Goal: Task Accomplishment & Management: Complete application form

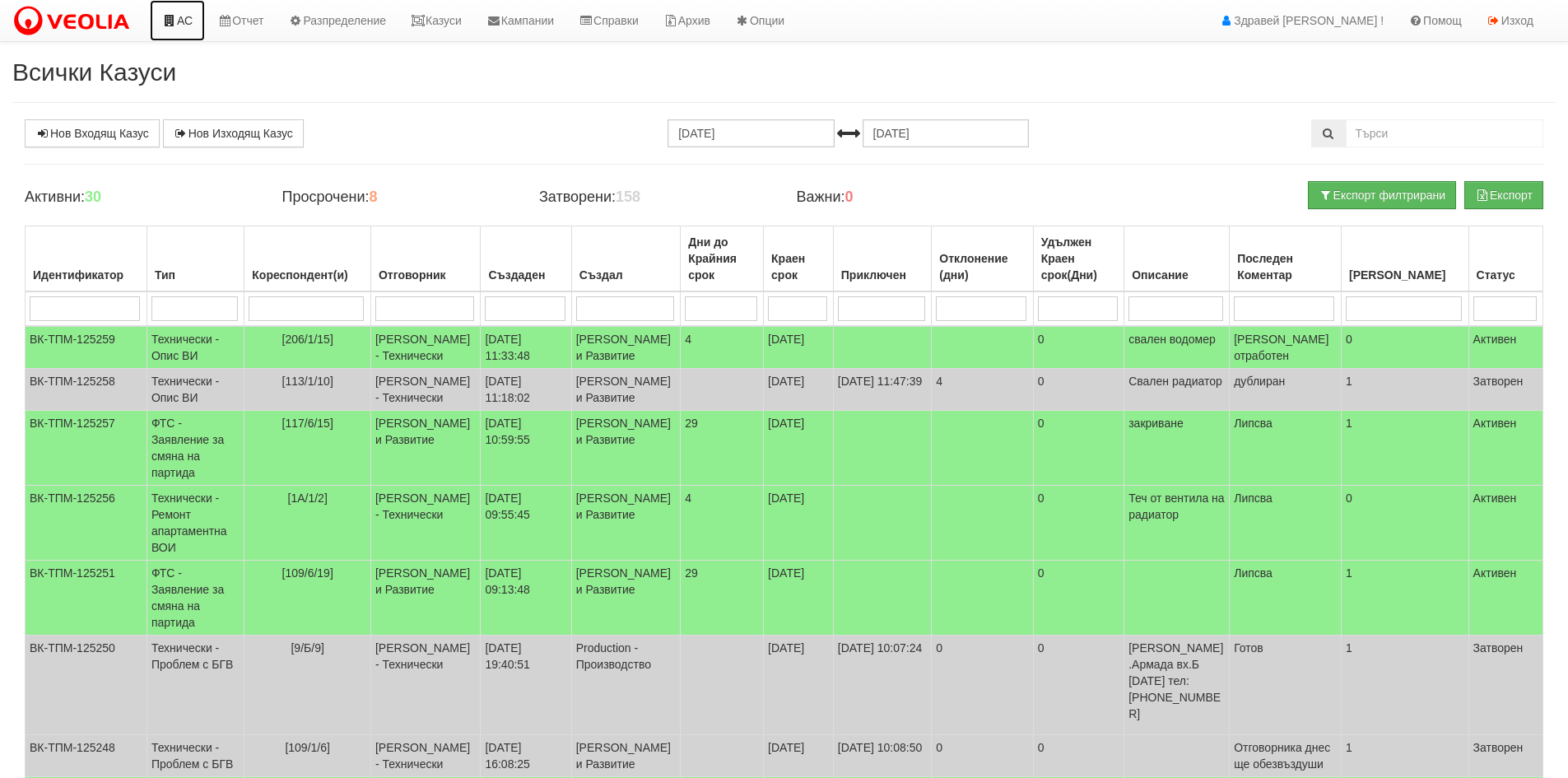
click at [172, 11] on link "АС" at bounding box center [177, 21] width 55 height 41
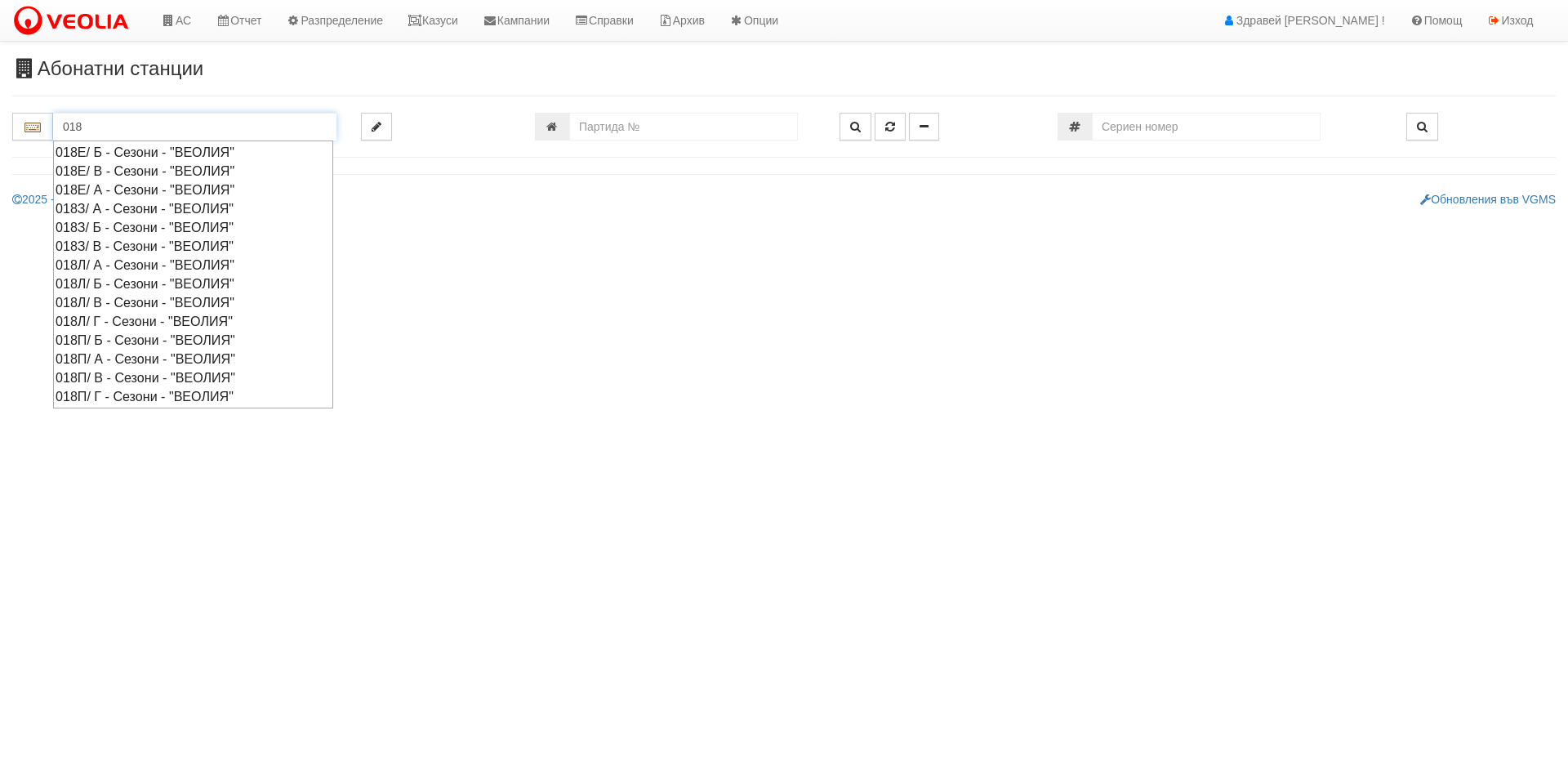
click at [115, 355] on div "018П/ А - Сезони - "ВЕОЛИЯ"" at bounding box center [194, 359] width 276 height 19
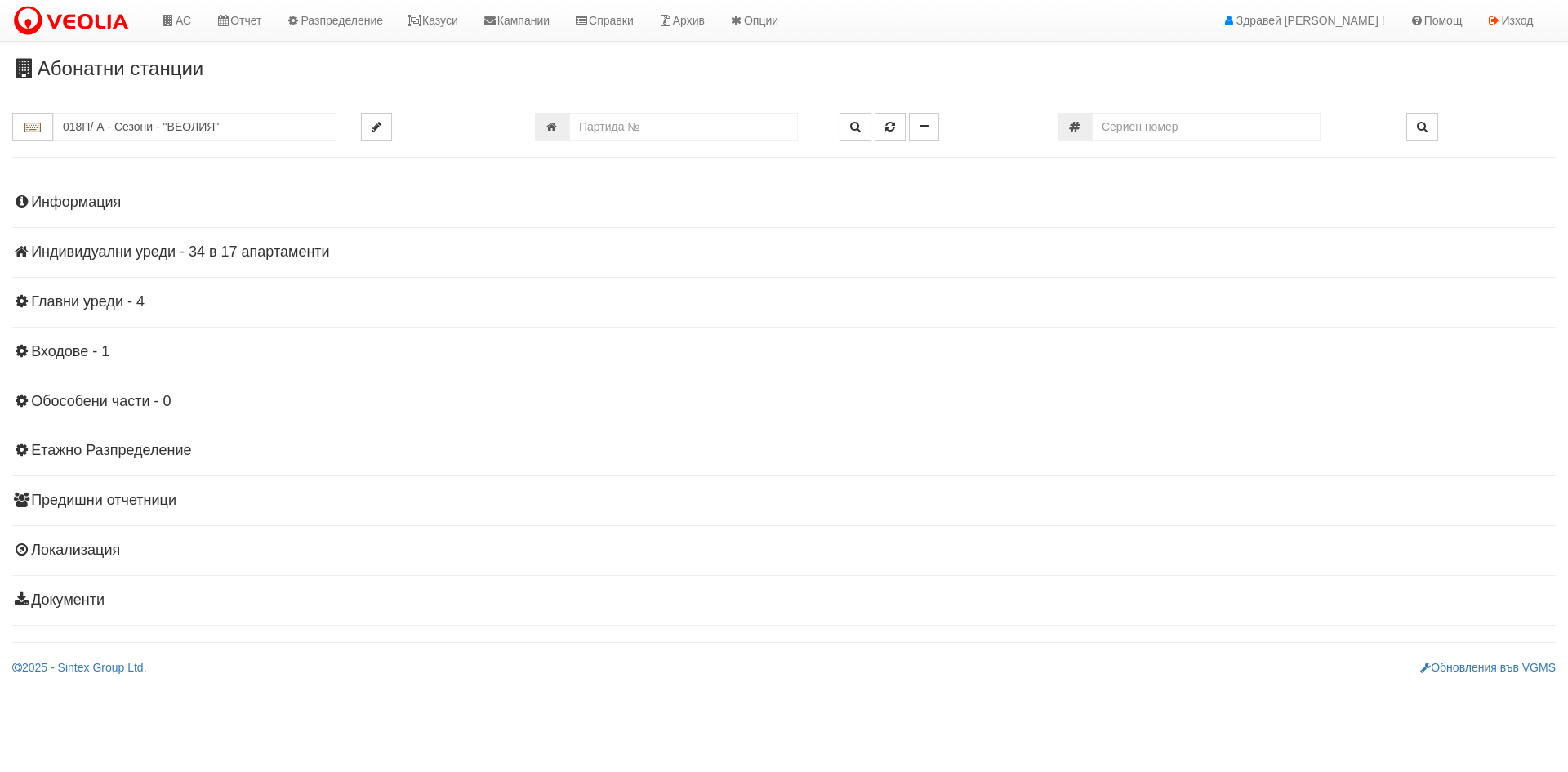
click at [84, 254] on h4 "Индивидуални уреди - 34 в 17 апартаменти" at bounding box center [784, 252] width 1544 height 17
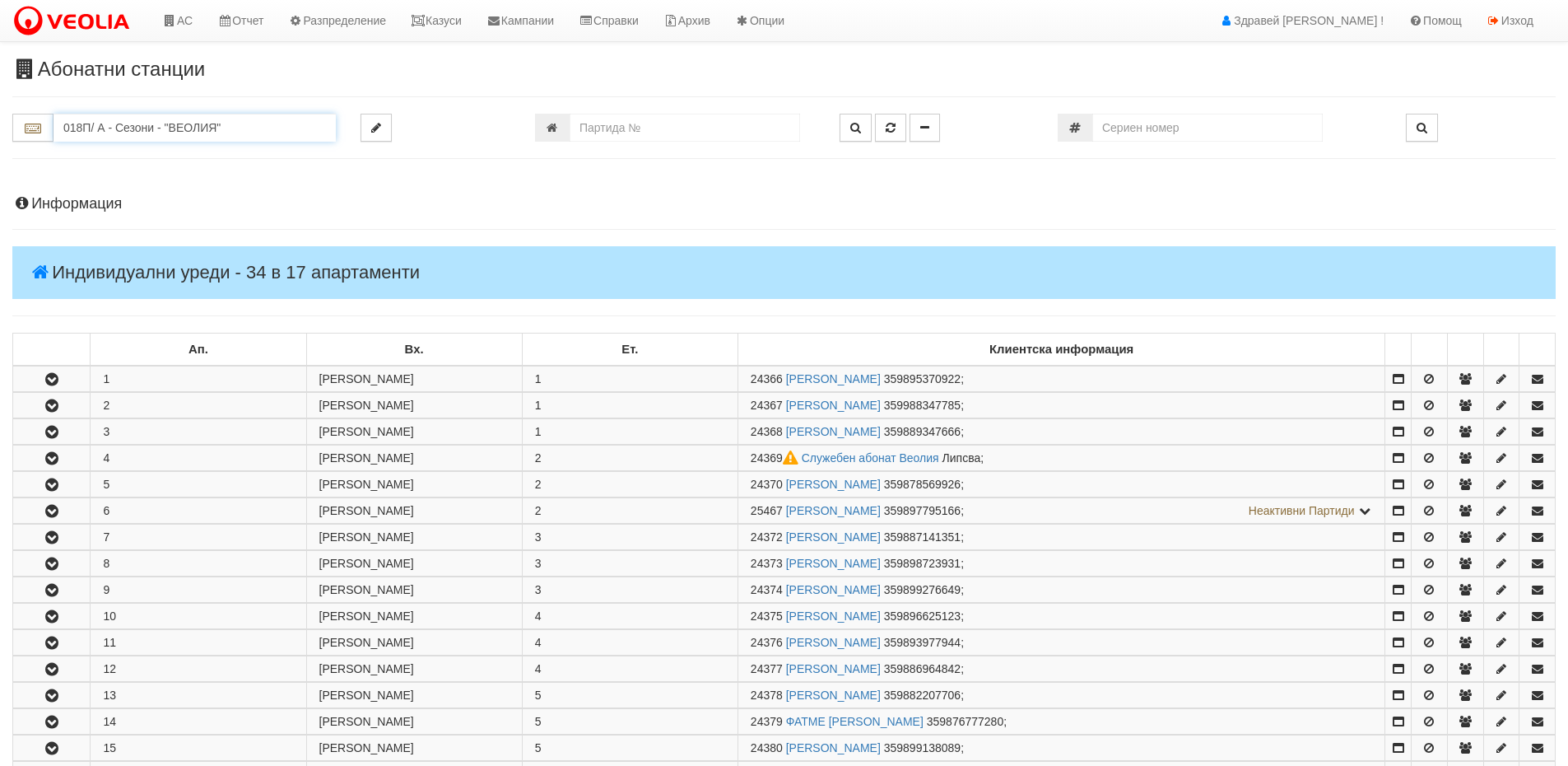
click at [122, 126] on input "018П/ А - Сезони - "ВЕОЛИЯ"" at bounding box center [194, 128] width 282 height 28
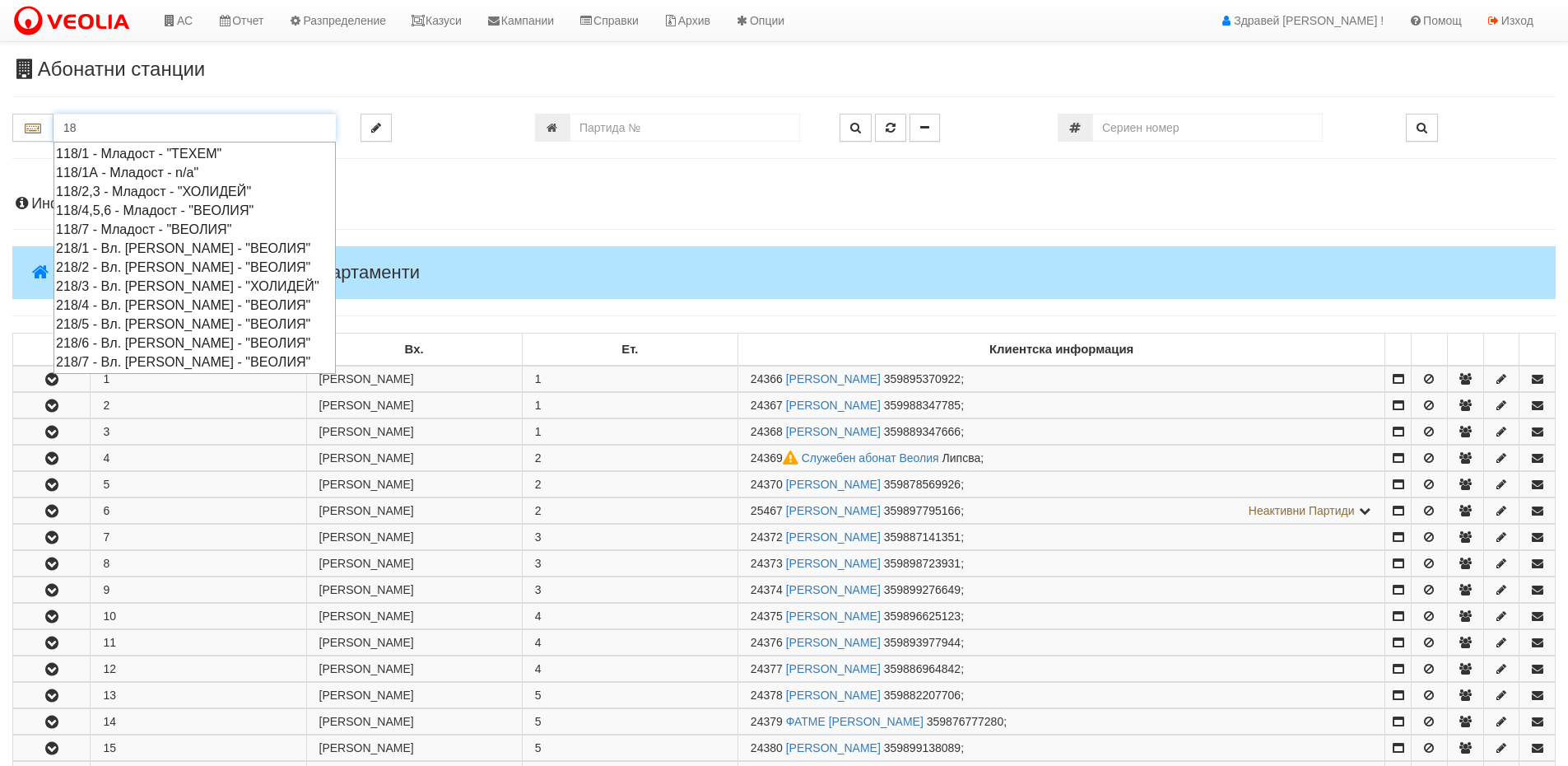
type input "1"
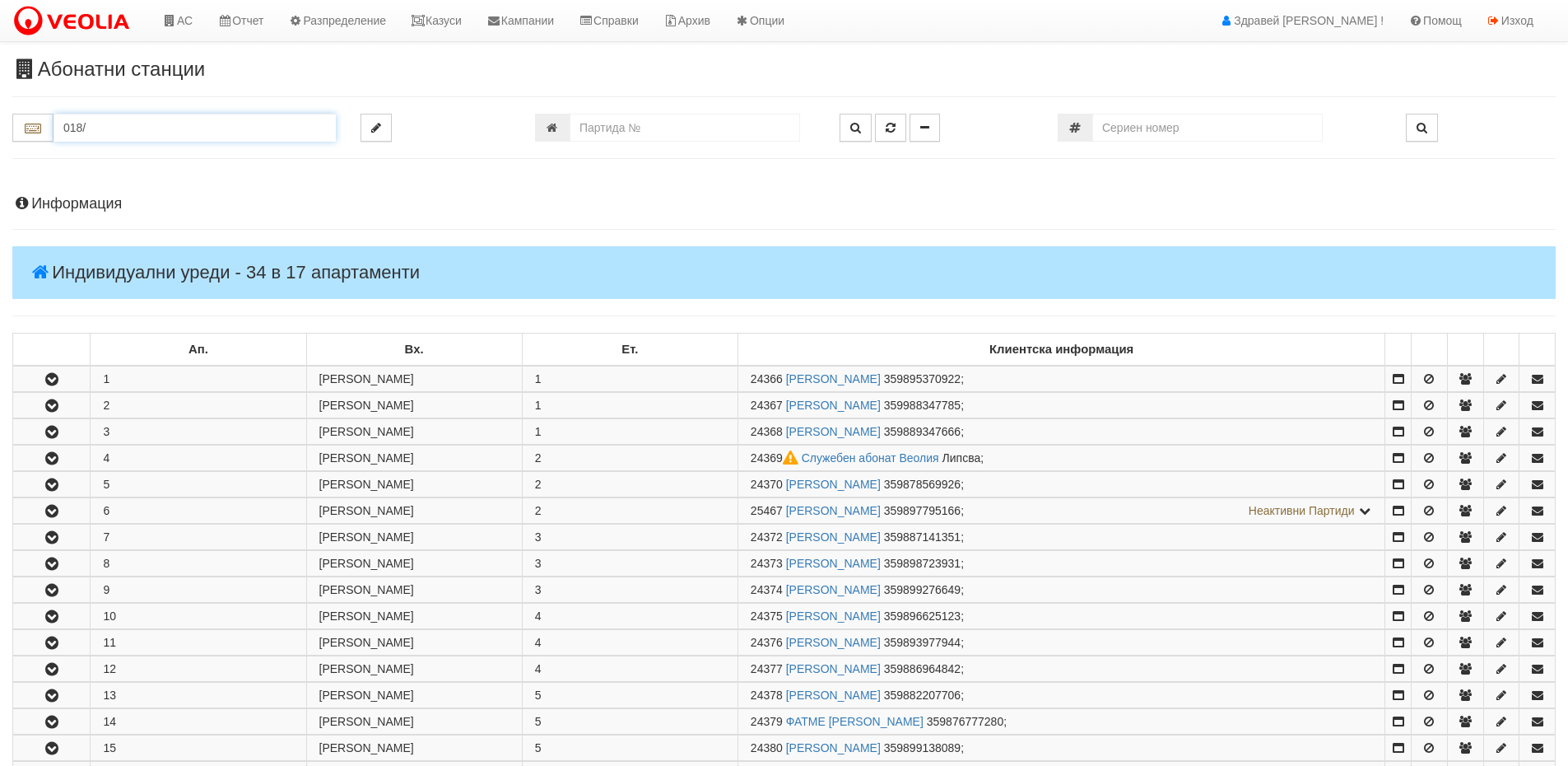
drag, startPoint x: 117, startPoint y: 124, endPoint x: 0, endPoint y: 134, distance: 117.4
click at [0, 134] on div "018/" at bounding box center [174, 128] width 348 height 28
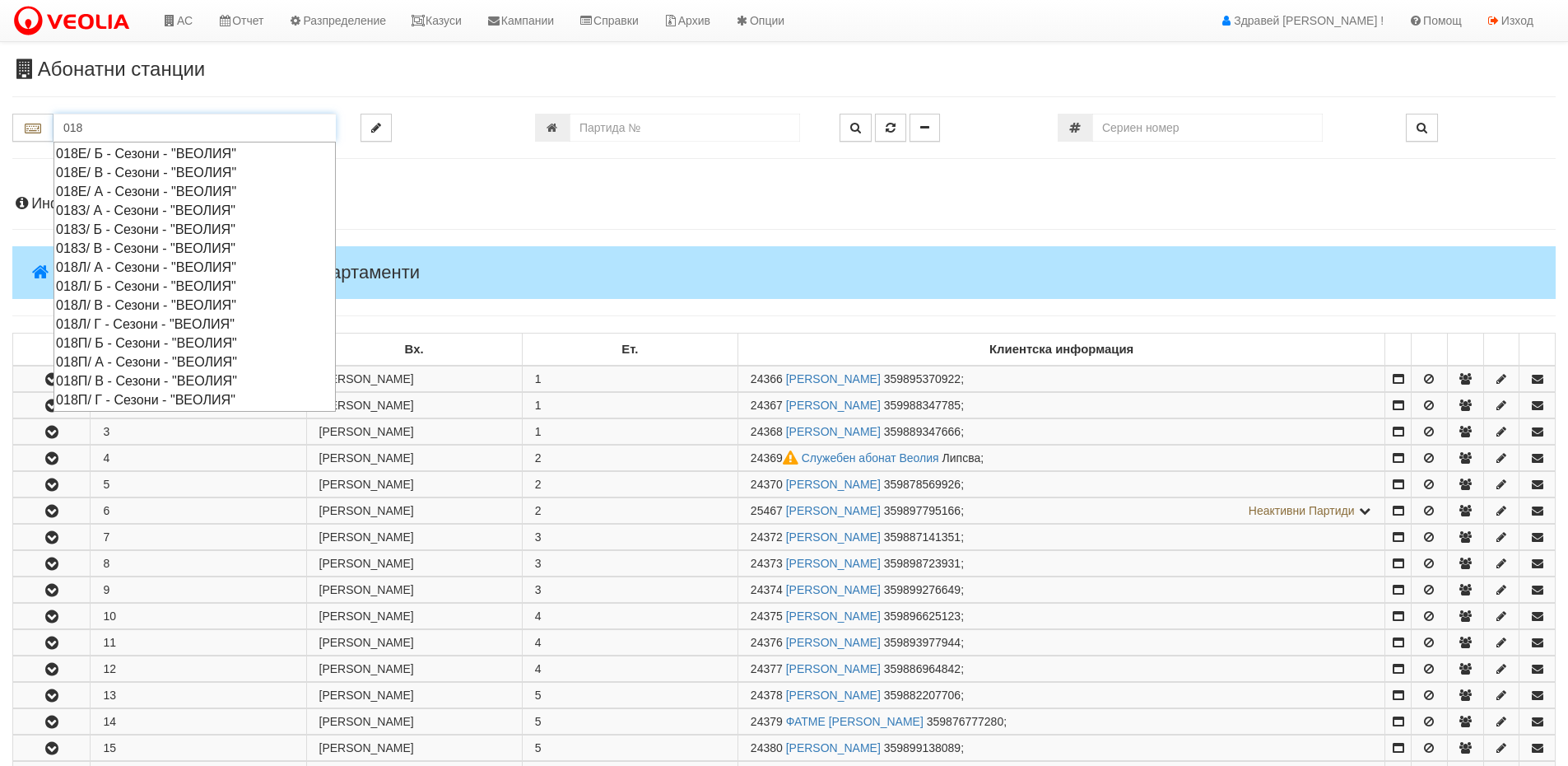
click at [117, 346] on div "018П/ Б - Сезони - "ВЕОЛИЯ"" at bounding box center [195, 343] width 278 height 19
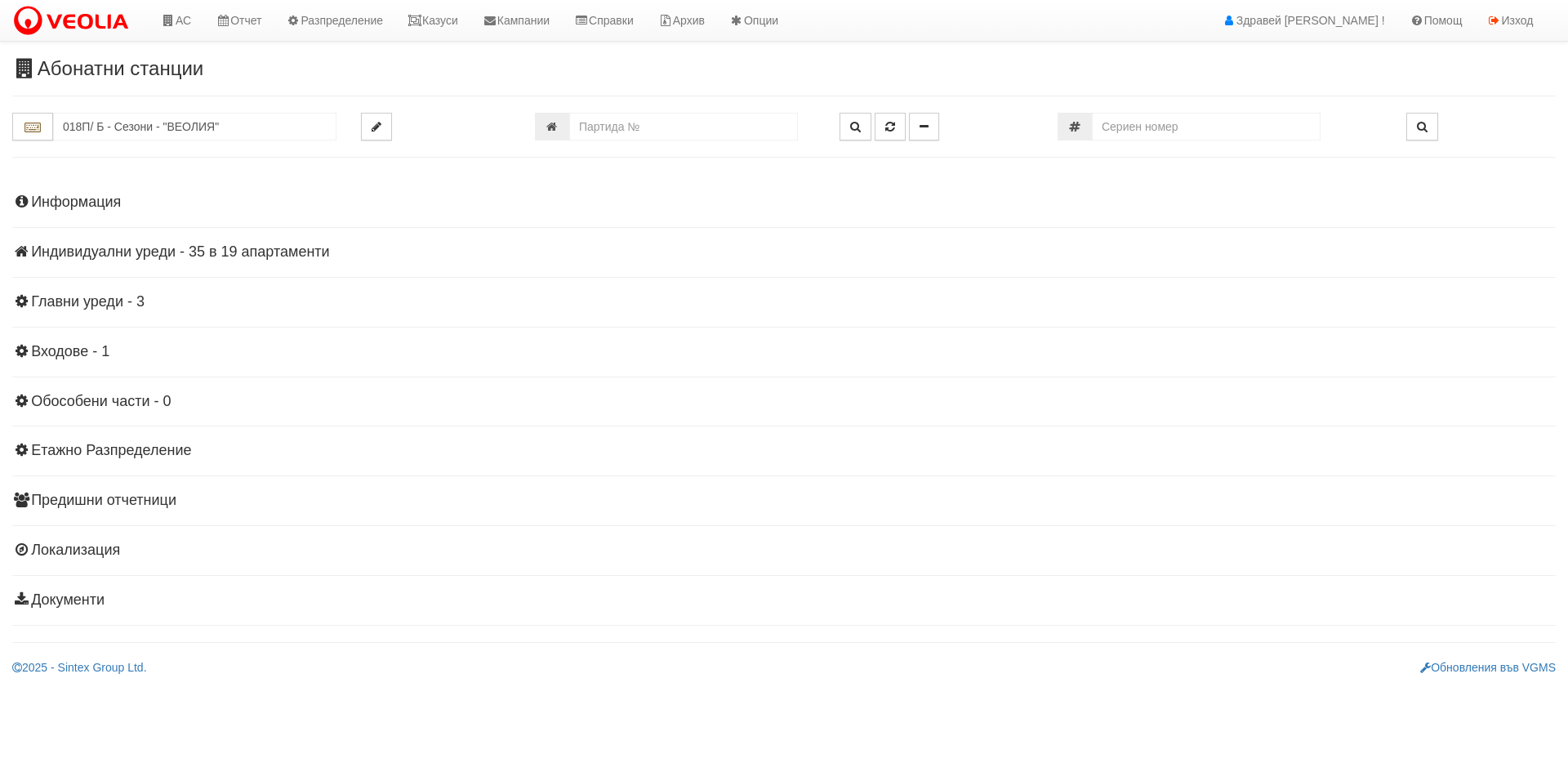
click at [93, 251] on h4 "Индивидуални уреди - 35 в 19 апартаменти" at bounding box center [784, 252] width 1544 height 17
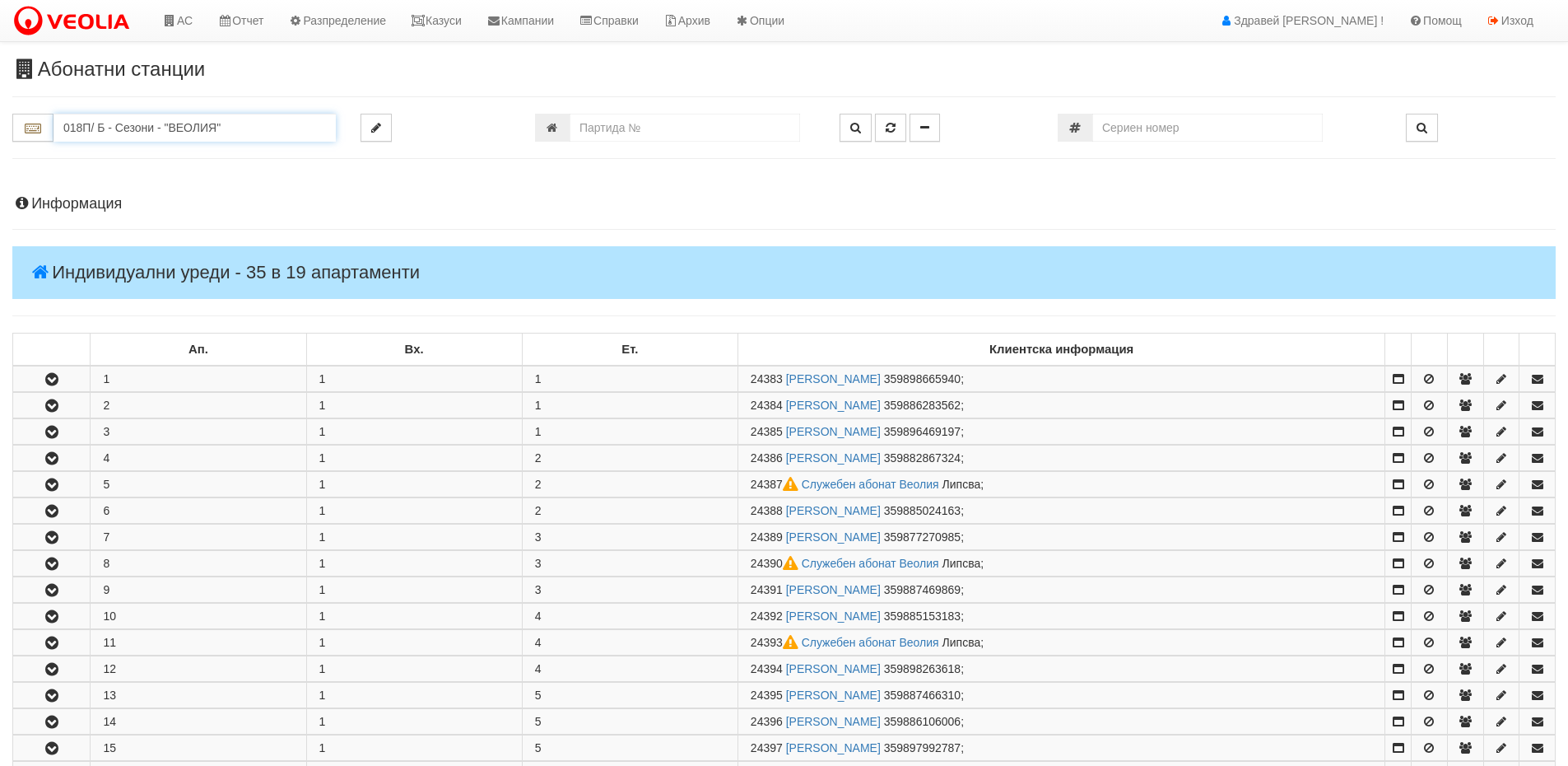
click at [113, 122] on input "018П/ Б - Сезони - "ВЕОЛИЯ"" at bounding box center [194, 128] width 282 height 28
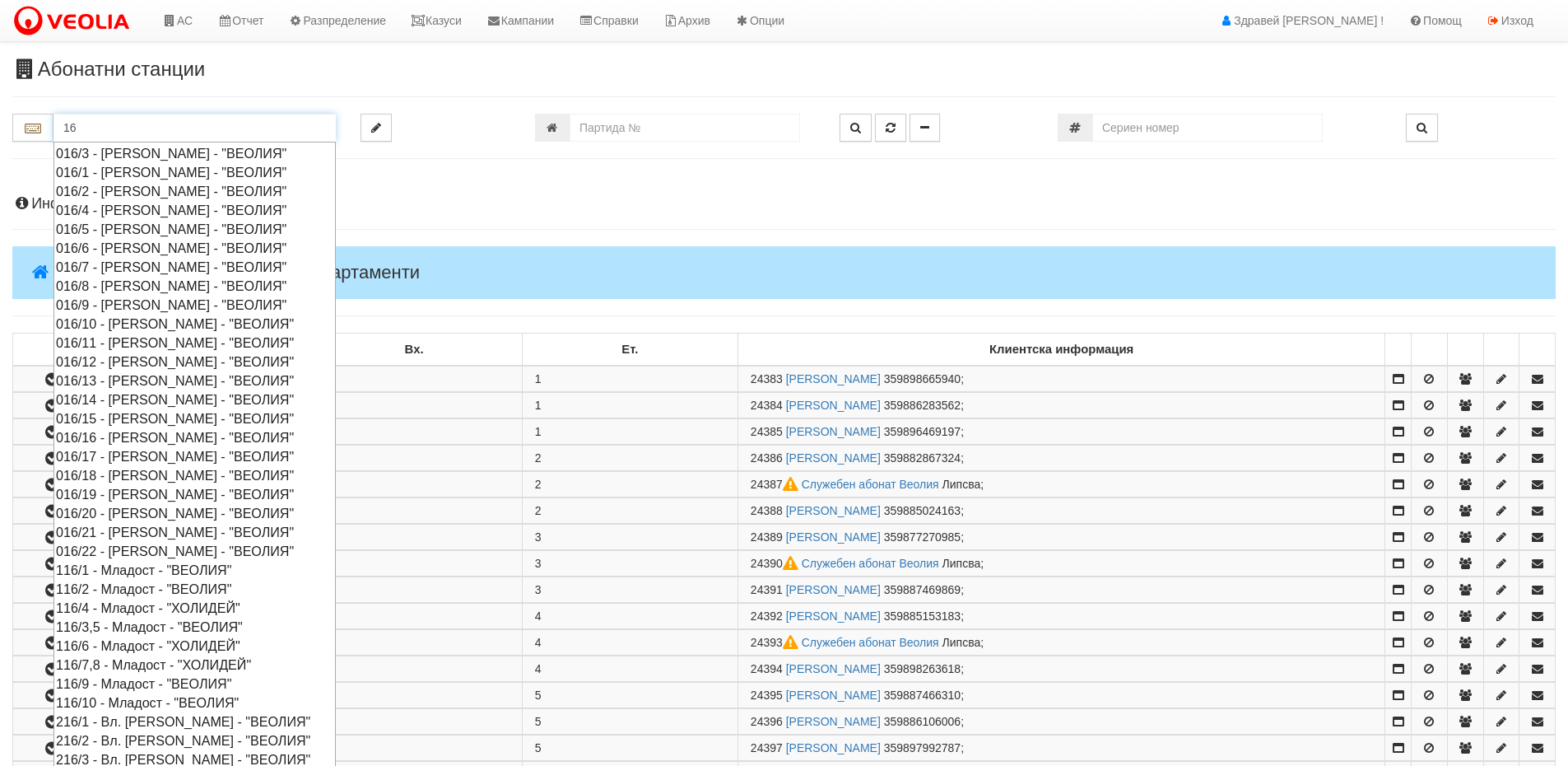
type input "1"
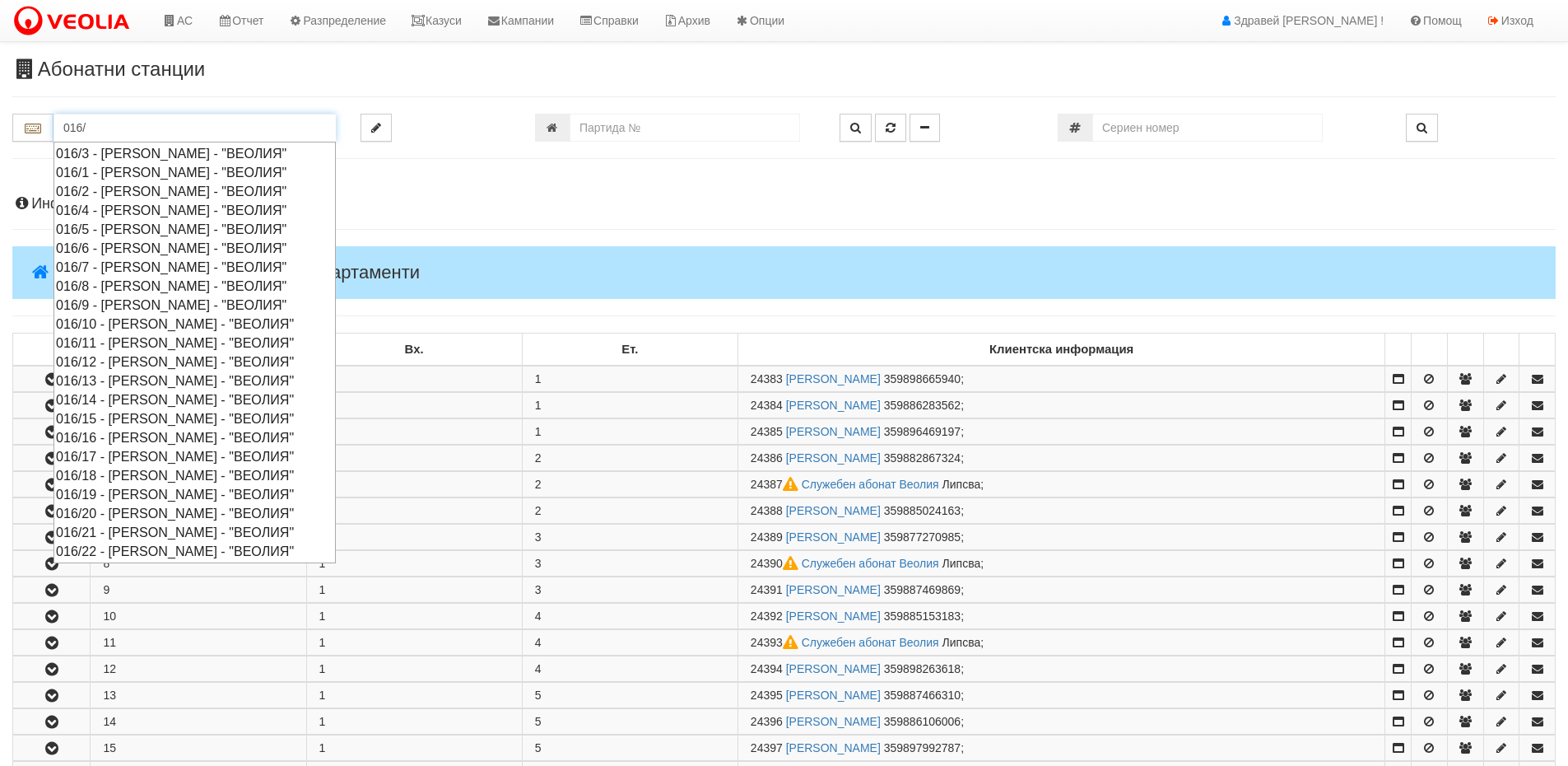
click at [112, 444] on div "016/16 - Орхид Хилс - "ВЕОЛИЯ"" at bounding box center [195, 437] width 278 height 19
type input "016/16 - Орхид Хилс - "ВЕОЛИЯ""
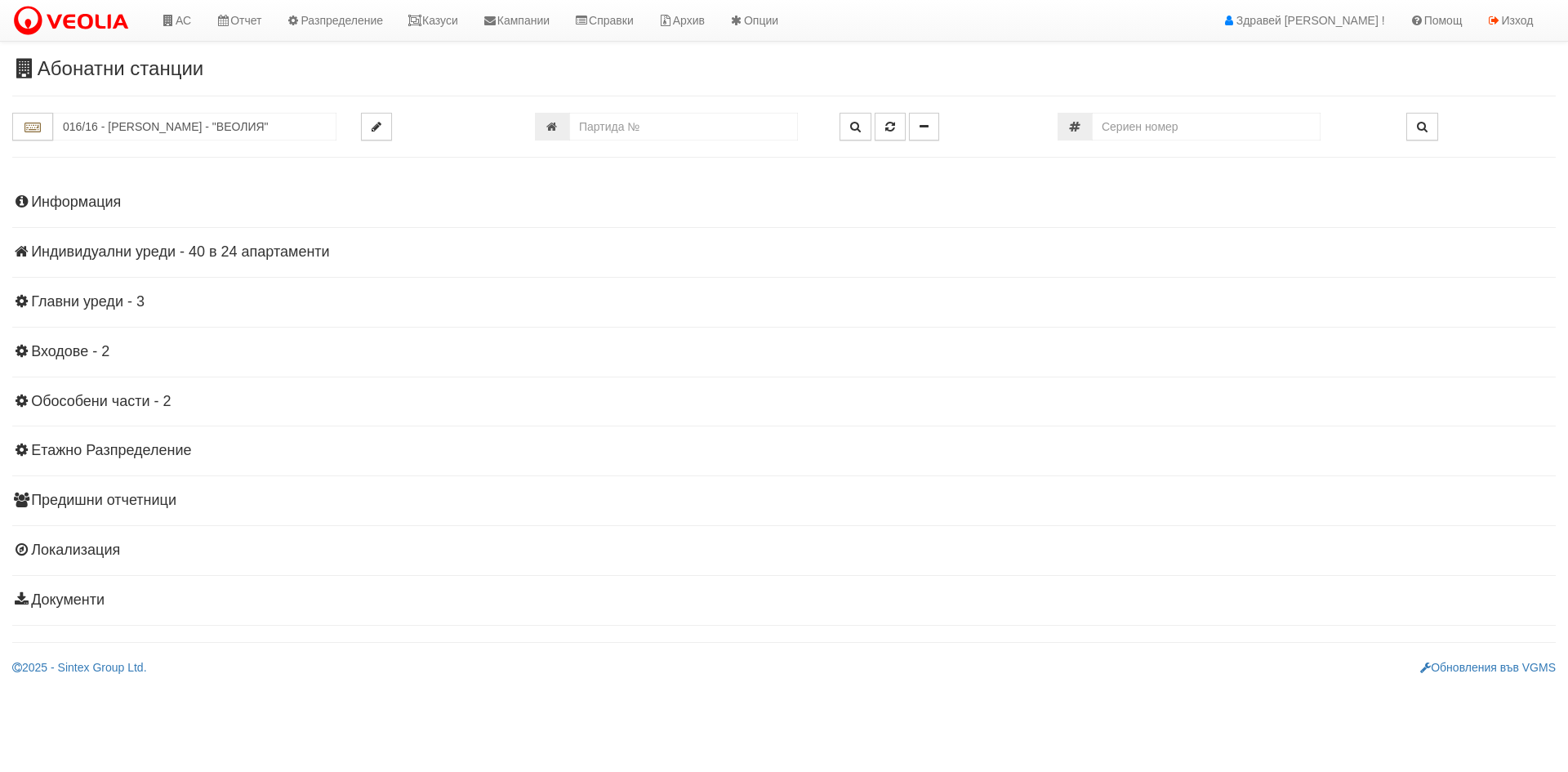
click at [104, 251] on h4 "Индивидуални уреди - 40 в 24 апартаменти" at bounding box center [784, 252] width 1544 height 17
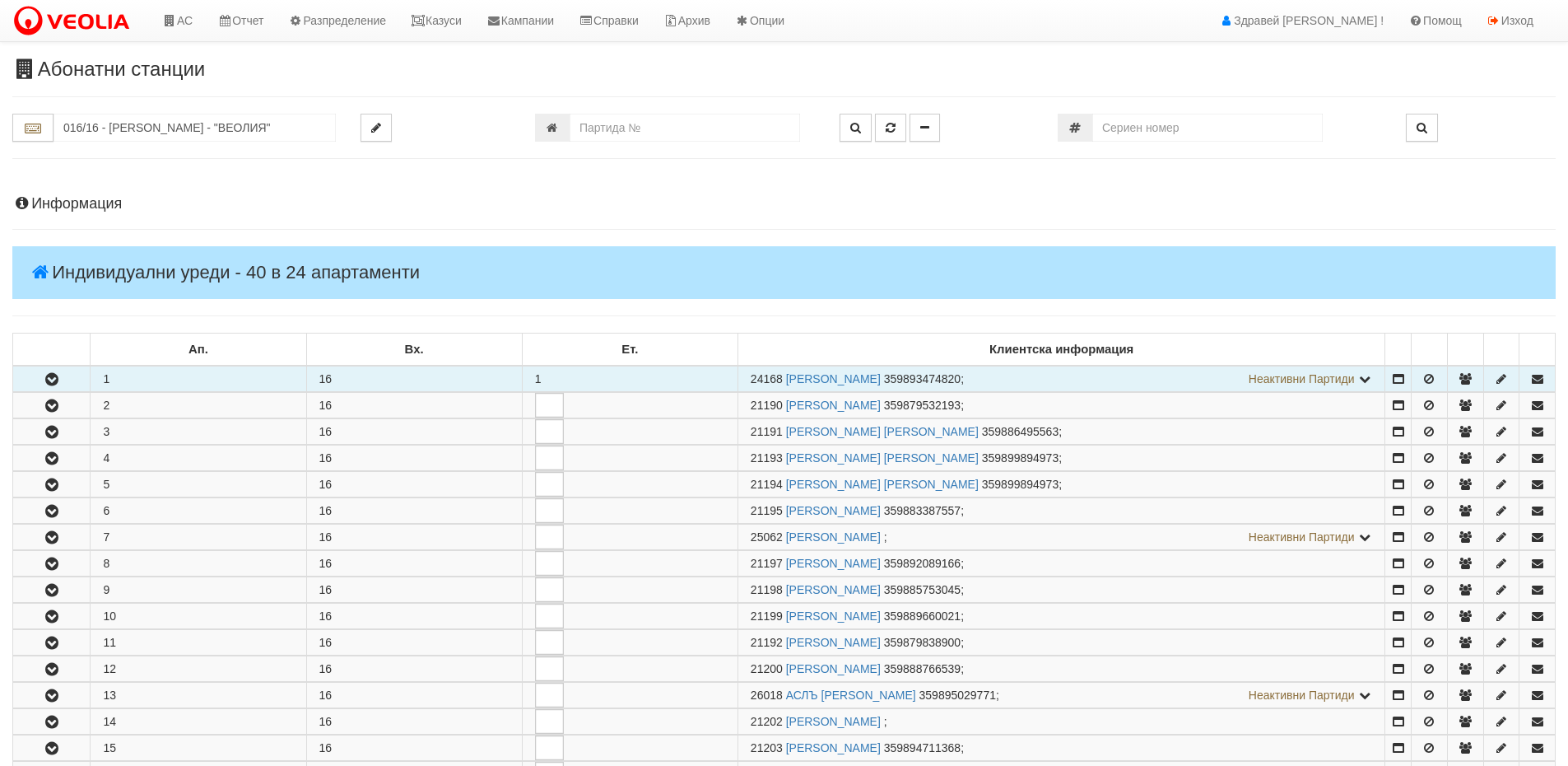
click at [58, 380] on icon "button" at bounding box center [52, 379] width 20 height 11
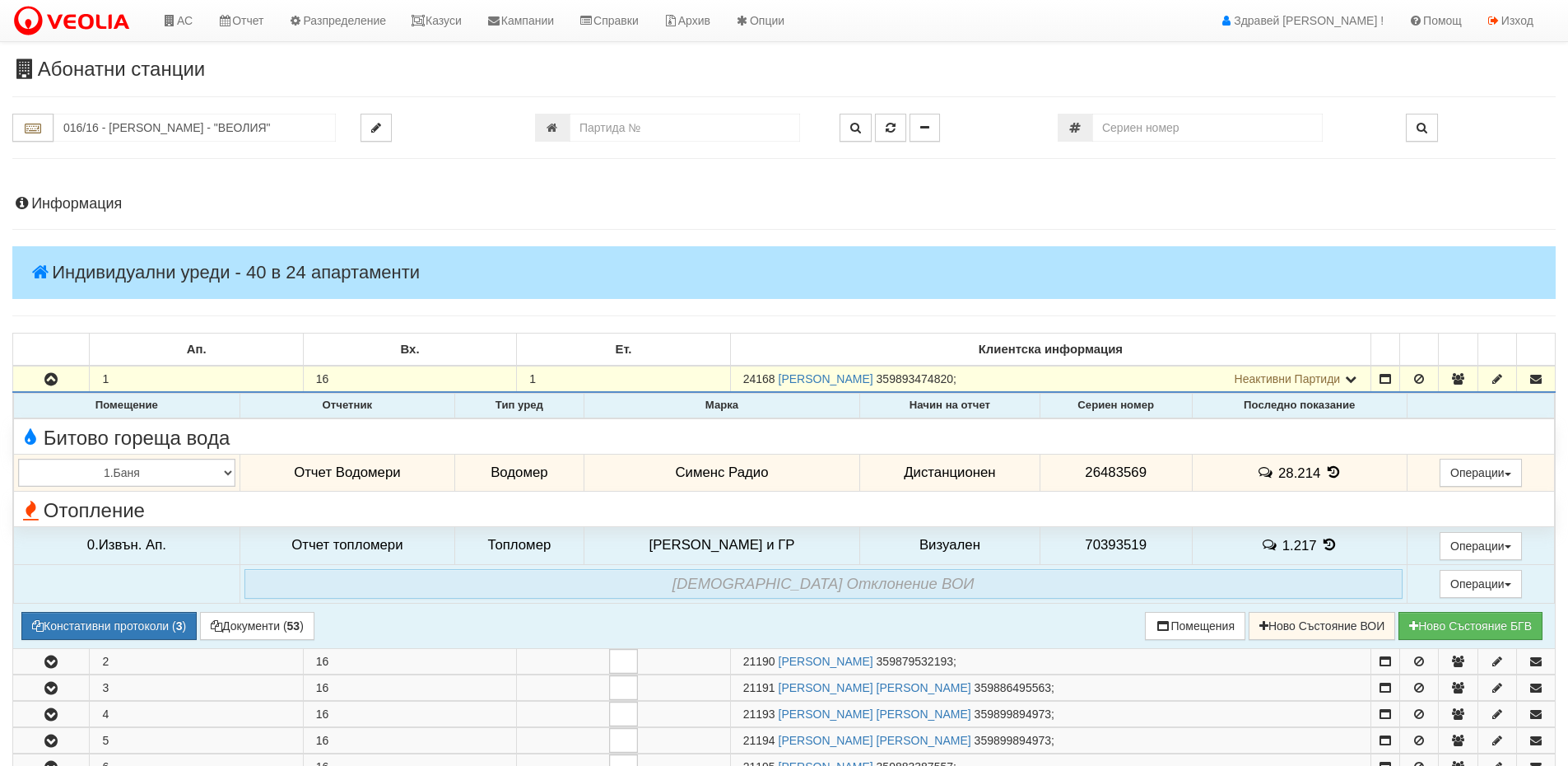
click at [1332, 476] on icon at bounding box center [1332, 472] width 18 height 14
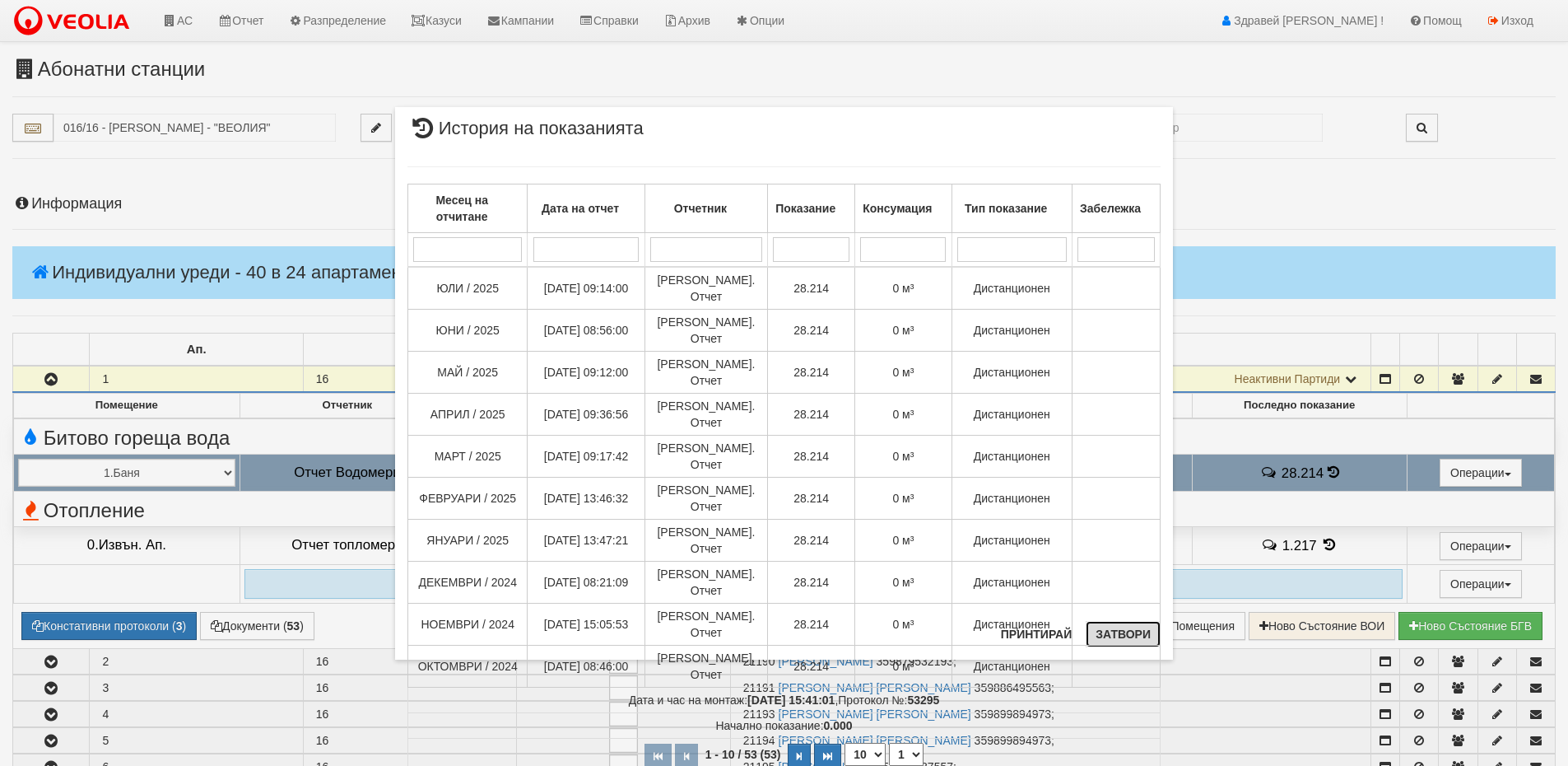
click at [1126, 641] on button "Затвори" at bounding box center [1123, 634] width 75 height 26
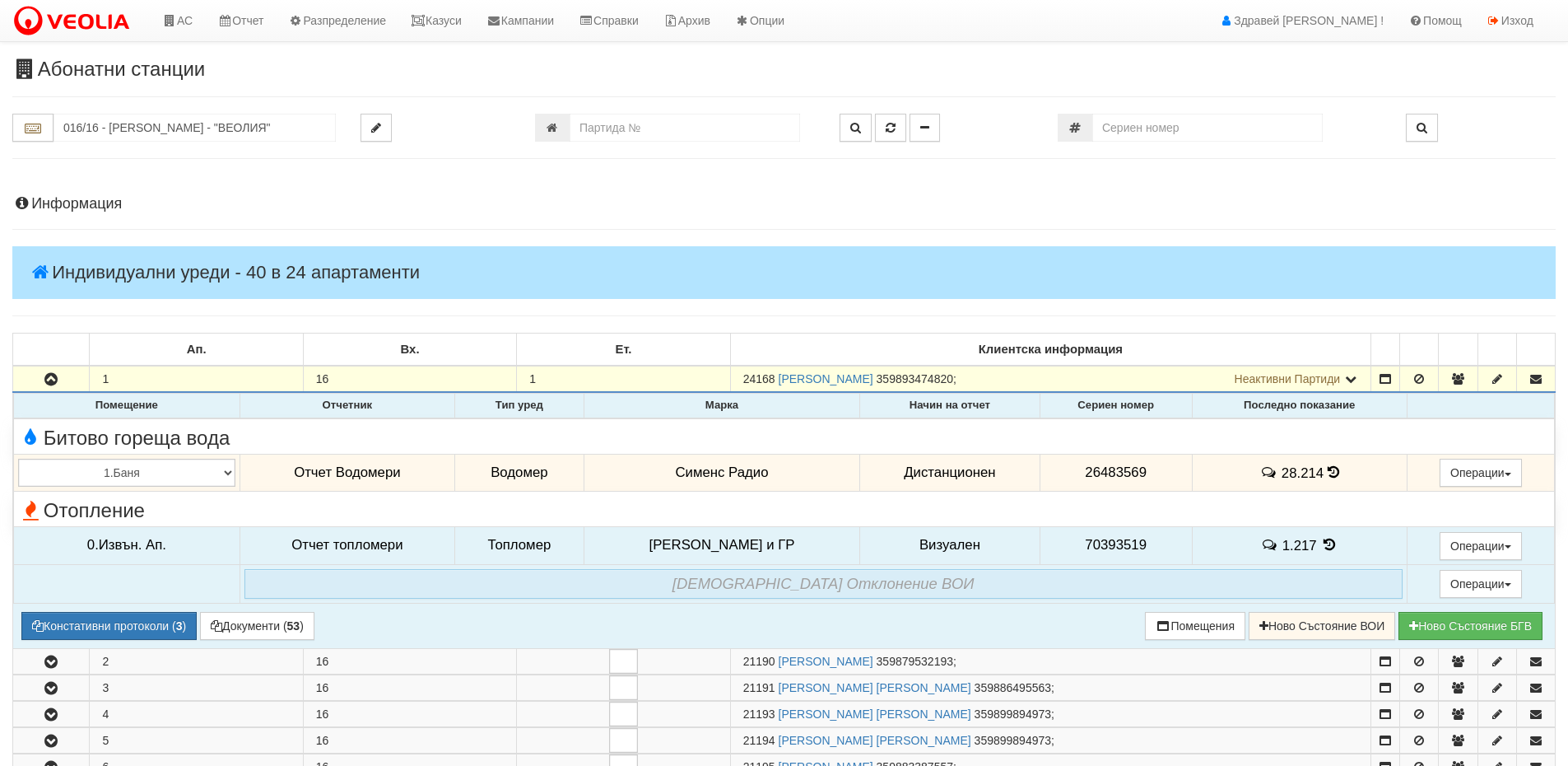
click at [1321, 539] on icon at bounding box center [1329, 544] width 18 height 14
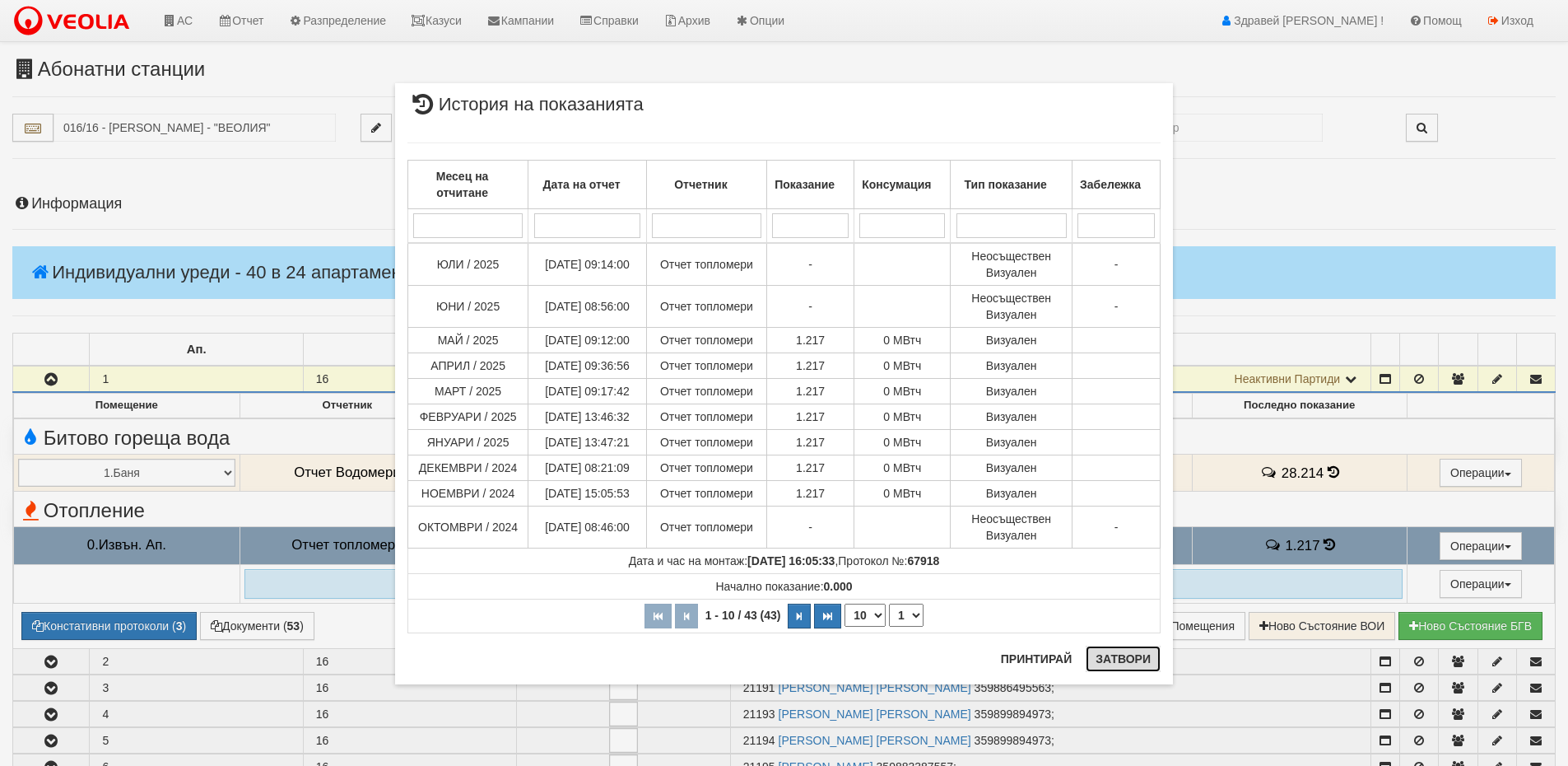
click at [1147, 666] on button "Затвори" at bounding box center [1123, 659] width 75 height 26
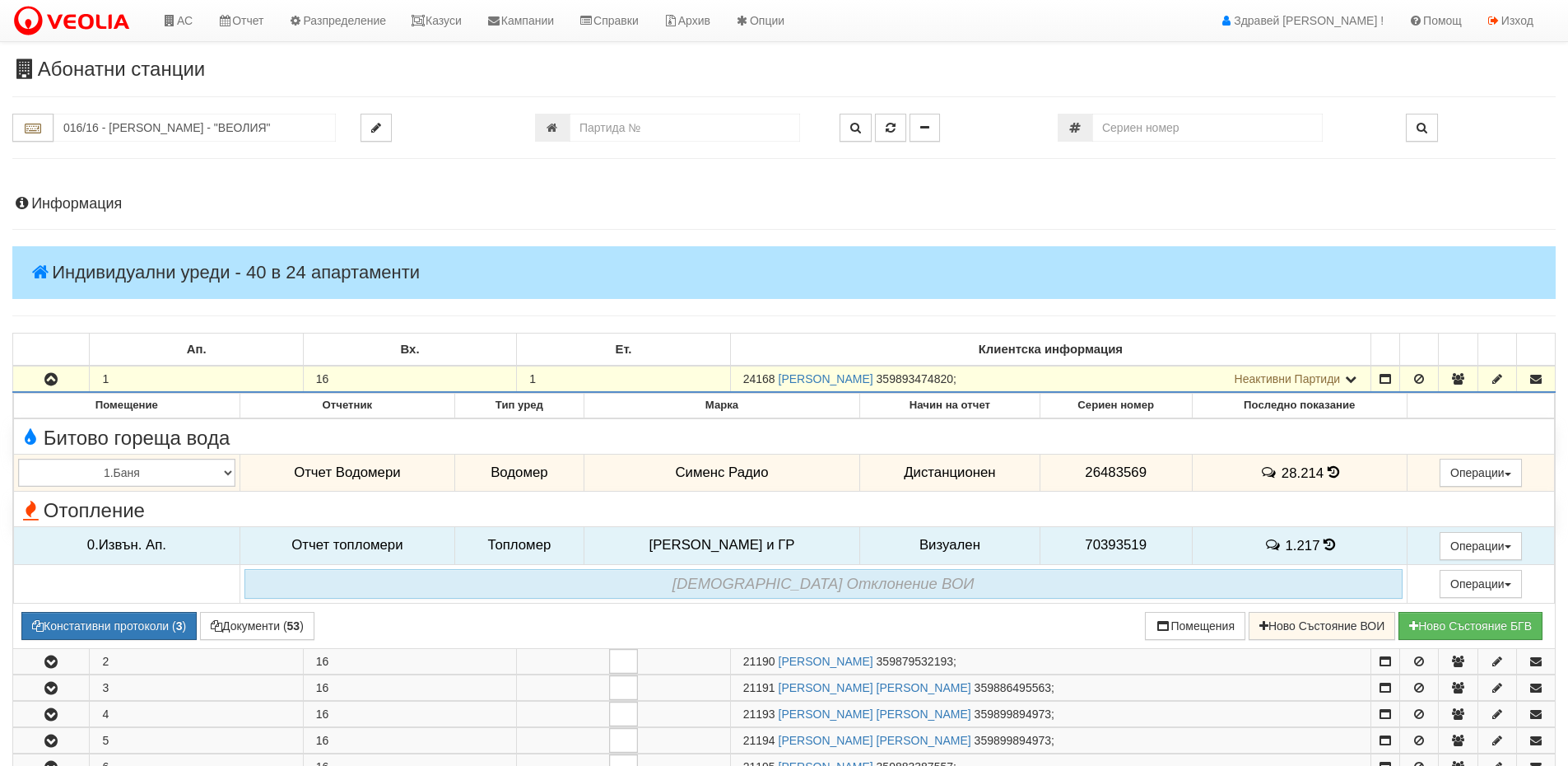
drag, startPoint x: 744, startPoint y: 378, endPoint x: 773, endPoint y: 378, distance: 29.0
click at [773, 378] on span "24168" at bounding box center [759, 378] width 32 height 13
copy span "24168"
click at [472, 29] on link "Казуси" at bounding box center [435, 21] width 76 height 41
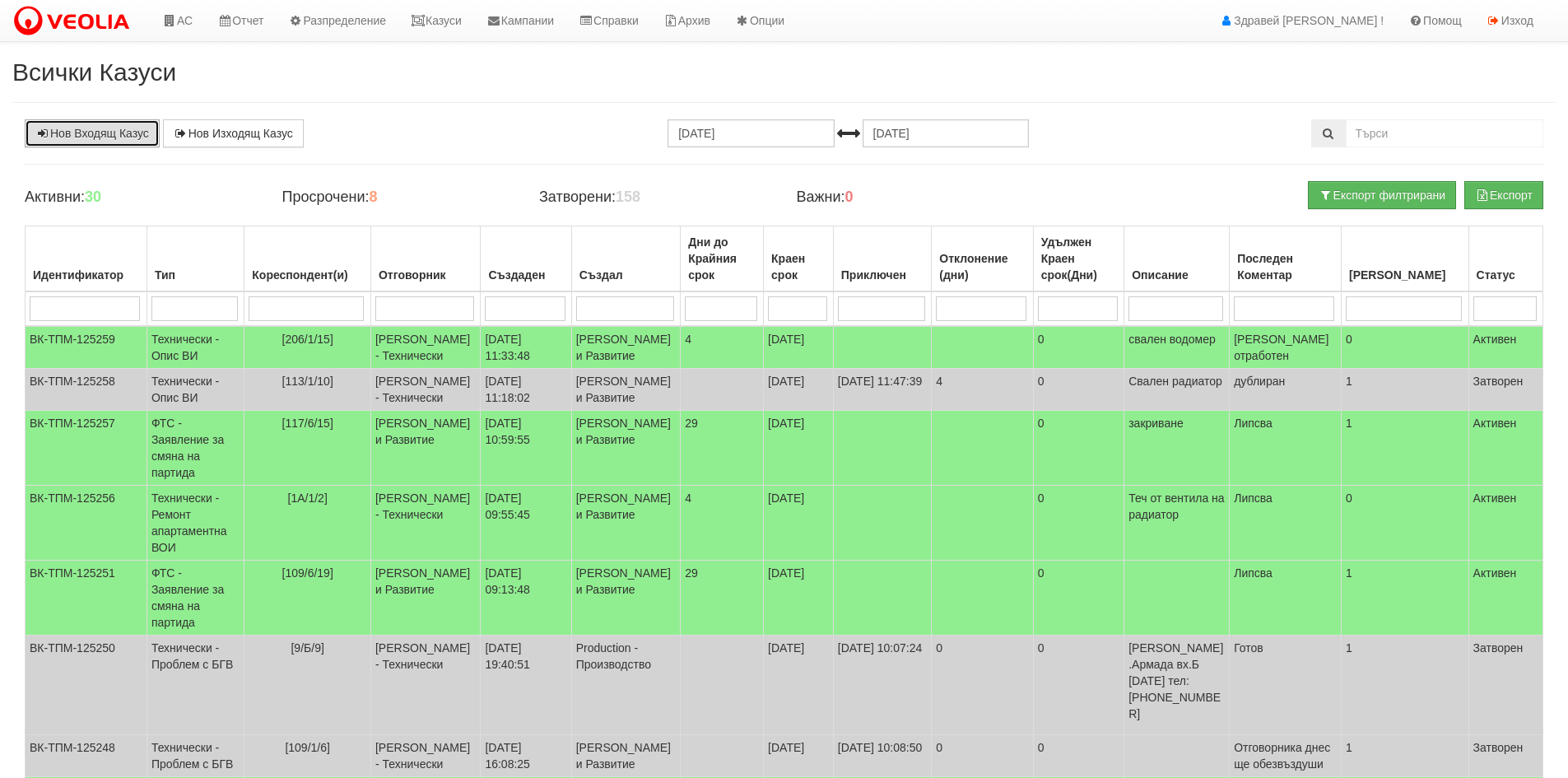
click at [69, 130] on link "Нов Входящ Казус" at bounding box center [92, 133] width 135 height 28
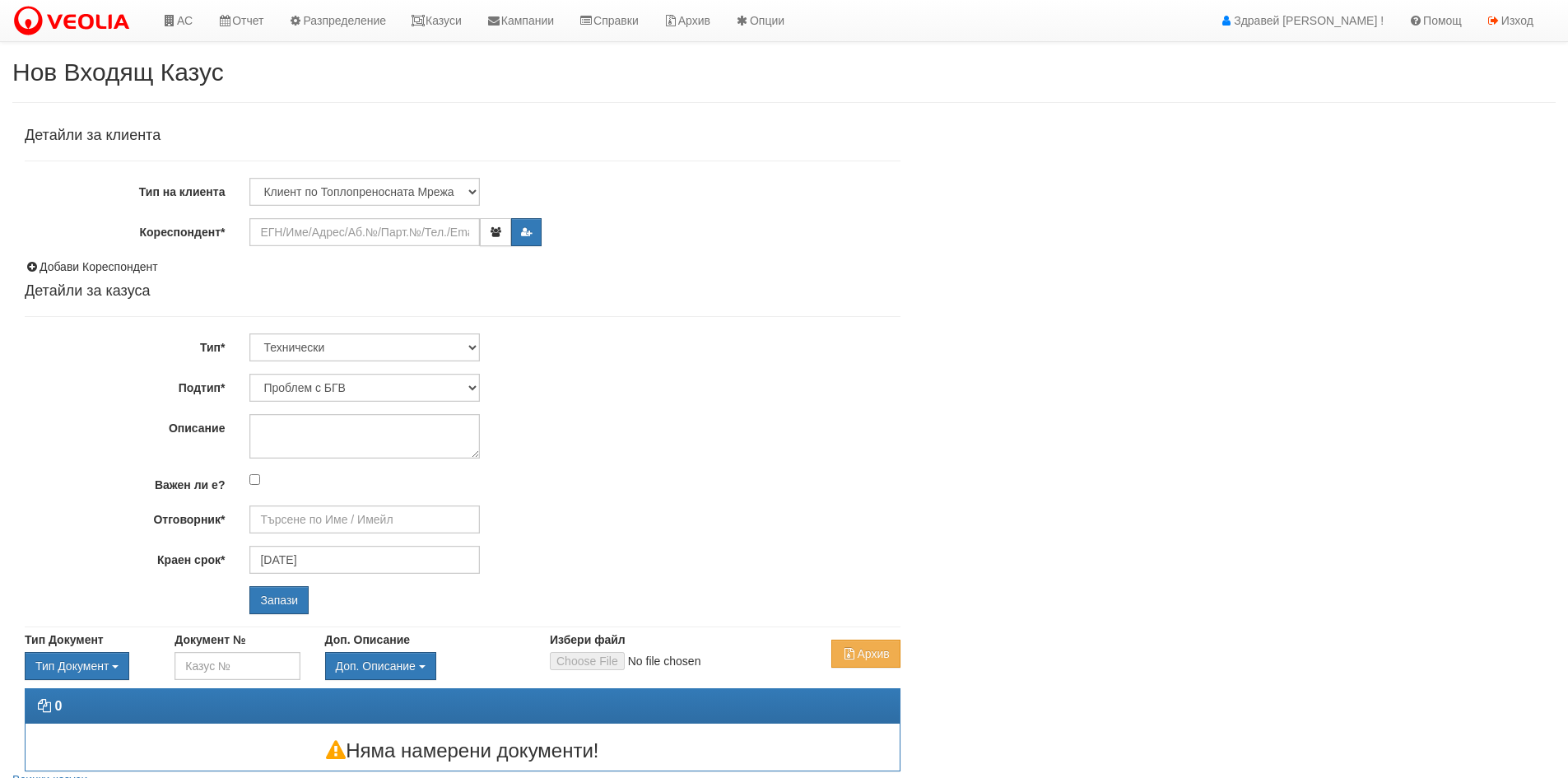
type input "[PERSON_NAME] - Технически"
click at [378, 246] on div "Детайли за клиента Тип на клиента Клиент по Топлопреносната Мрежа Институция Па…" at bounding box center [462, 371] width 875 height 486
click at [375, 236] on input "Кореспондент*" at bounding box center [365, 232] width 231 height 28
paste input "24168"
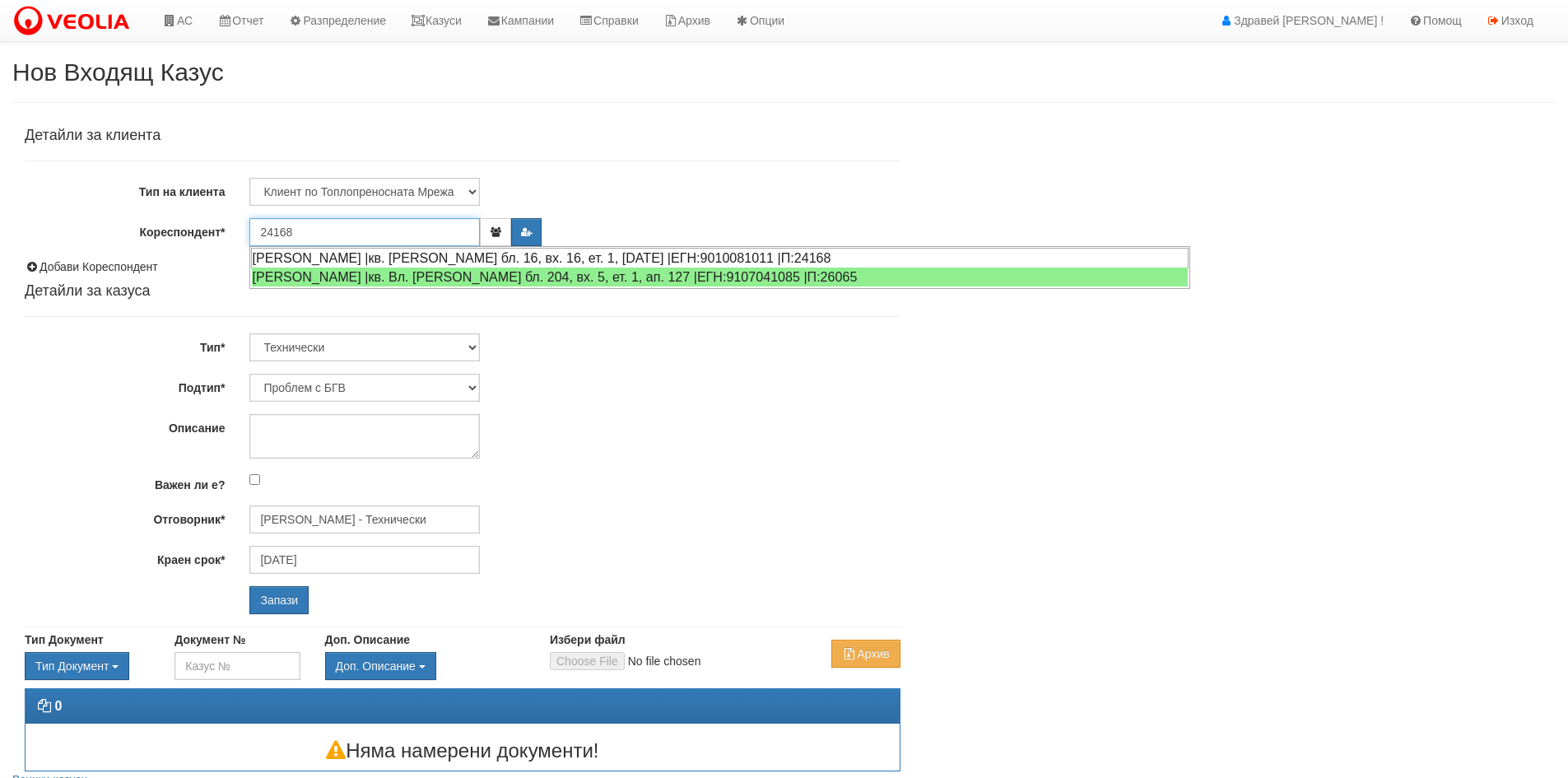
click at [304, 257] on div "ЙОАННА МИТКОВА КАТЕЛИЕВА |кв. Орхид Хилс бл. 16, вх. 16, ет. 1, ап. 1 |ЕГН:9010…" at bounding box center [719, 258] width 937 height 21
type input "Румяна Вълкова Кателиева"
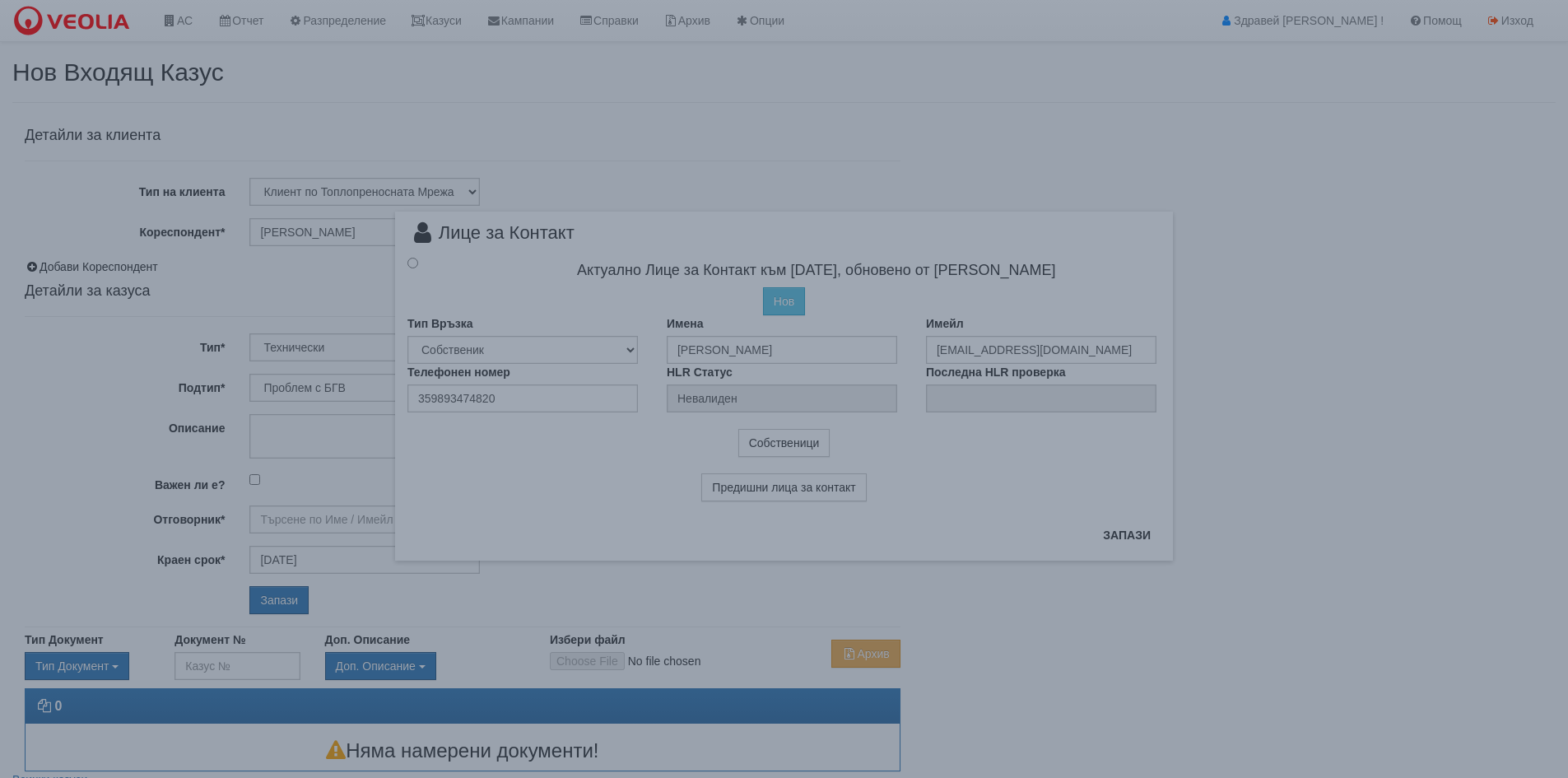
type input "[PERSON_NAME] - Технически"
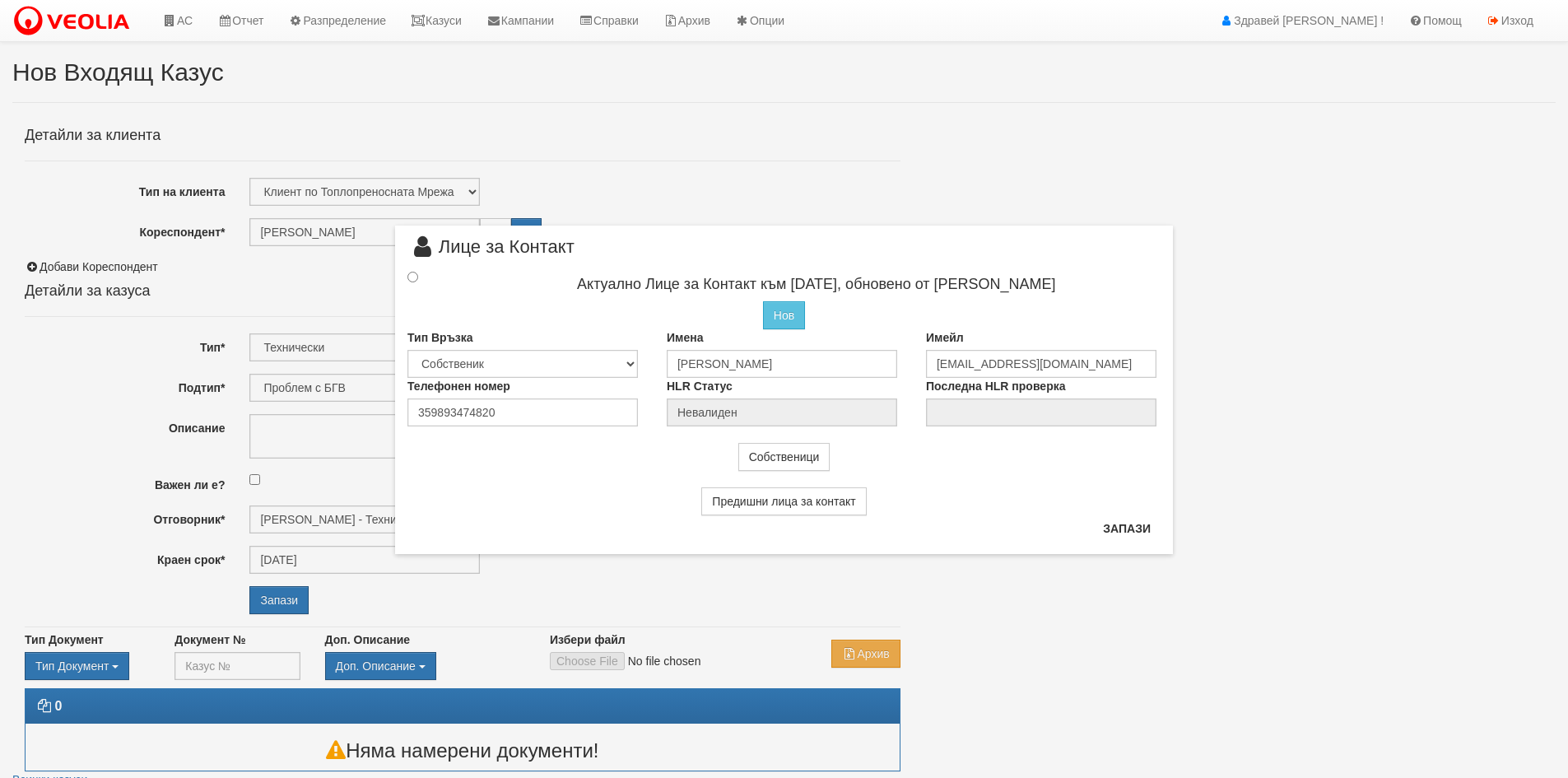
click at [419, 277] on div at bounding box center [427, 277] width 65 height 18
click at [413, 280] on input "radio" at bounding box center [412, 276] width 10 height 10
radio input "true"
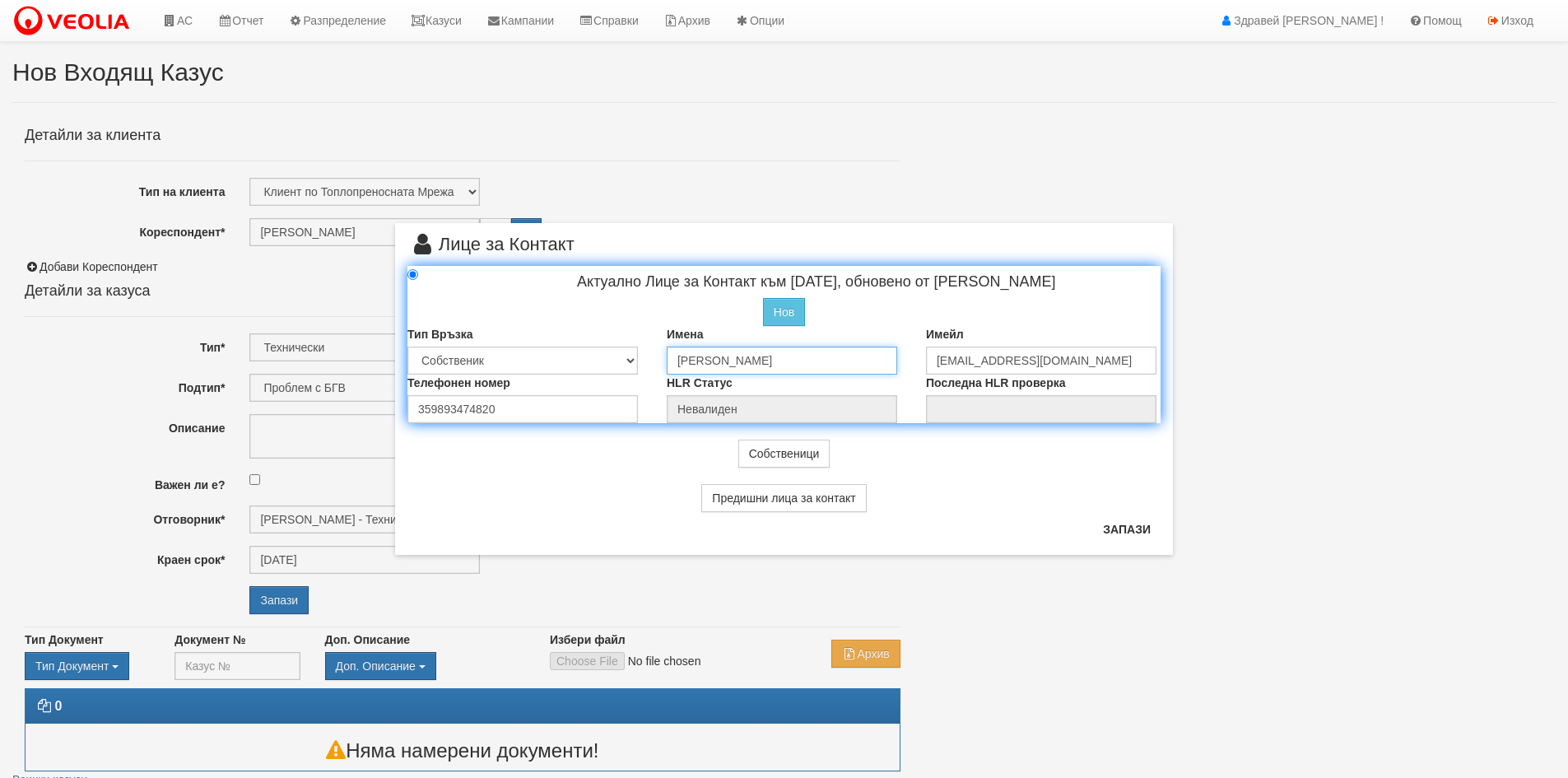
drag, startPoint x: 867, startPoint y: 358, endPoint x: 295, endPoint y: 344, distance: 572.2
click at [295, 344] on div "× Лице за Контакт Актуално Лице за Контакт към 07/02/2024, обновено от Веселина…" at bounding box center [784, 389] width 1568 height 778
click at [795, 355] on input "Илка Гинчева" at bounding box center [782, 360] width 231 height 28
type input "Илка Гинчева Вълева"
drag, startPoint x: 1088, startPoint y: 360, endPoint x: 619, endPoint y: 381, distance: 469.5
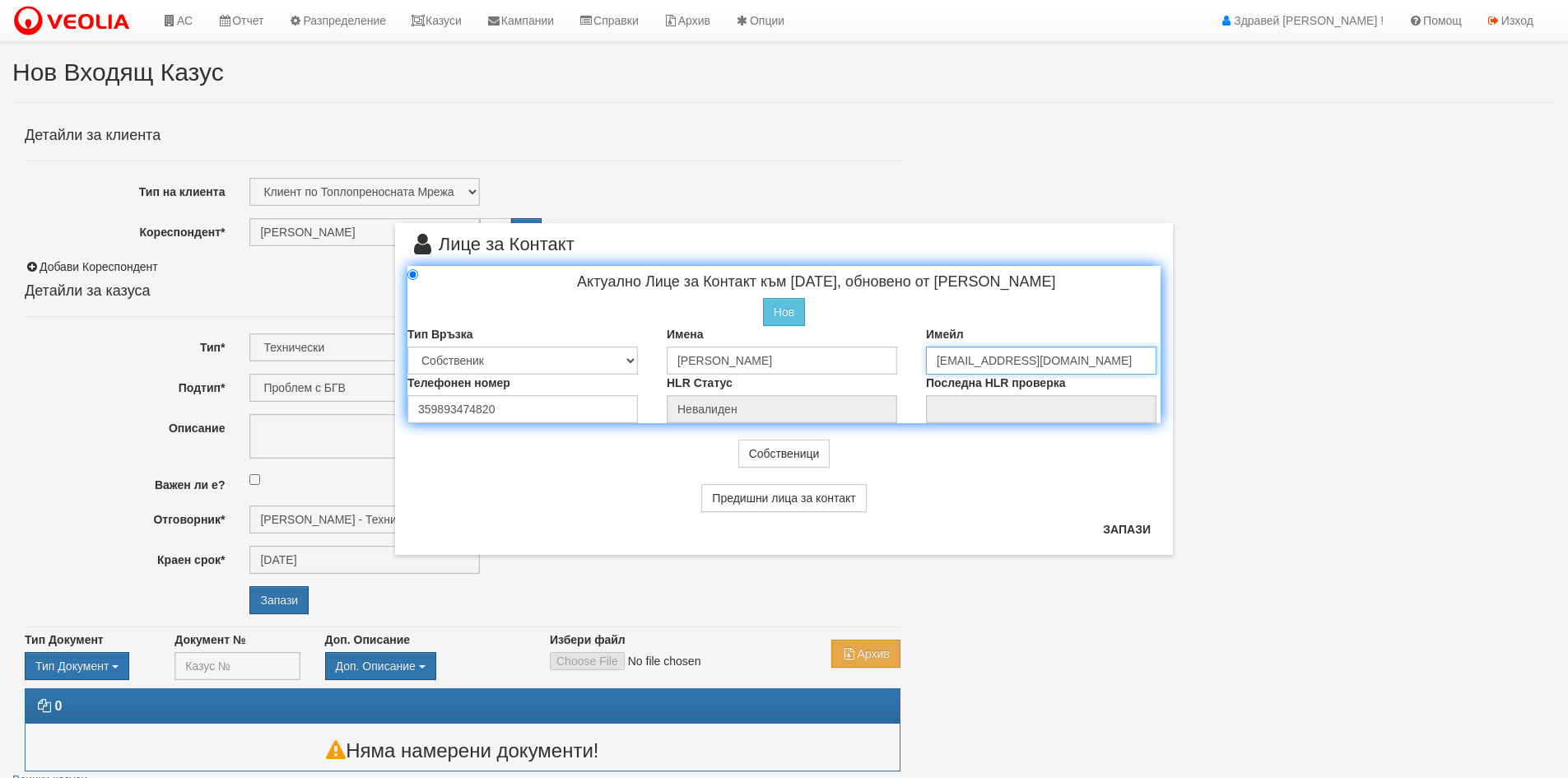
click at [619, 381] on div "Актуално Лице за Контакт към 07/02/2024, обновено от Веселина Гьонева Нов Проме…" at bounding box center [784, 344] width 778 height 158
type input "с"
type input "iwalewa@abv.bg"
drag, startPoint x: 558, startPoint y: 400, endPoint x: 169, endPoint y: 378, distance: 389.6
click at [171, 392] on div "× Лице за Контакт Актуално Лице за Контакт към 07/02/2024, обновено от Веселина…" at bounding box center [784, 389] width 1568 height 778
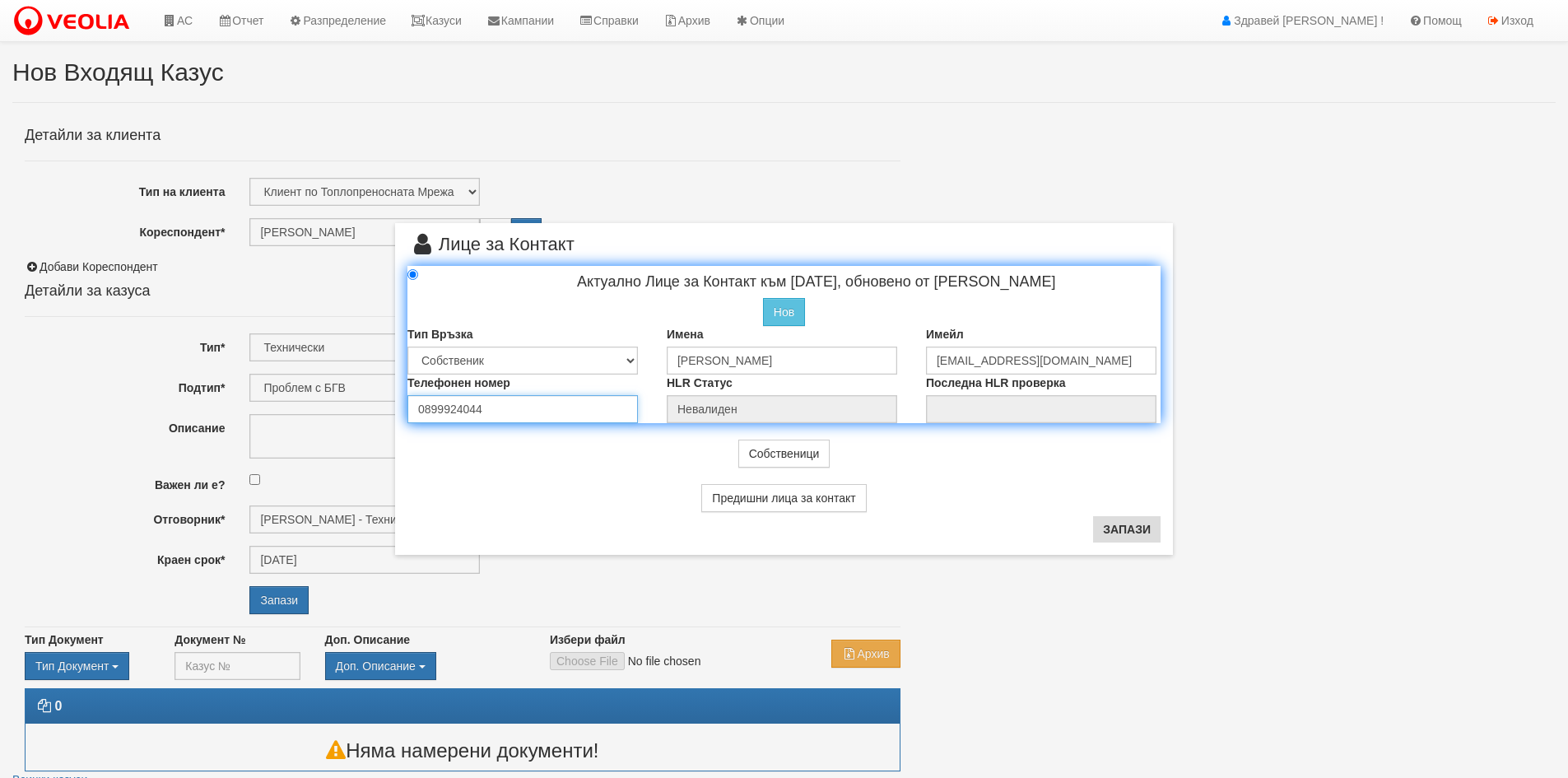
type input "0899924044"
click at [1117, 532] on button "Запази" at bounding box center [1127, 529] width 68 height 26
type input "Илка Гинчева Вълева"
radio input "true"
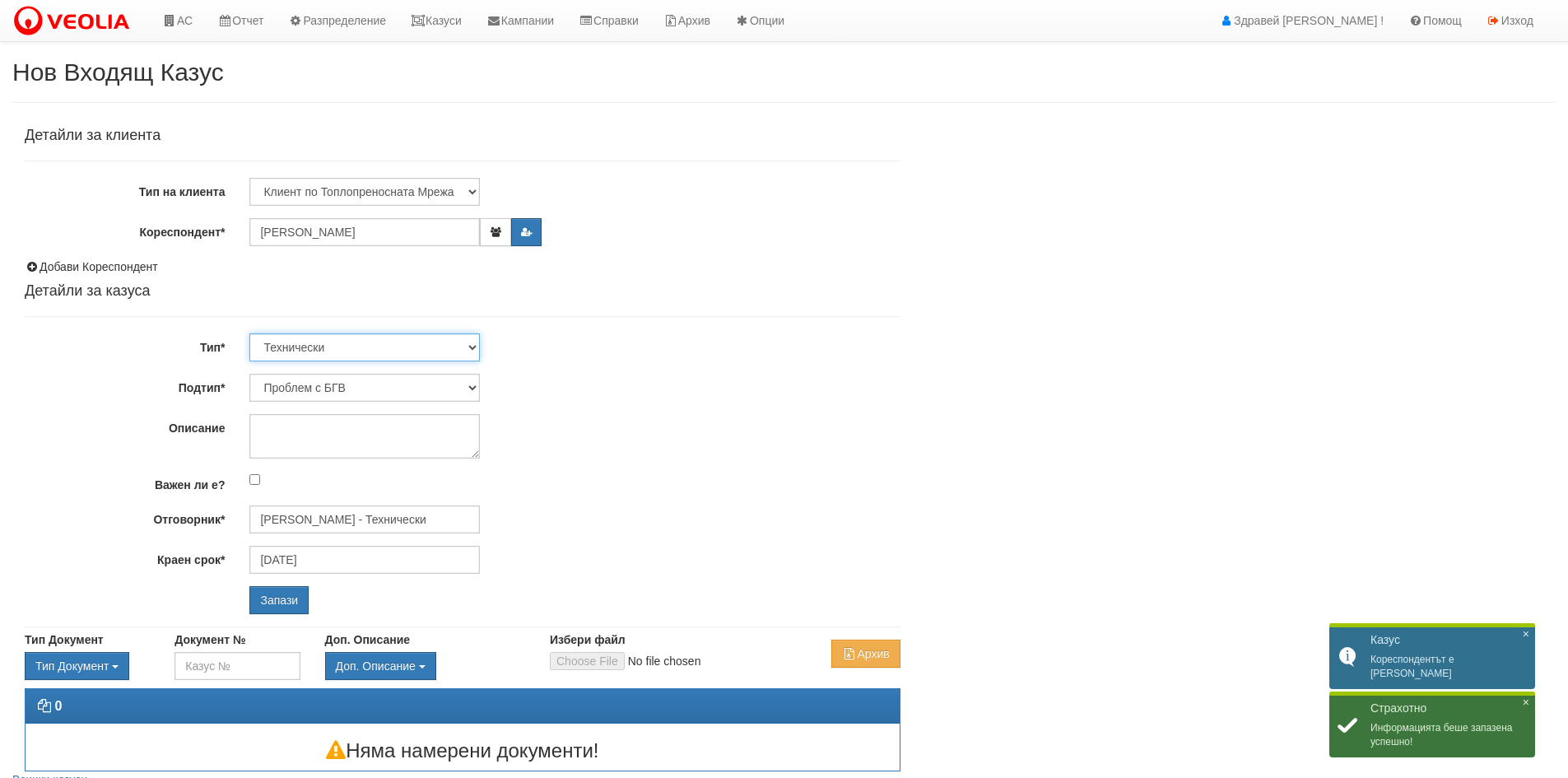
click at [348, 344] on select "Технически ФТС Търговски Административен Производствен Експлоатационен Финансов…" at bounding box center [365, 347] width 231 height 28
select select "1"
click at [250, 333] on select "Технически ФТС Търговски Административен Производствен Експлоатационен Финансов…" at bounding box center [365, 347] width 231 height 28
type input "26/09/2025"
type input "Миглена Михова - Клиенти и Развитие"
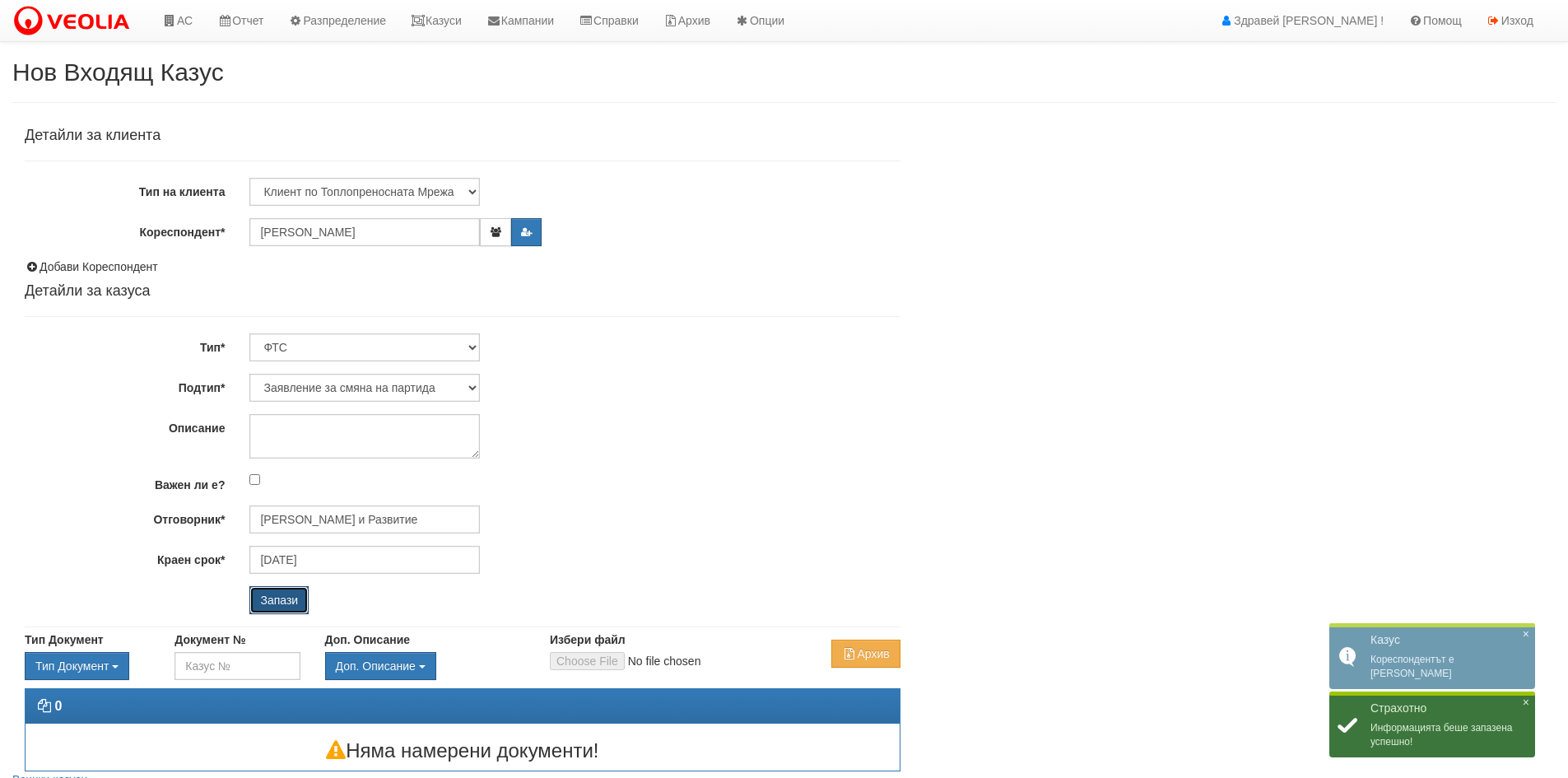
click at [284, 593] on input "Запази" at bounding box center [279, 600] width 59 height 28
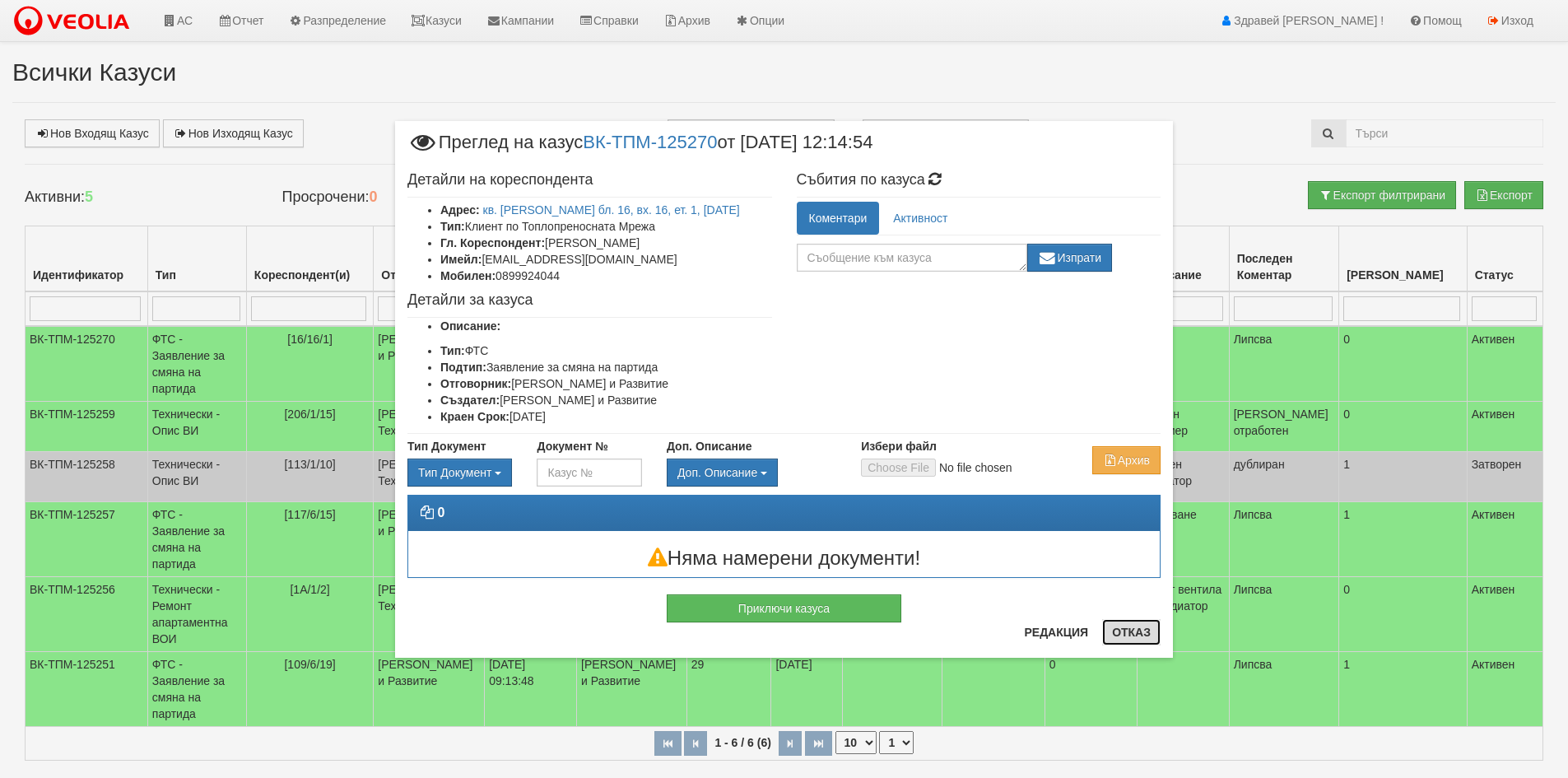
click at [1141, 630] on button "Отказ" at bounding box center [1131, 633] width 58 height 26
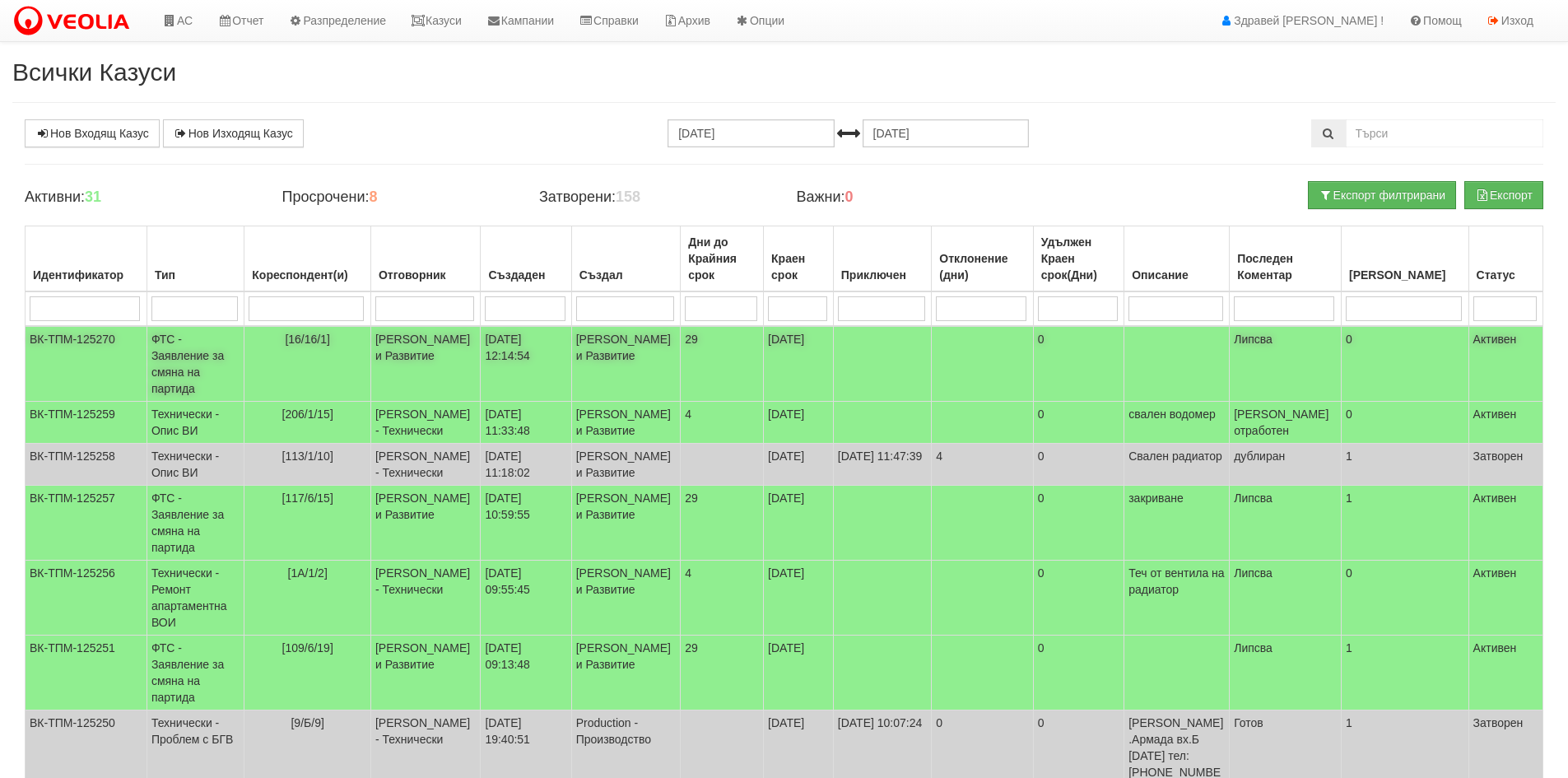
click at [311, 352] on td "[16/16/1]" at bounding box center [307, 363] width 127 height 76
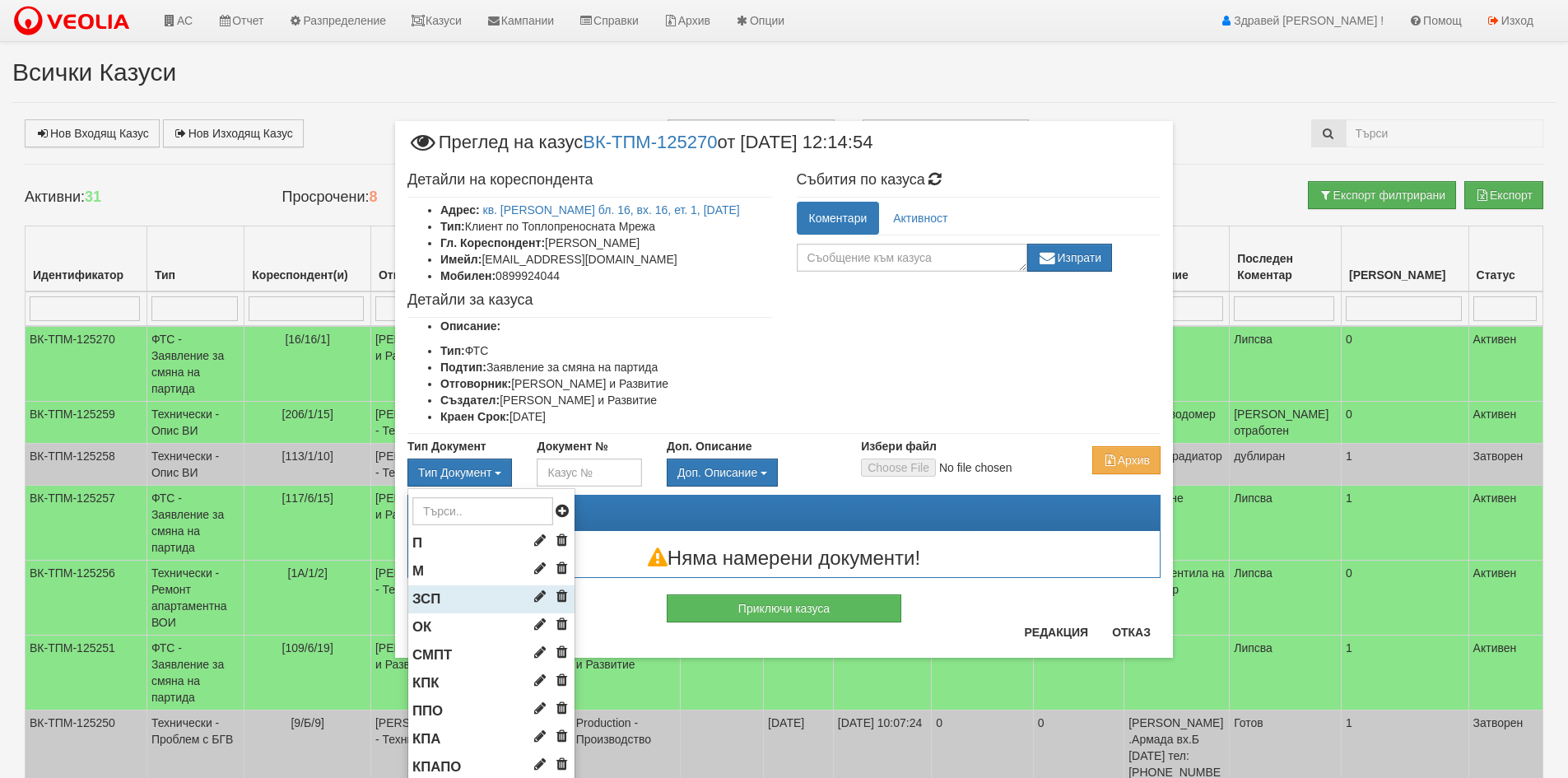
click at [432, 594] on span "ЗСП" at bounding box center [426, 599] width 28 height 16
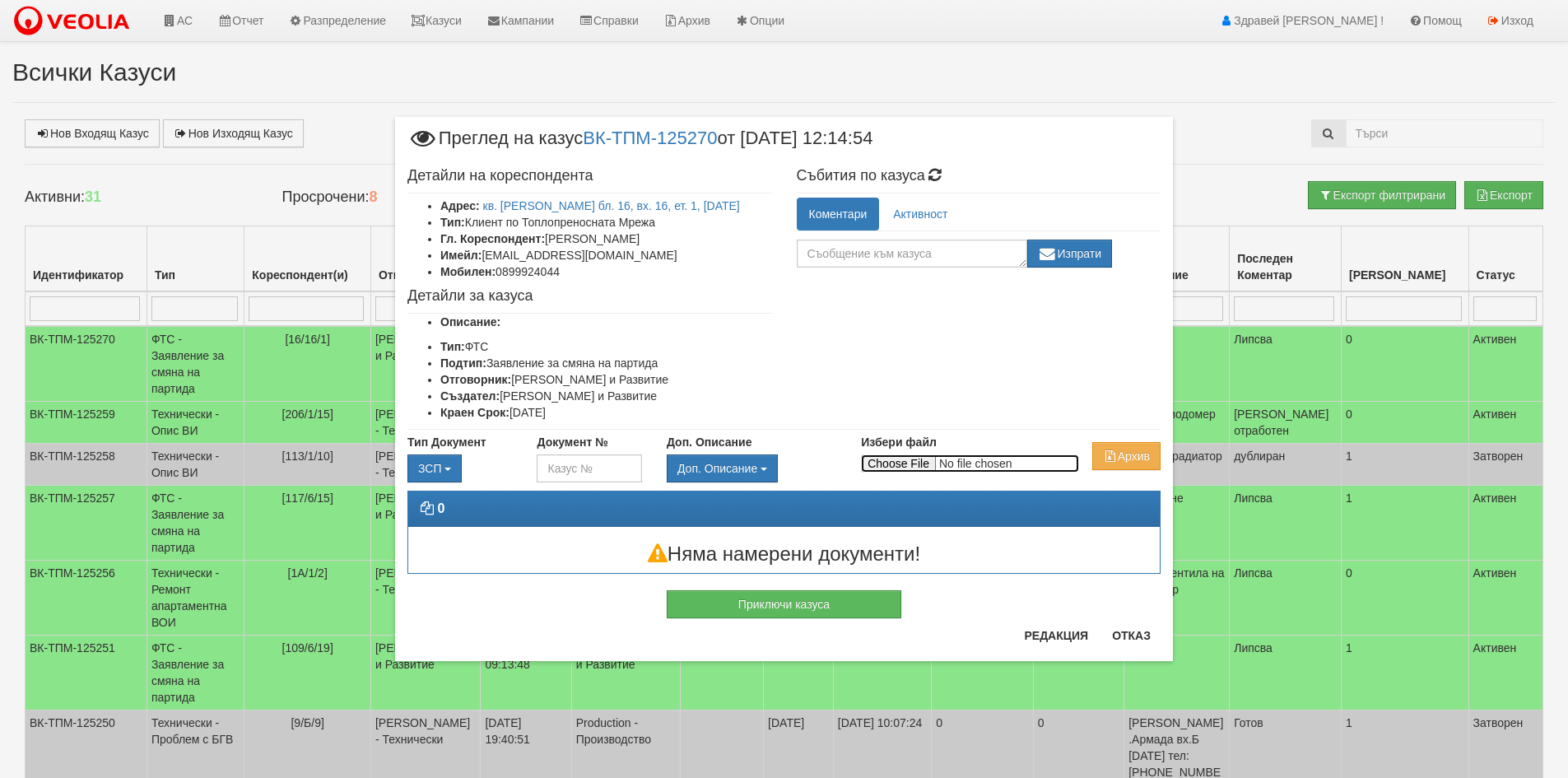
click at [892, 468] on input "Избери файл" at bounding box center [969, 463] width 218 height 18
type input "C:\fakepath\DOC012.pdf"
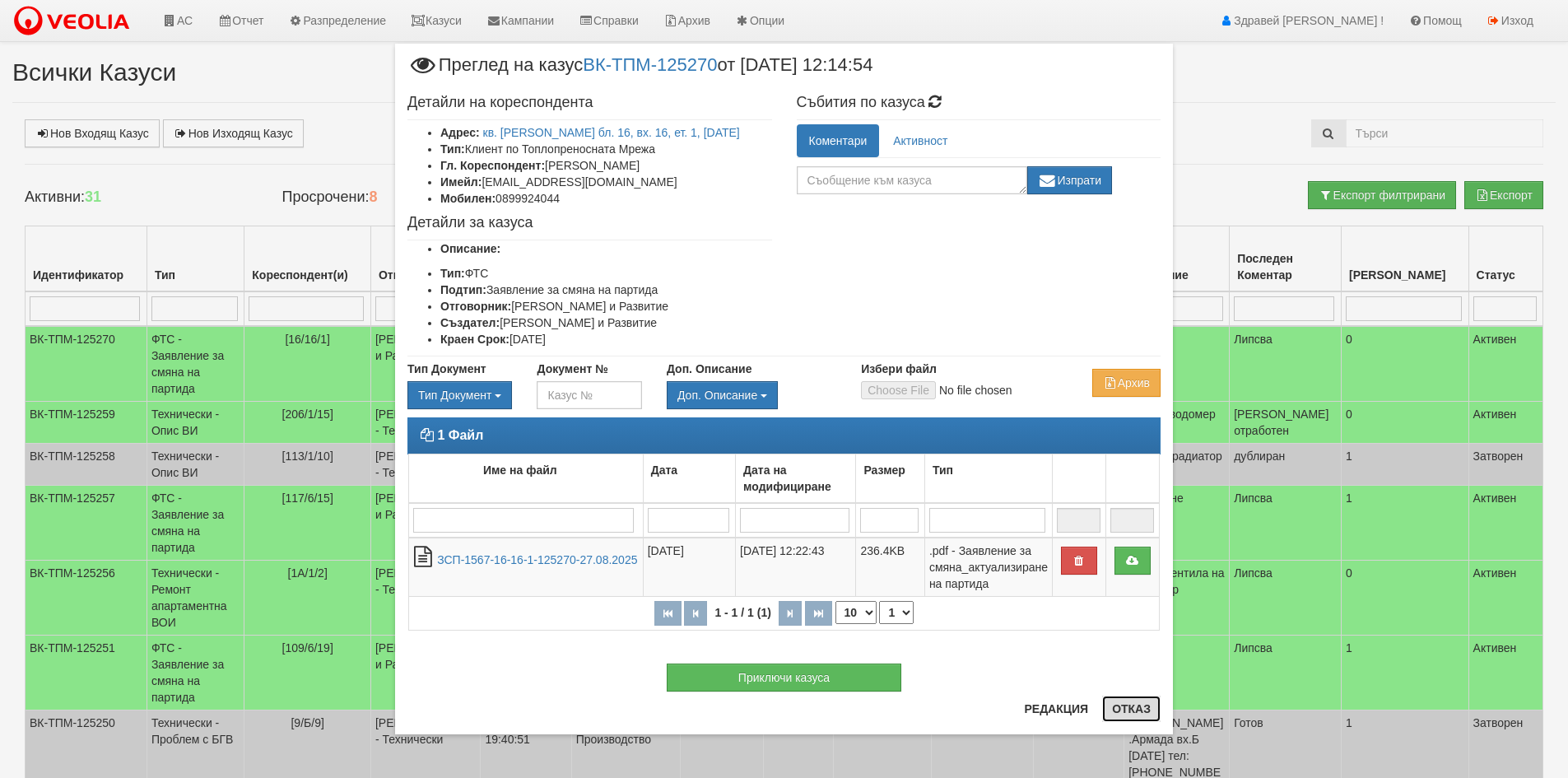
click at [1134, 706] on button "Отказ" at bounding box center [1131, 709] width 58 height 26
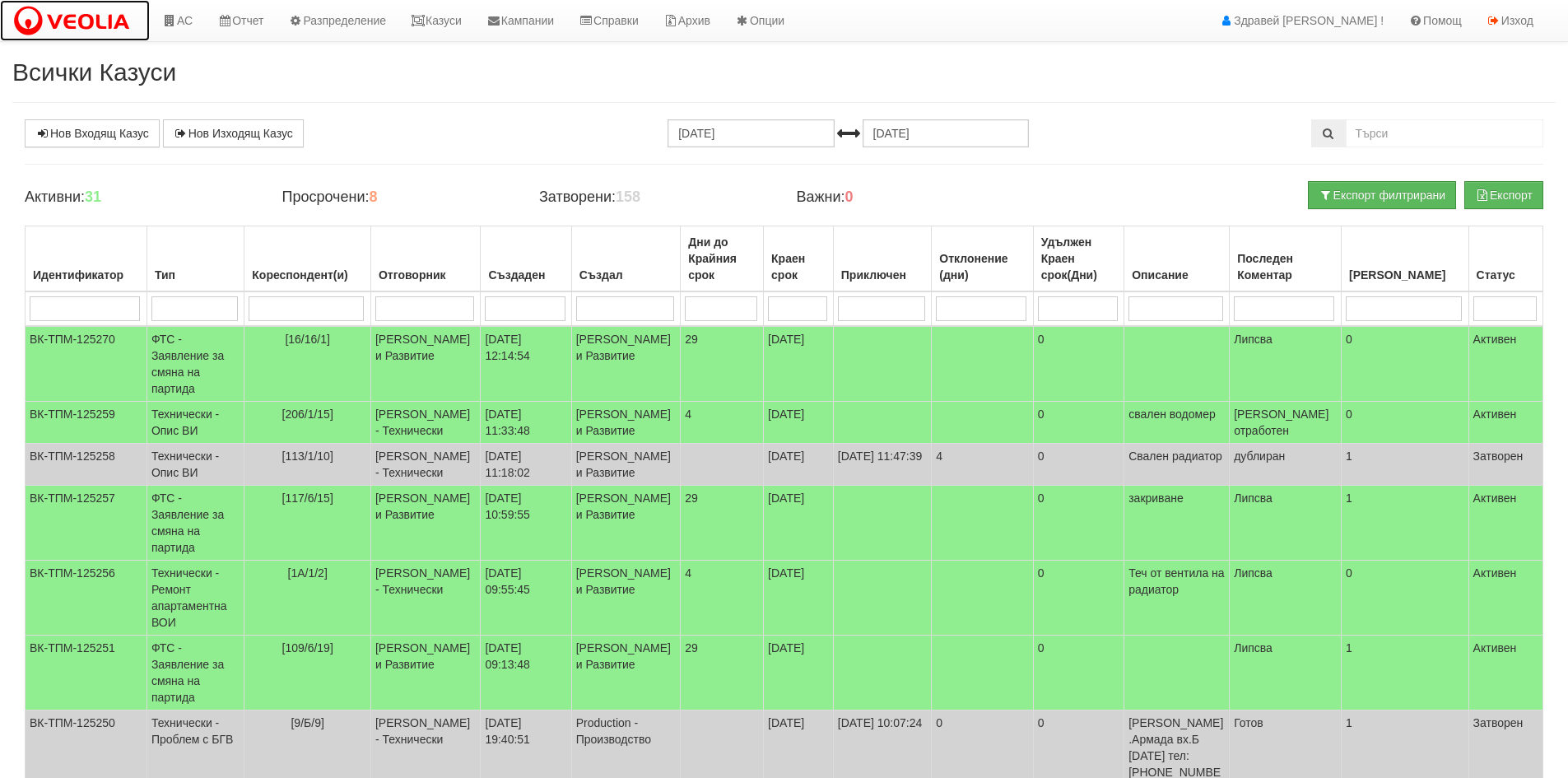
click at [110, 29] on img at bounding box center [74, 21] width 125 height 35
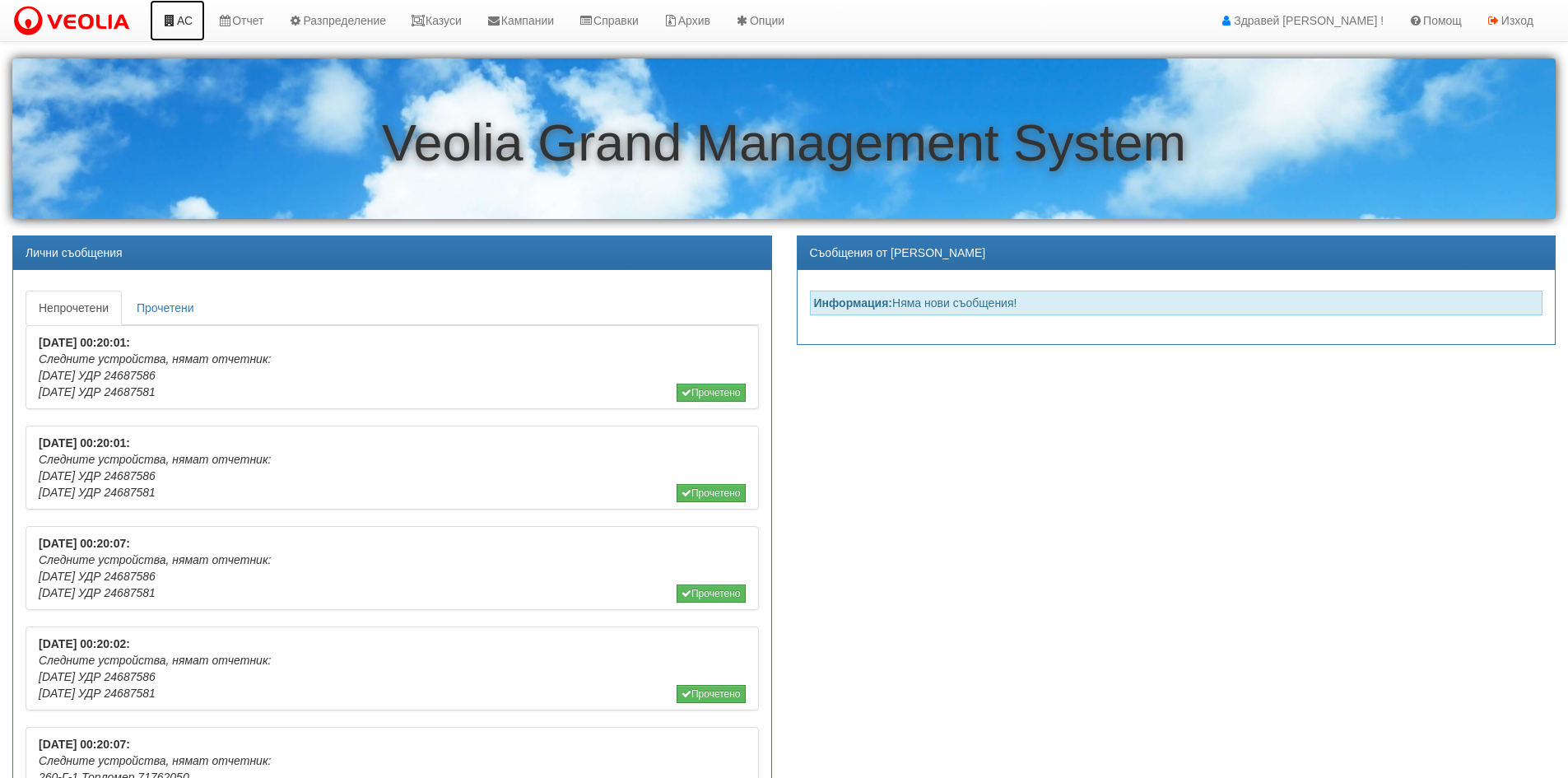
click at [183, 17] on link "АС" at bounding box center [177, 21] width 55 height 41
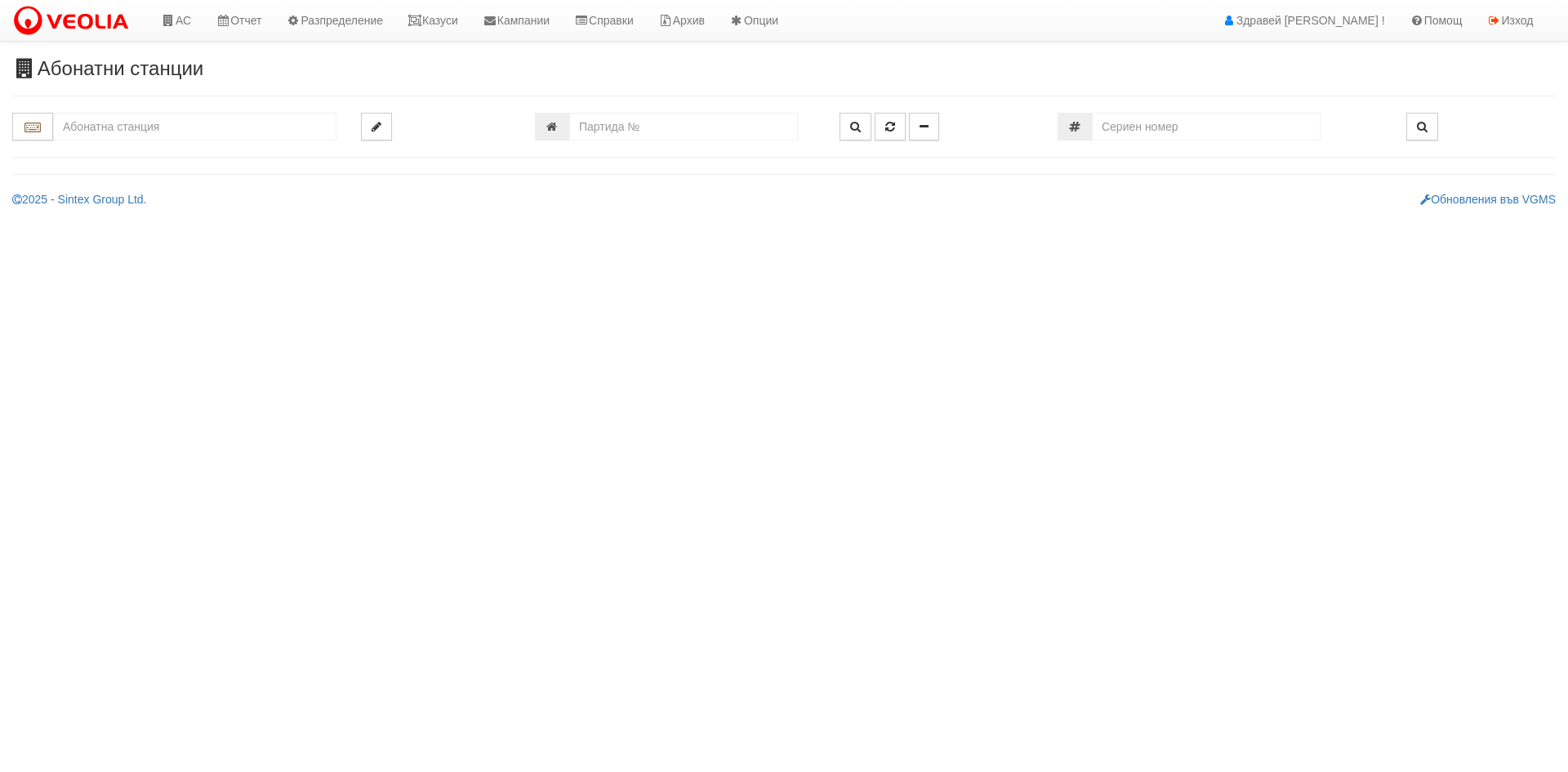
click at [159, 138] on input "text" at bounding box center [195, 127] width 283 height 28
click at [153, 151] on div "152/1 - Младост - "ВЕОЛИЯ"" at bounding box center [195, 152] width 278 height 19
type input "152/1 - Младост - "ВЕОЛИЯ""
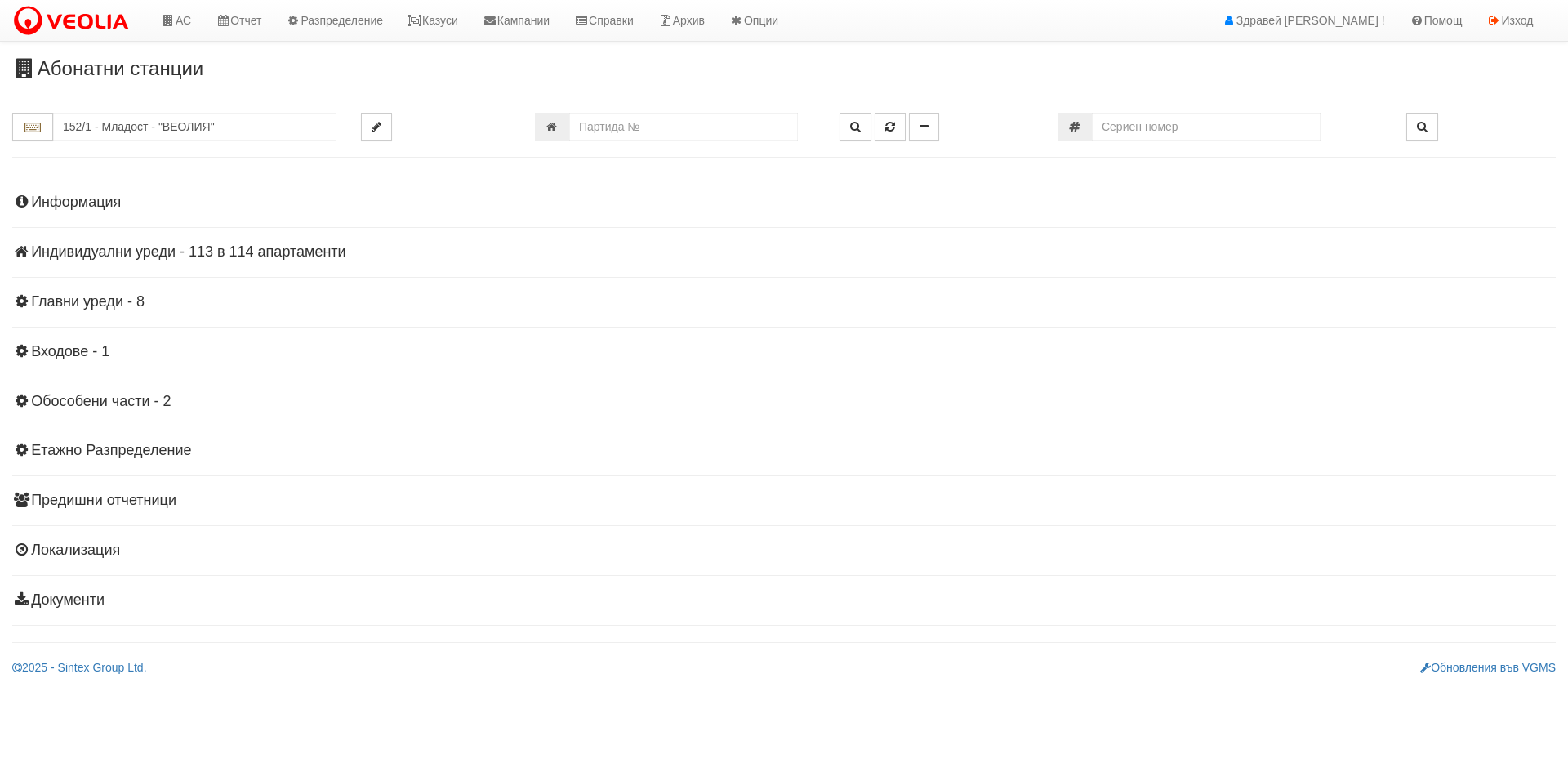
click at [150, 256] on h4 "Индивидуални уреди - 113 в 114 апартаменти" at bounding box center [784, 252] width 1544 height 17
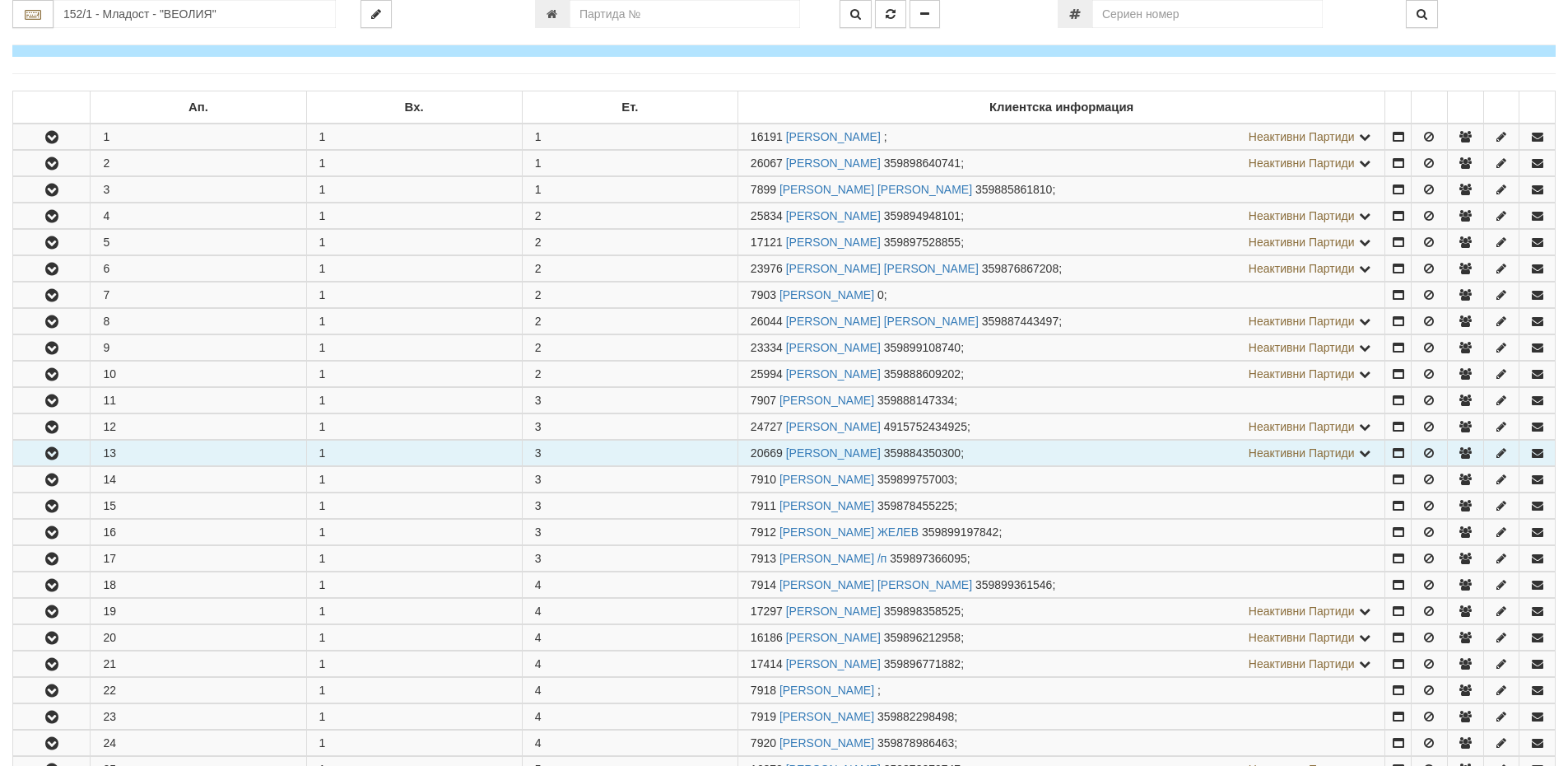
scroll to position [247, 0]
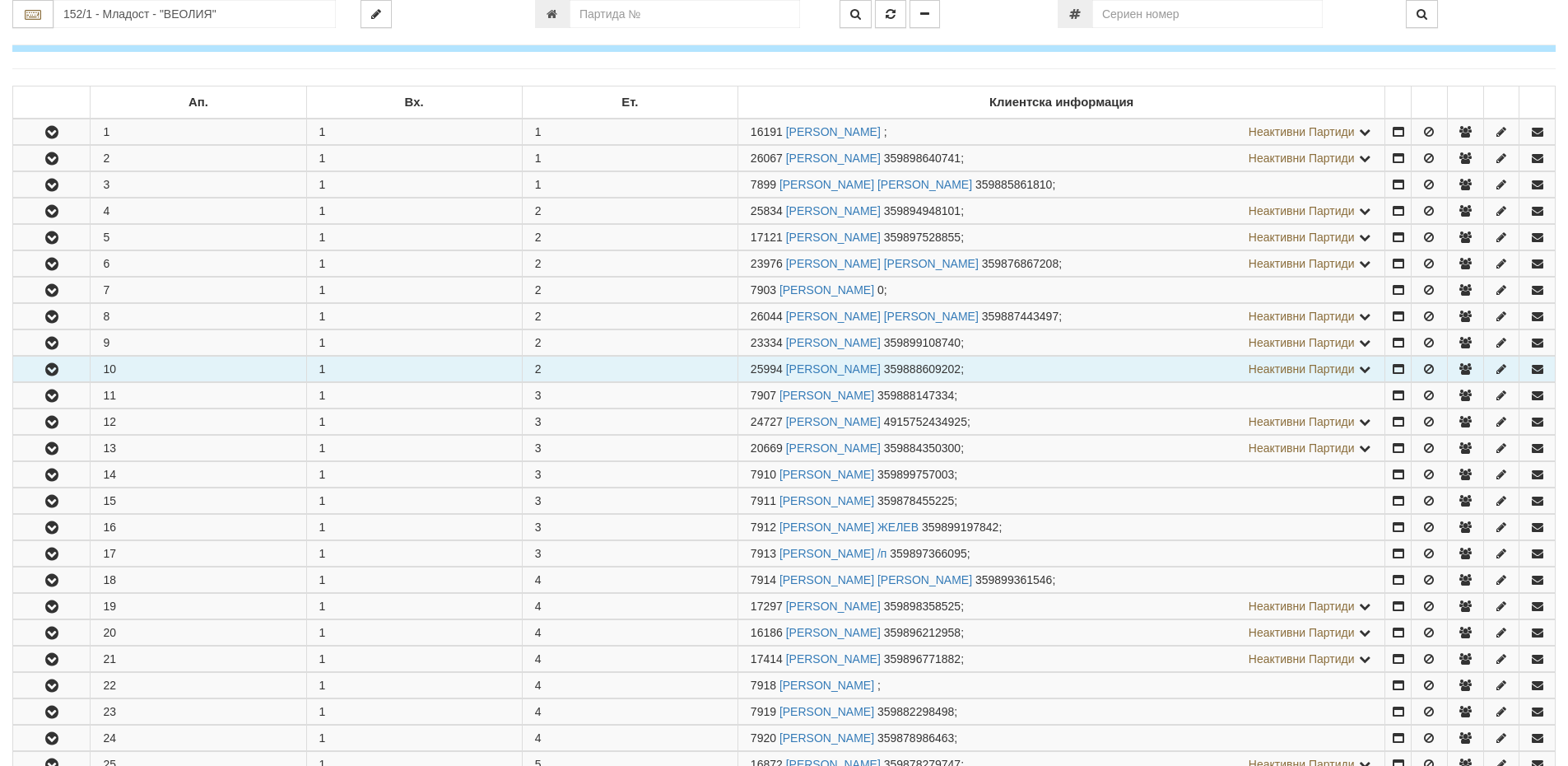
click at [40, 360] on button "button" at bounding box center [52, 369] width 77 height 24
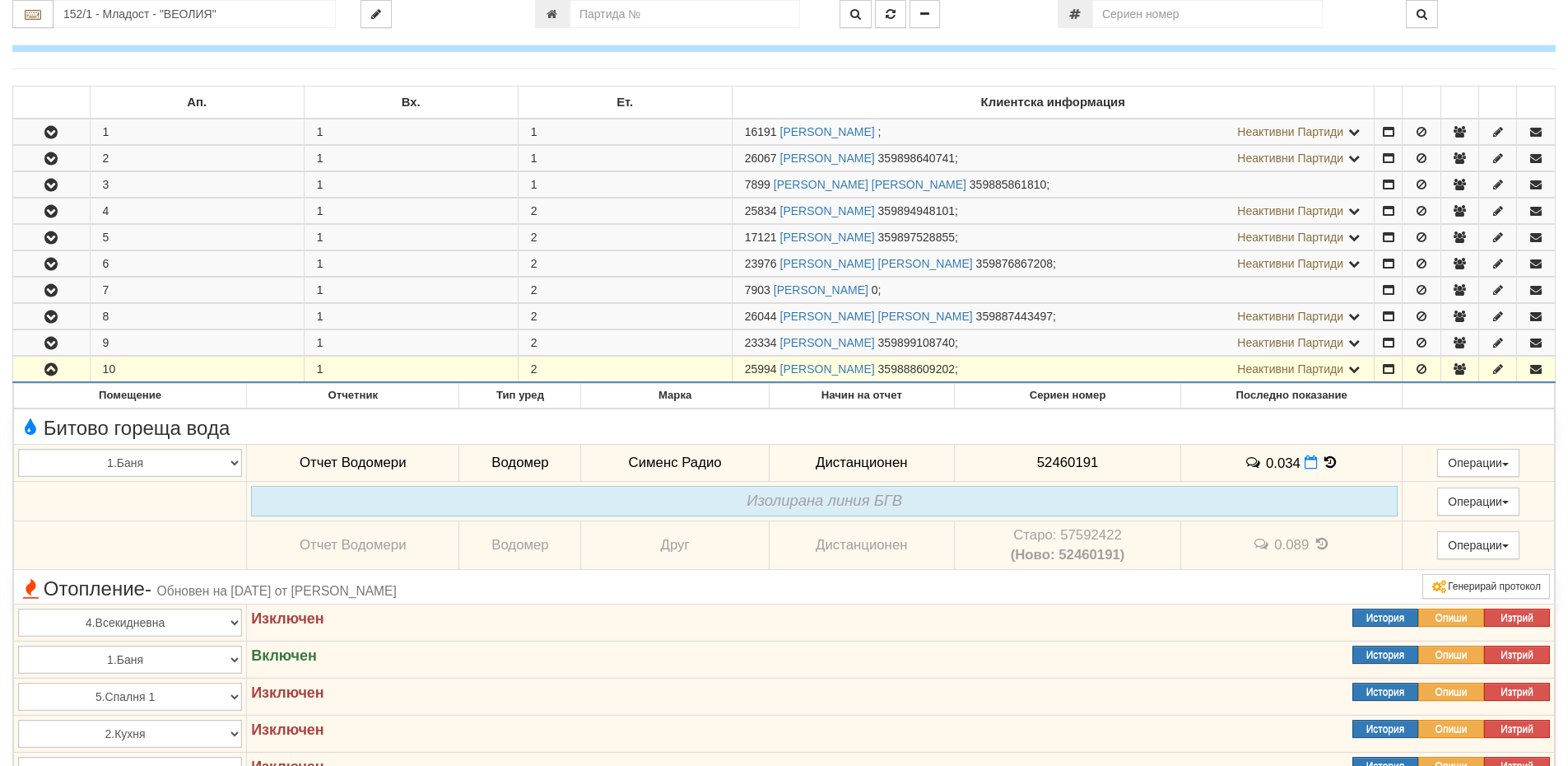
scroll to position [412, 0]
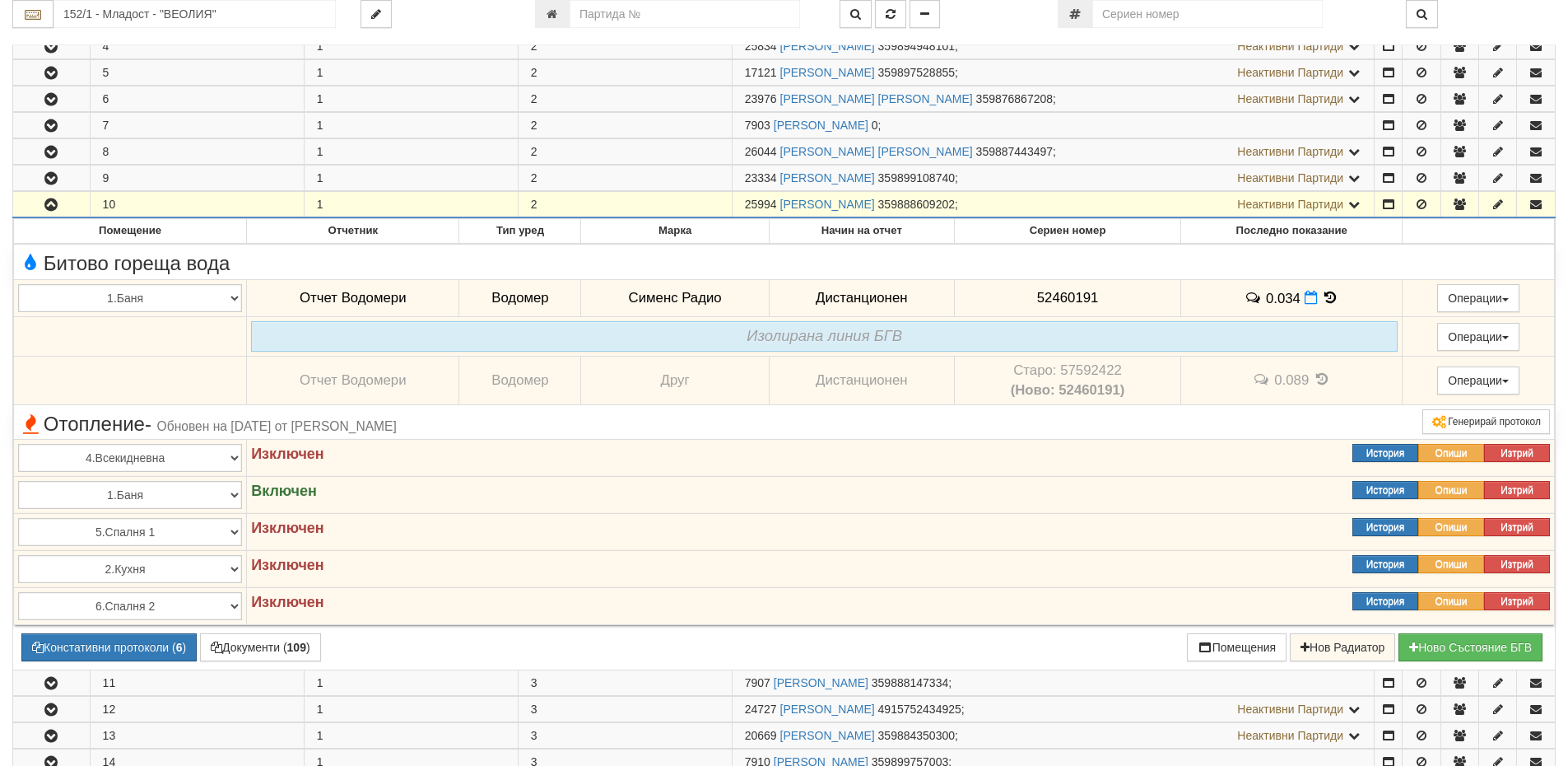
drag, startPoint x: 745, startPoint y: 207, endPoint x: 777, endPoint y: 205, distance: 32.1
click at [777, 205] on span "25994" at bounding box center [761, 204] width 32 height 13
copy span "25994"
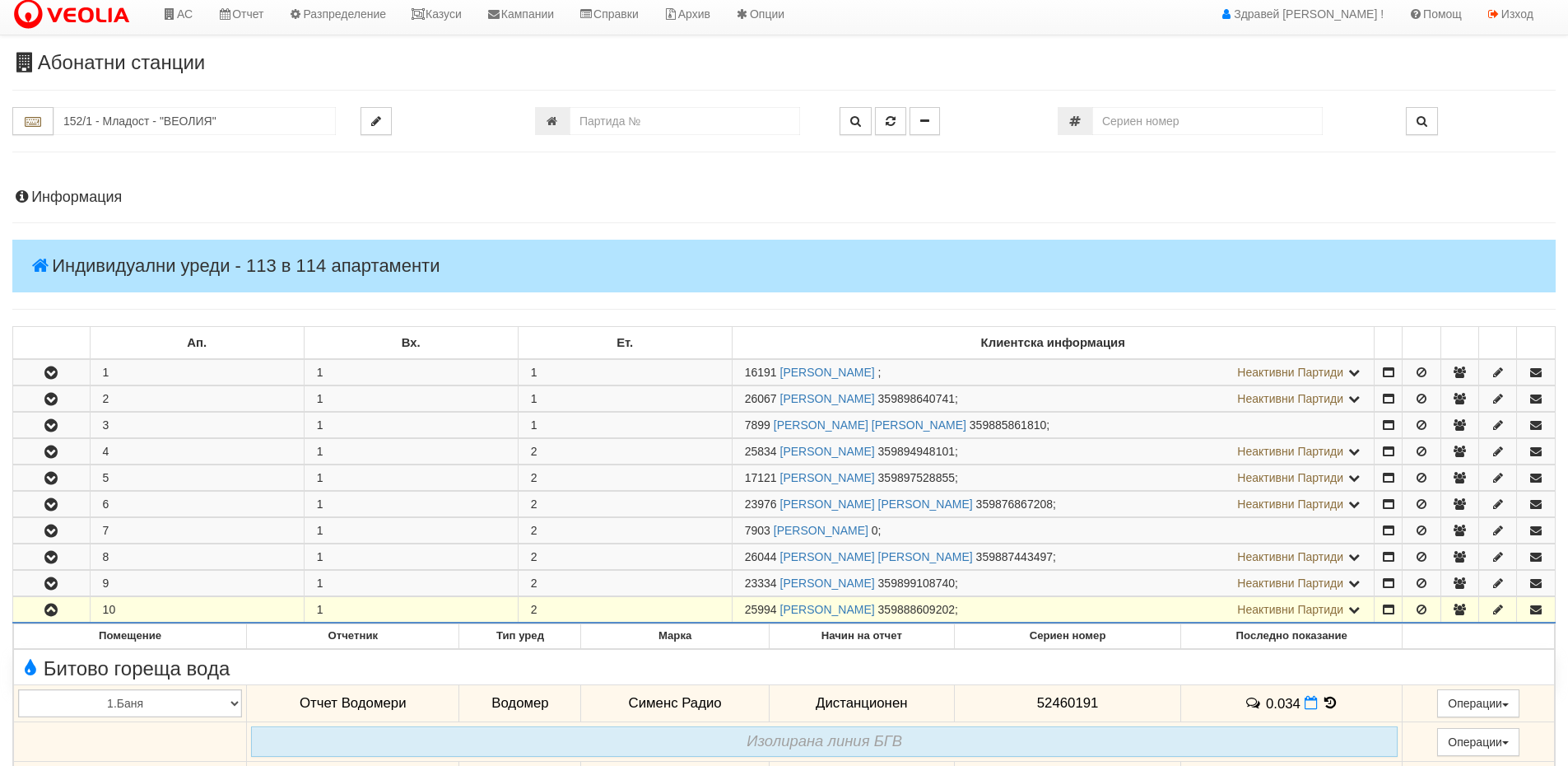
scroll to position [0, 0]
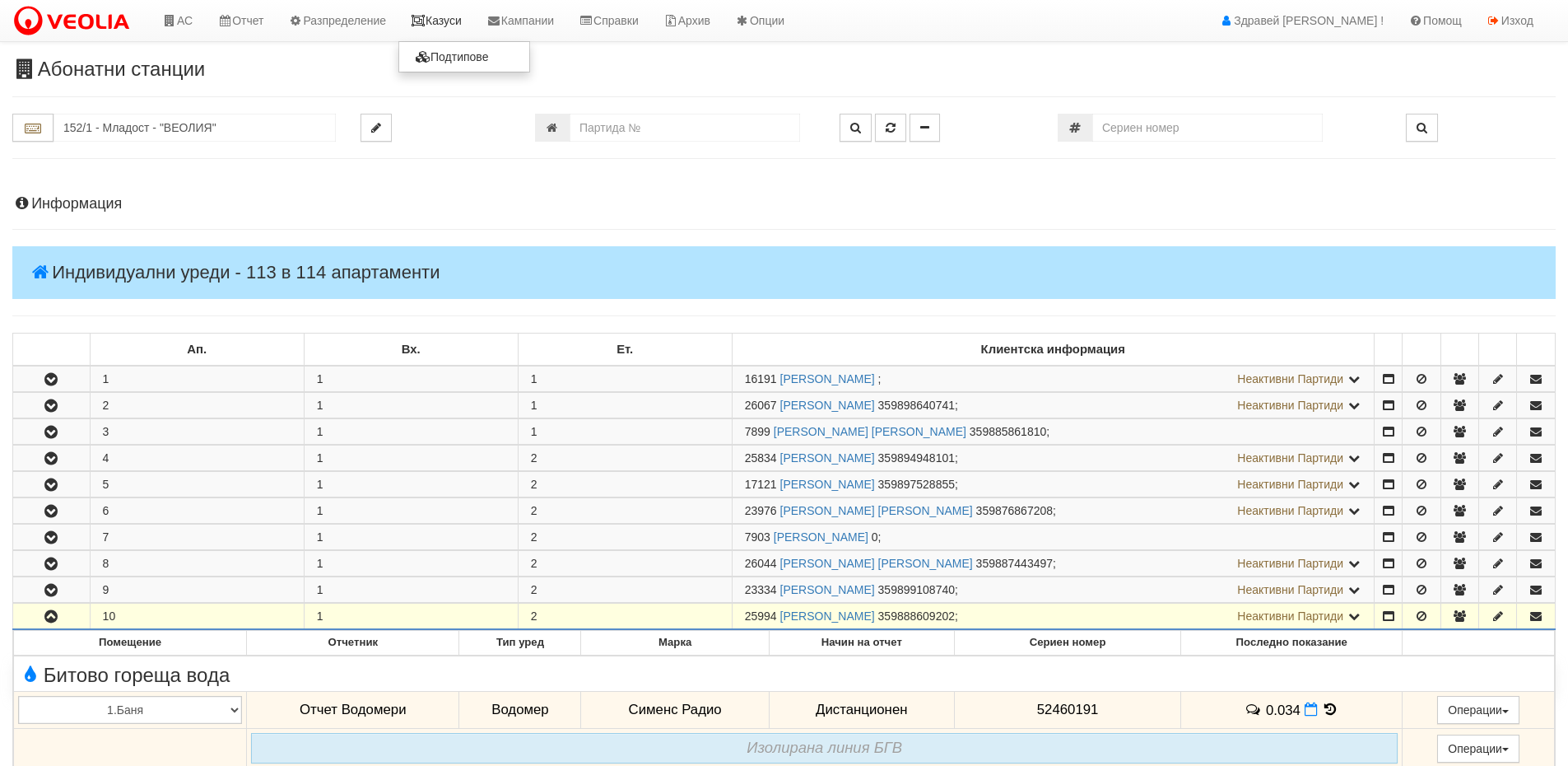
click at [450, 27] on link "Казуси" at bounding box center [435, 21] width 76 height 41
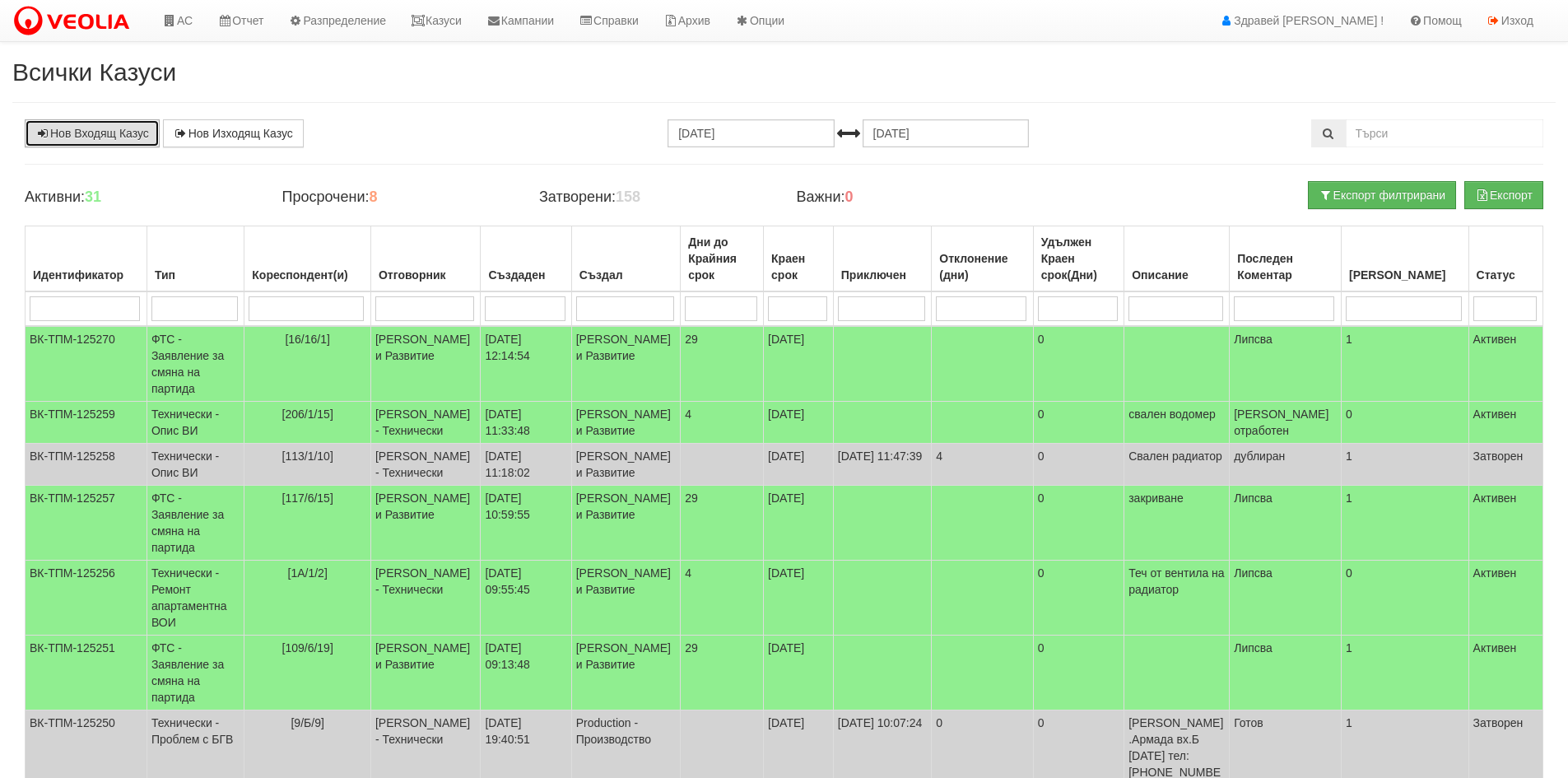
click at [104, 139] on link "Нов Входящ Казус" at bounding box center [92, 133] width 135 height 28
click at [182, 14] on link "АС" at bounding box center [177, 21] width 55 height 41
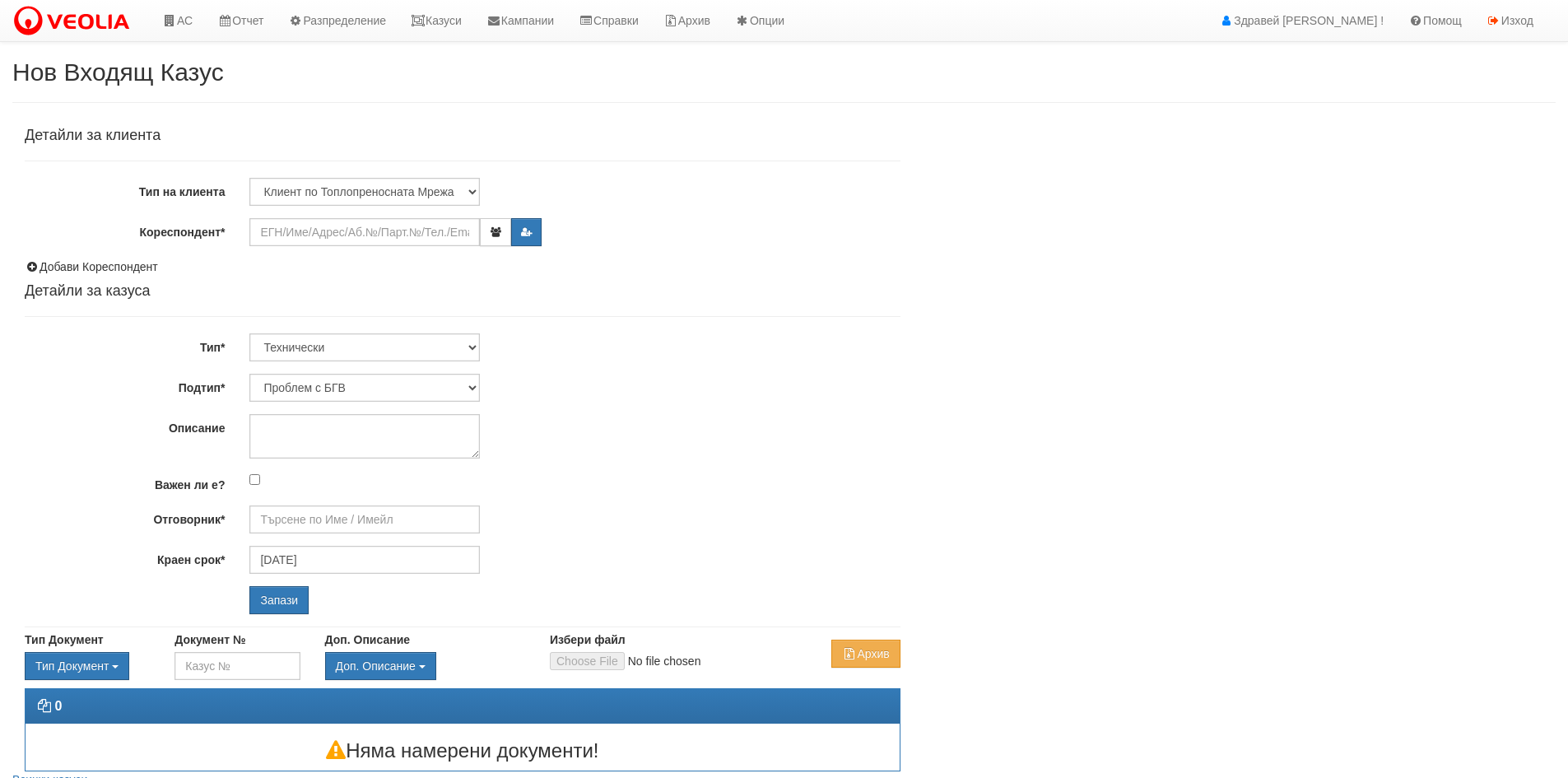
type input "[PERSON_NAME] - Технически"
click at [365, 240] on input "Кореспондент*" at bounding box center [365, 232] width 231 height 28
paste input "25994"
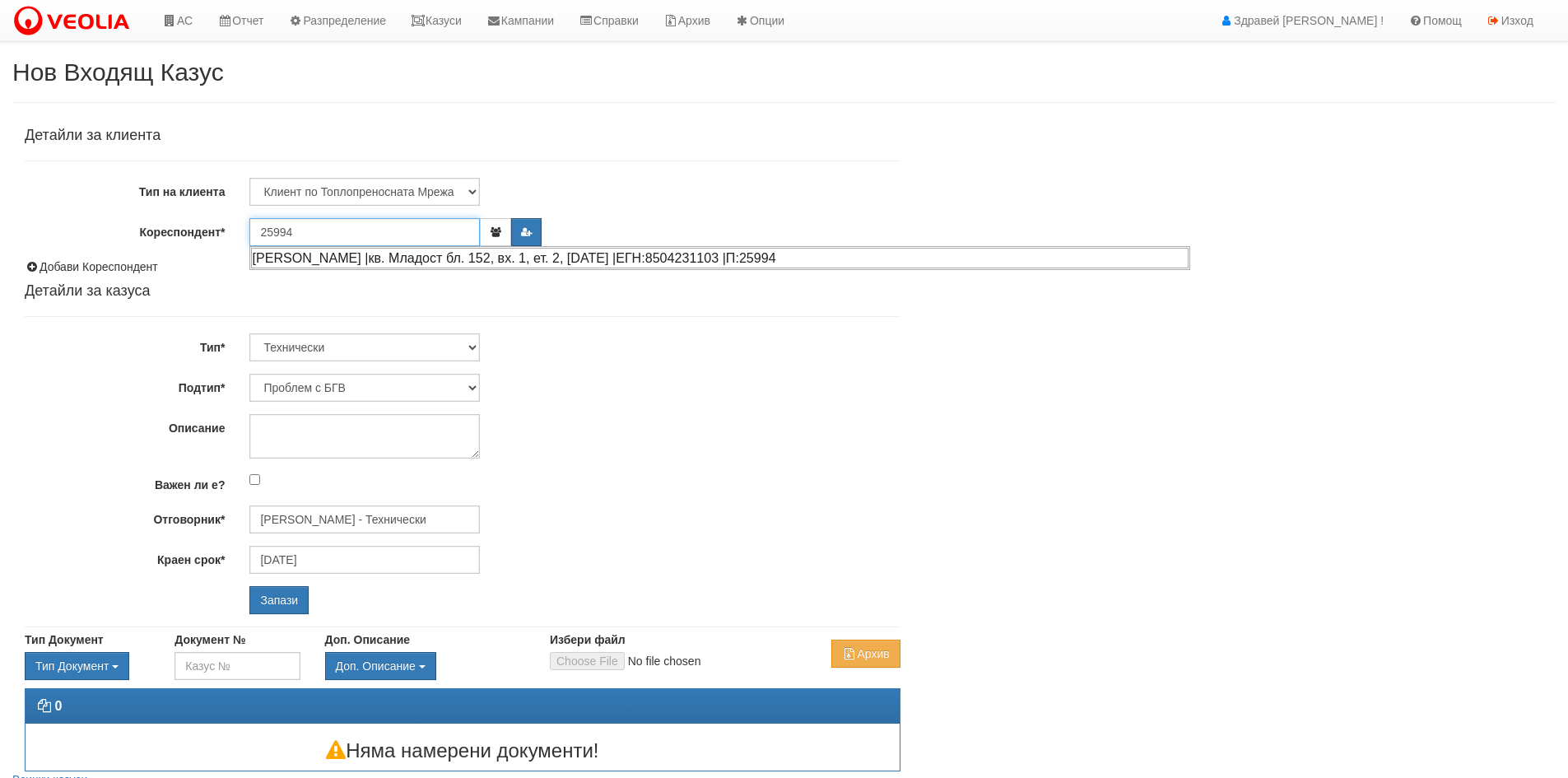
click at [415, 263] on div "ПЕТКО ИВАНОВ ХРИСТОВ |кв. Младост бл. 152, вх. 1, ет. 2, ап. 10 |ЕГН:8504231103…" at bounding box center [719, 258] width 937 height 21
type input "Петко Иванов Христов"
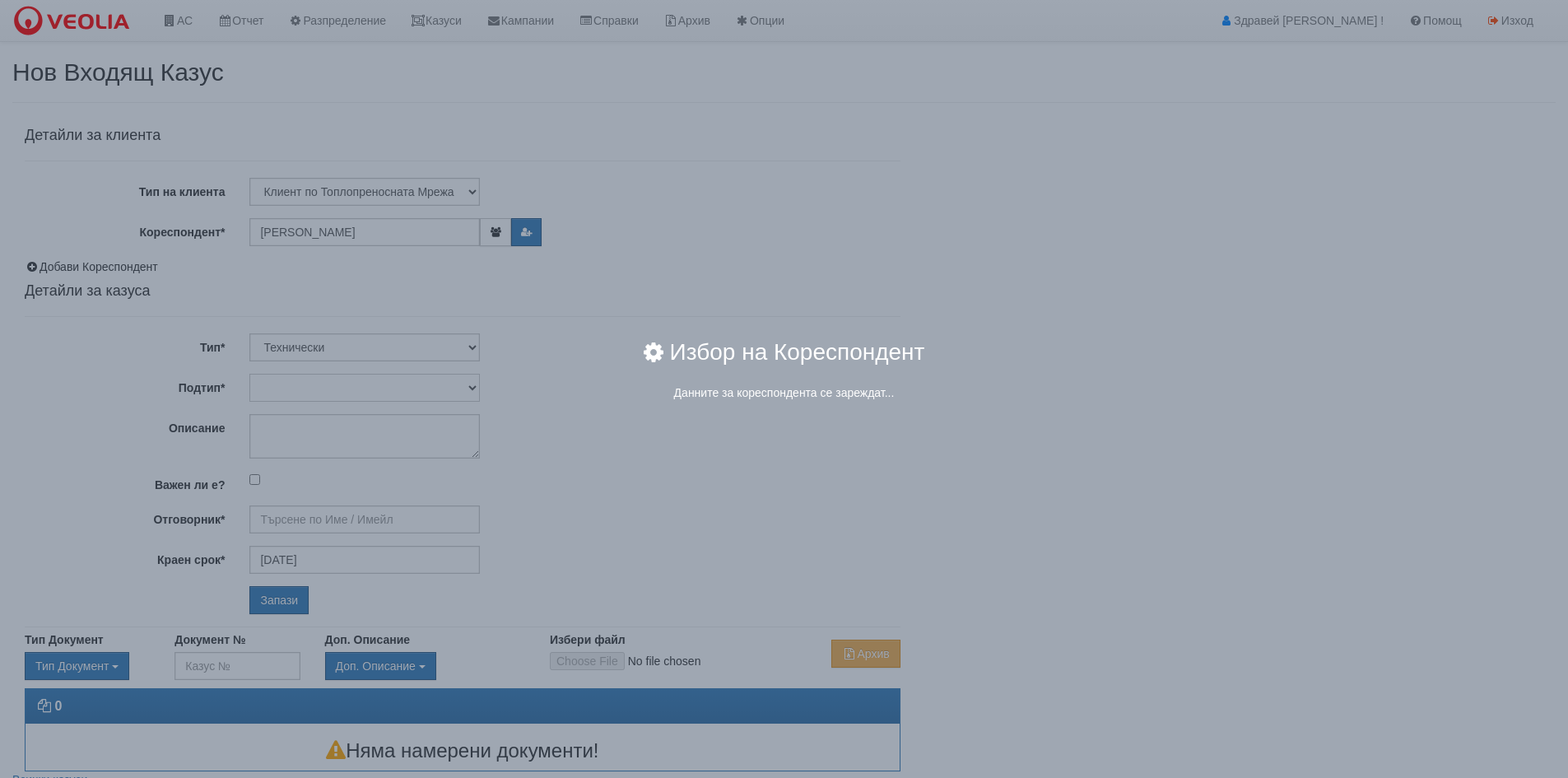
type input "[PERSON_NAME] - Технически"
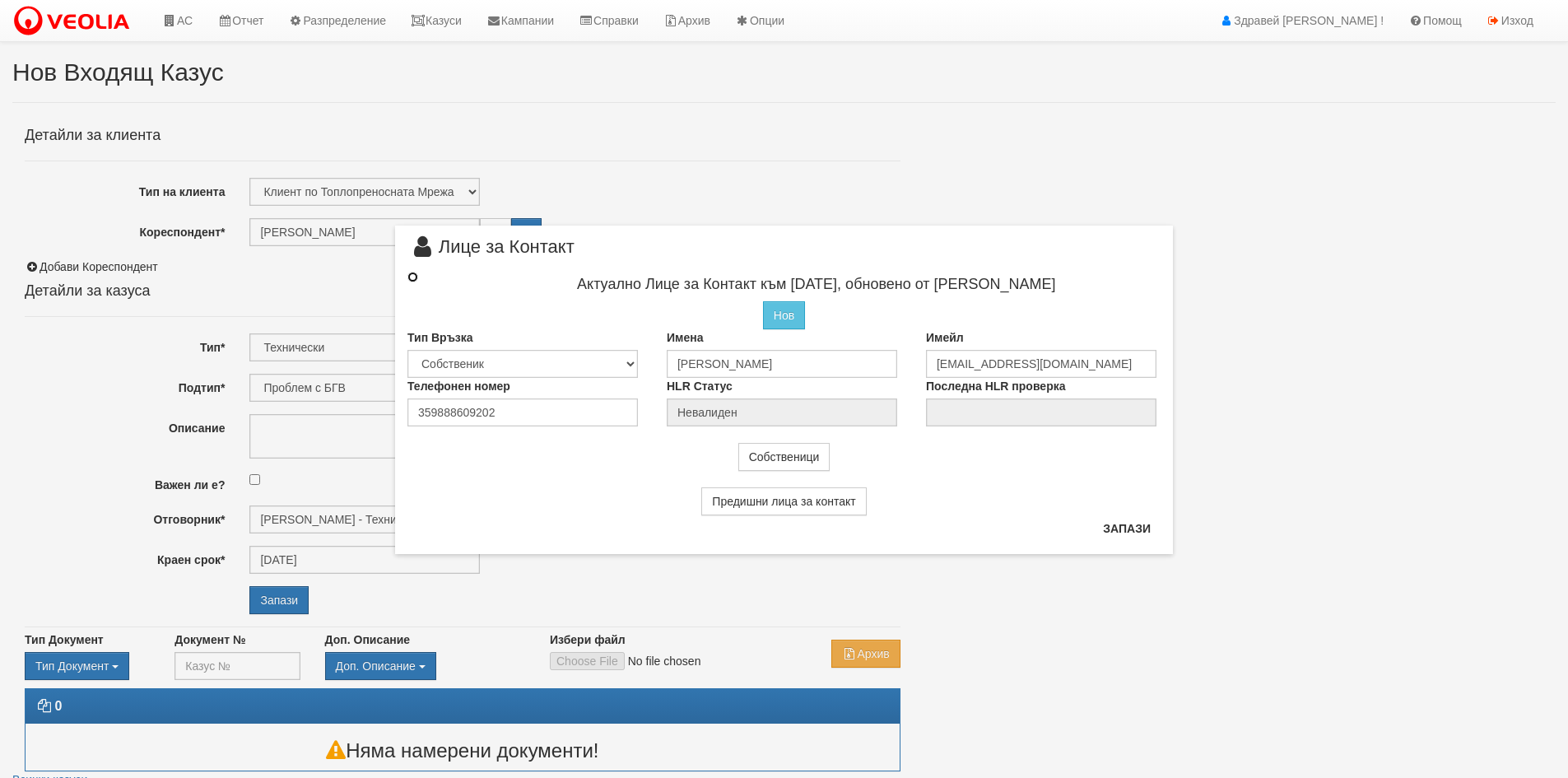
click at [415, 274] on input "radio" at bounding box center [412, 276] width 10 height 10
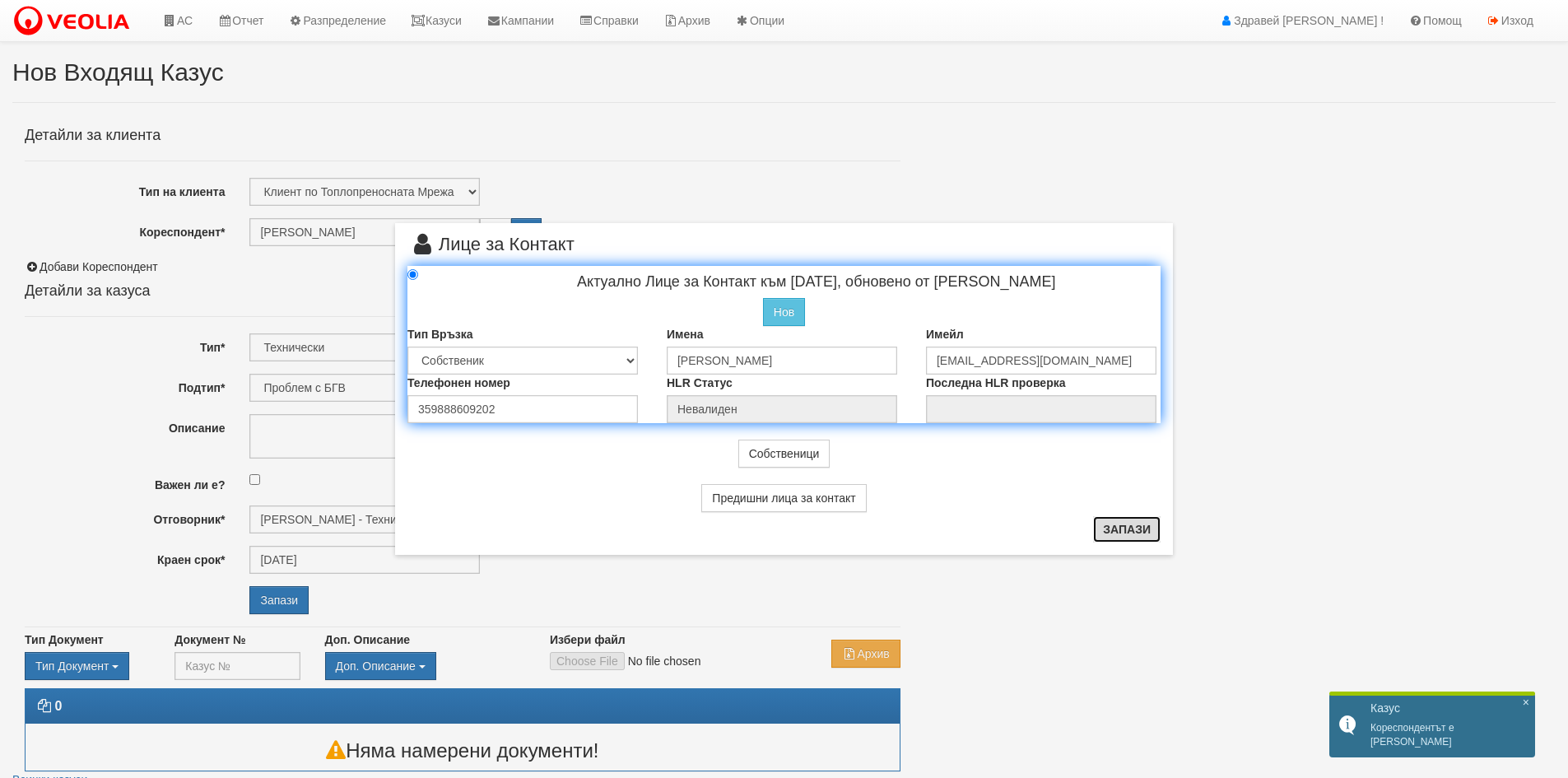
click at [1144, 539] on button "Запази" at bounding box center [1127, 529] width 68 height 26
radio input "true"
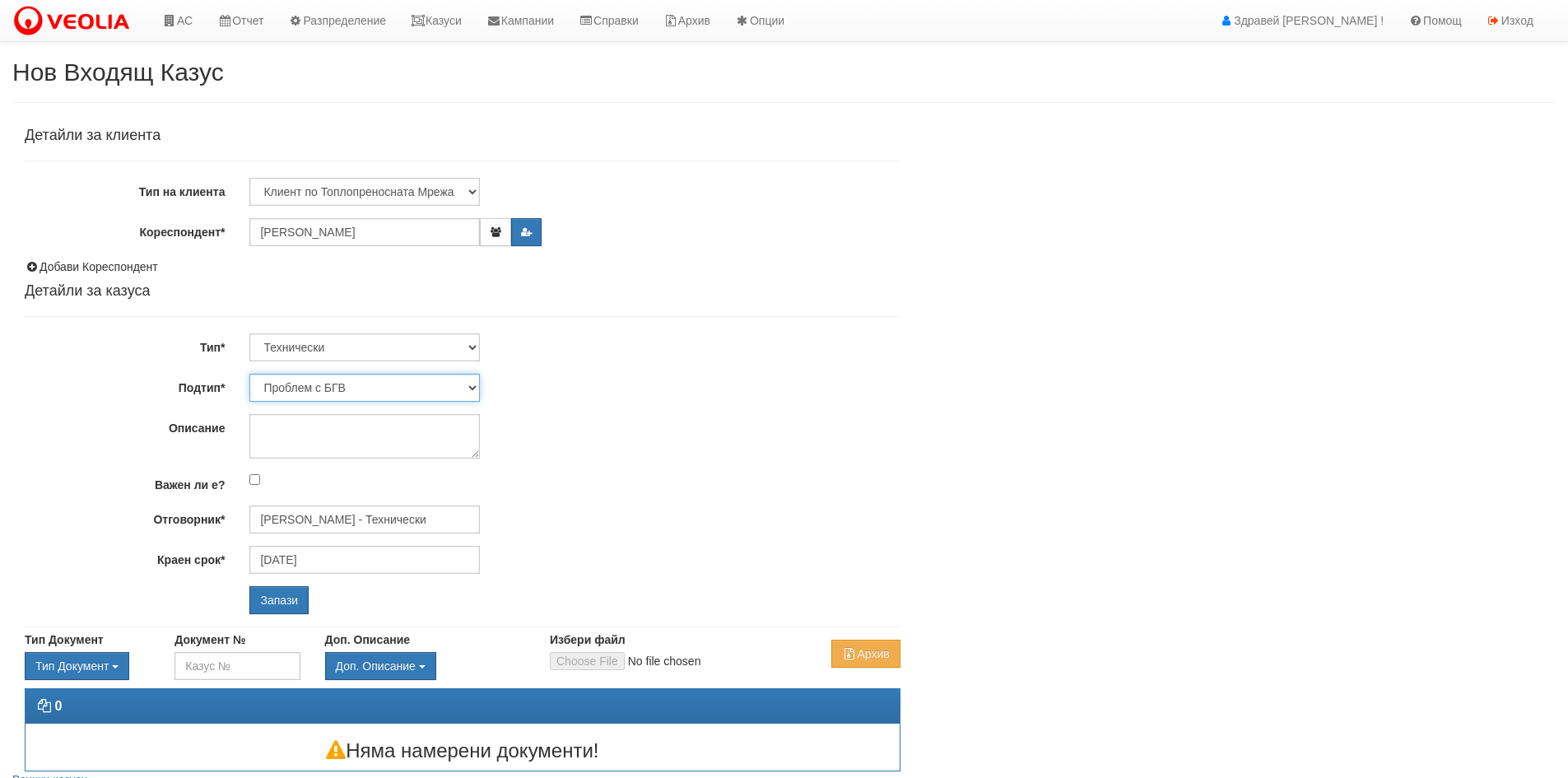
click at [351, 390] on select "Проблем с БГВ Теч ВОИ Теч БГВ Теч в АС Теч от водомер Проблем в АС Интервенция …" at bounding box center [365, 388] width 231 height 28
select select "Опис ВИ"
click at [250, 374] on select "Проблем с БГВ Теч ВОИ Теч БГВ Теч в АС Теч от водомер Проблем в АС Интервенция …" at bounding box center [365, 388] width 231 height 28
type input "[DATE]"
type input "[PERSON_NAME] - Технически"
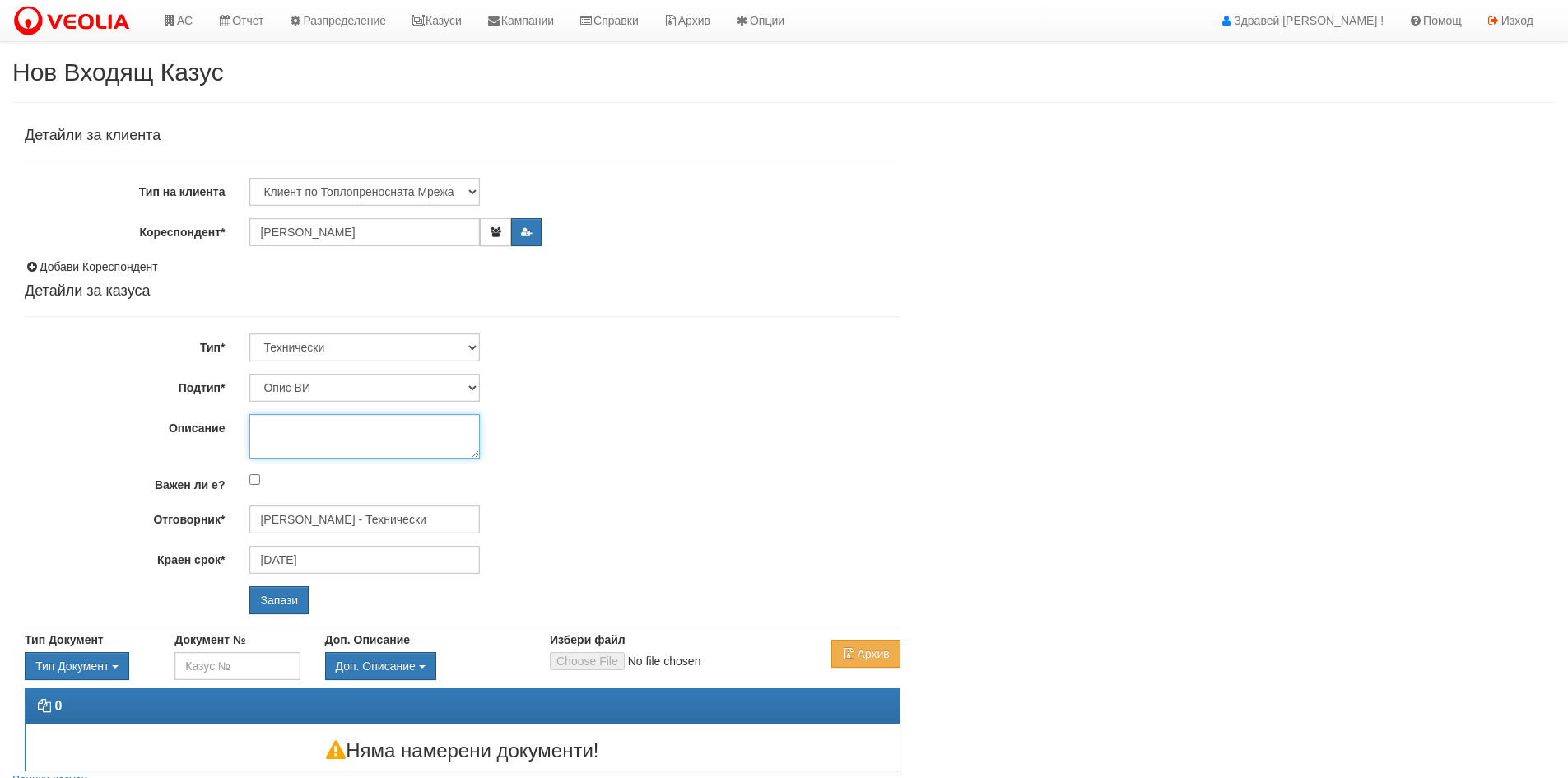
click at [381, 431] on textarea "Описание" at bounding box center [365, 435] width 231 height 44
type textarea "опис радиатори"
click at [276, 603] on input "Запази" at bounding box center [279, 600] width 59 height 28
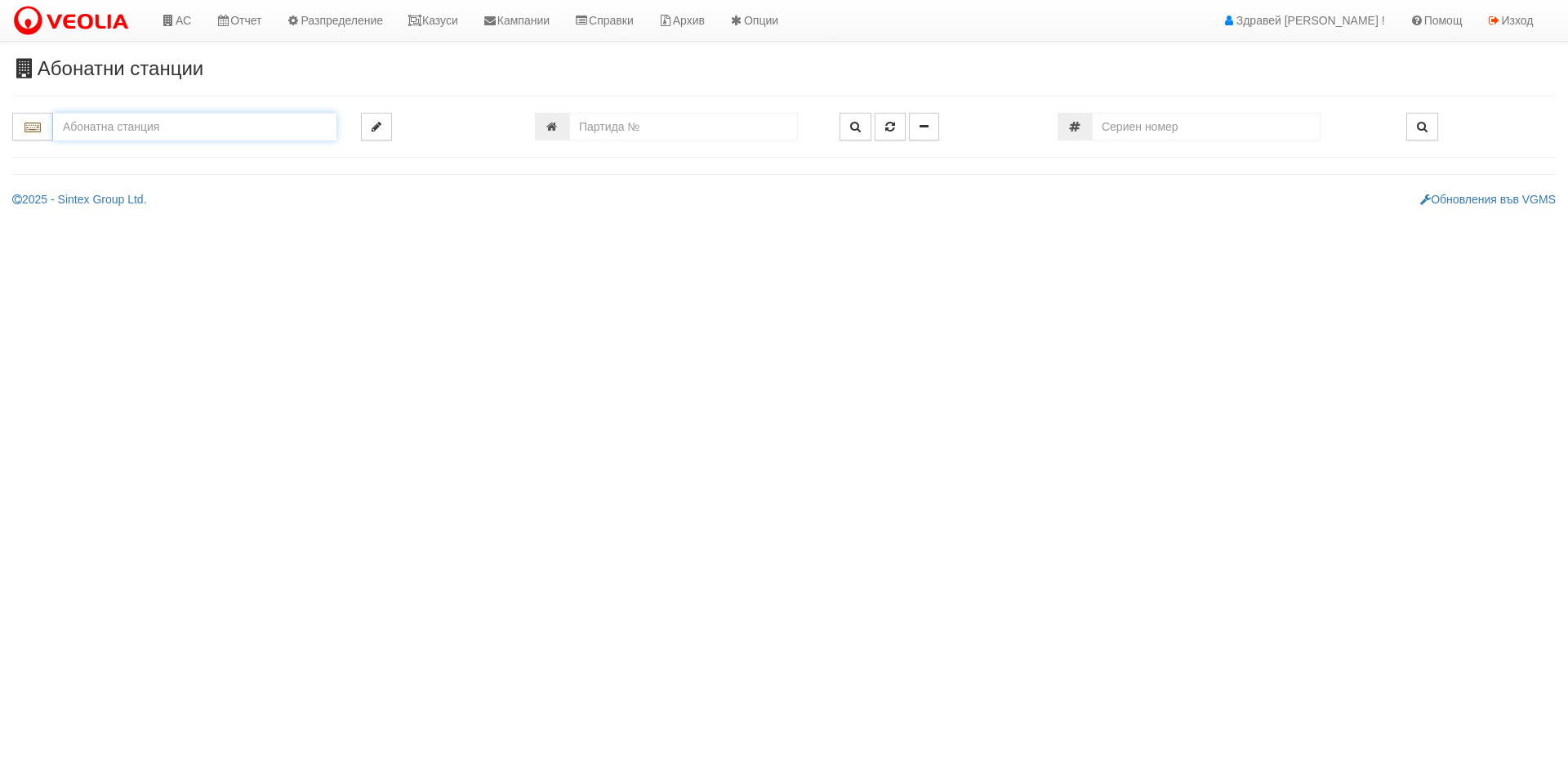
click at [197, 124] on input "text" at bounding box center [195, 127] width 283 height 28
click at [673, 115] on input "number" at bounding box center [683, 127] width 229 height 28
type input "18113"
type input "055/6 - "[PERSON_NAME] [GEOGRAPHIC_DATA] " ЕАД"
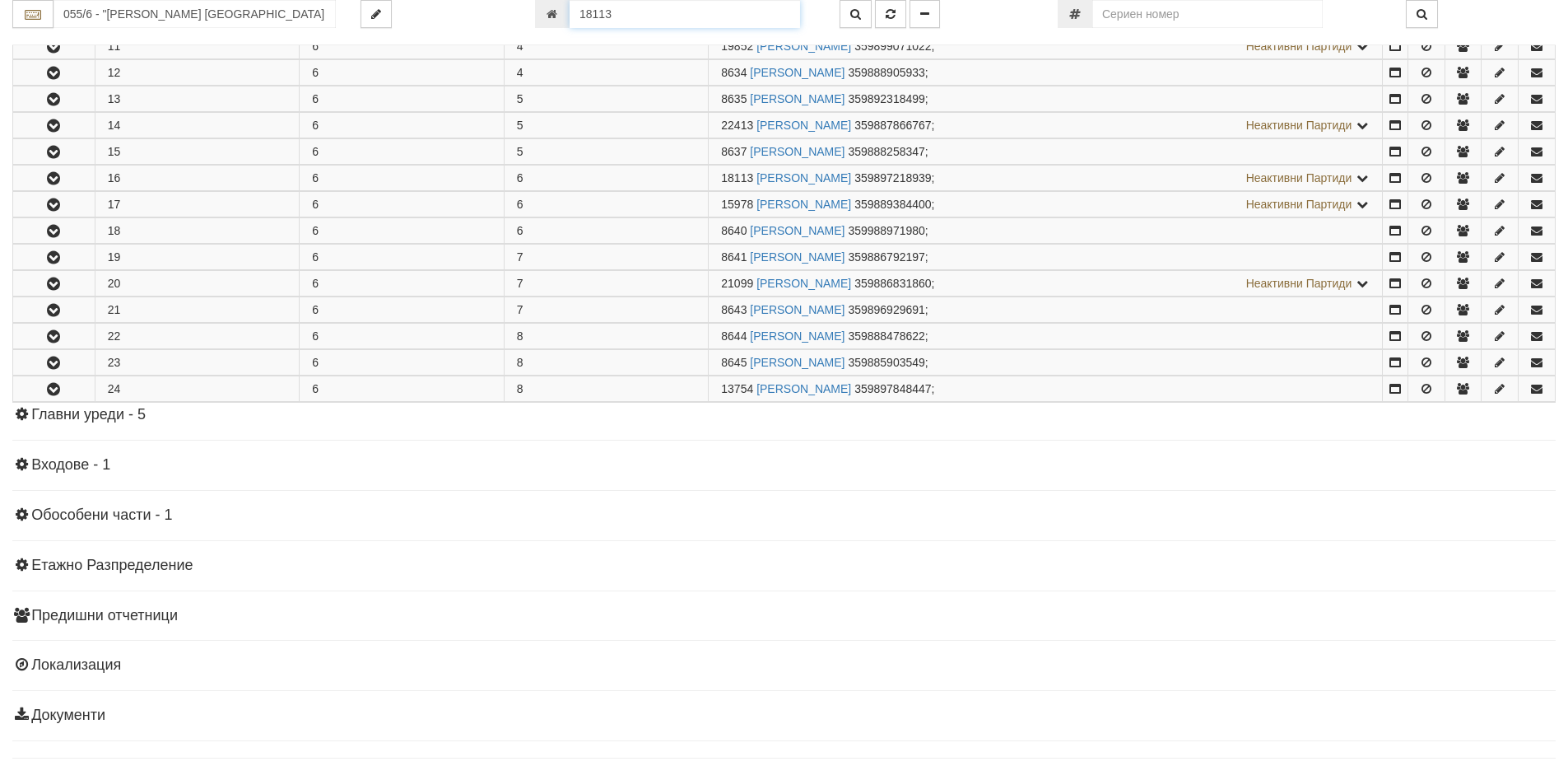
scroll to position [634, 0]
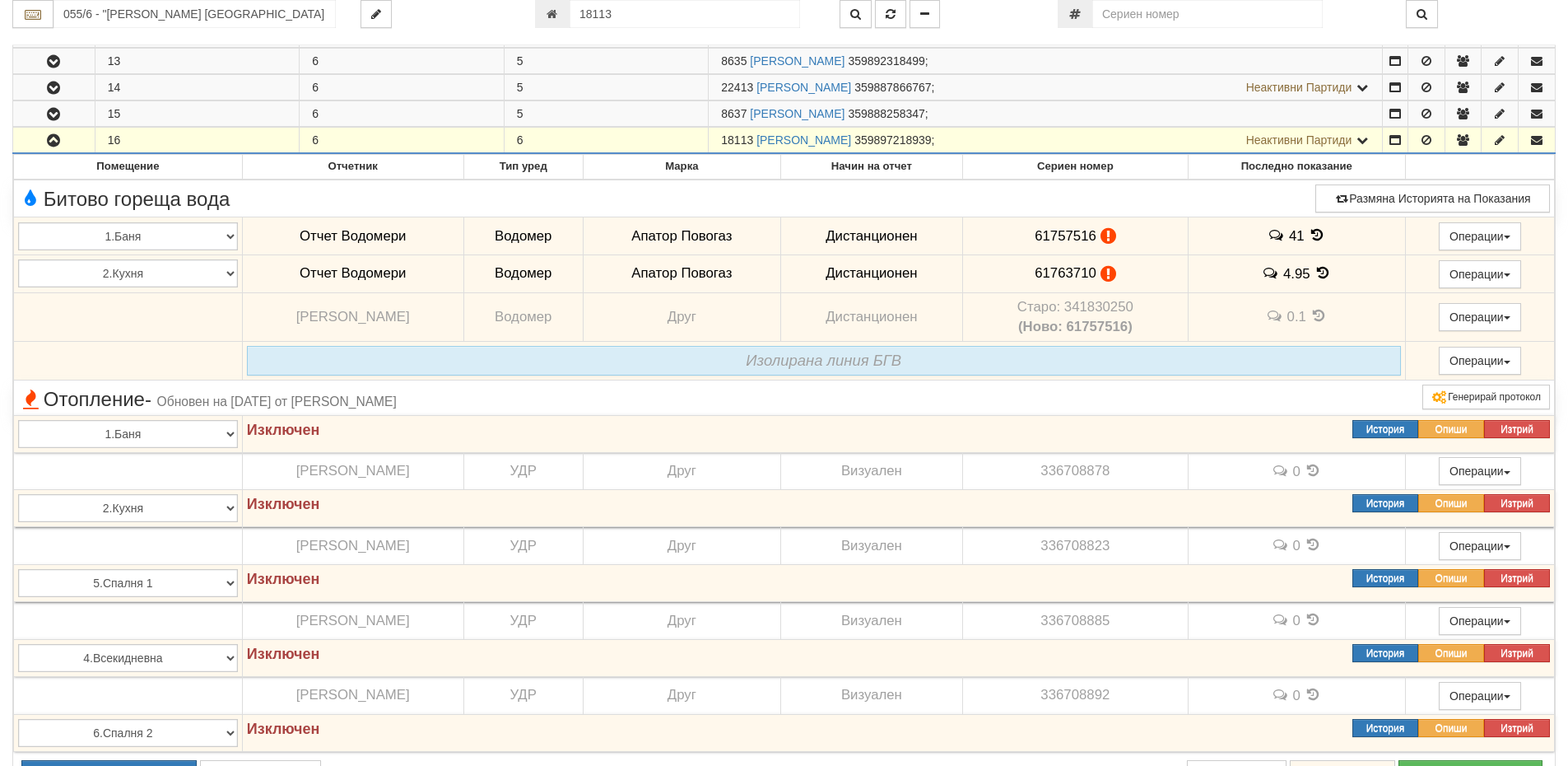
drag, startPoint x: 721, startPoint y: 143, endPoint x: 753, endPoint y: 130, distance: 34.5
click at [753, 130] on td "18113 СИМЕОН КРАСИМИРОВ СТАНЕВ 359897218939 ; Неактивни Партиди 8638 МИЛЕН НИКО…" at bounding box center [1045, 141] width 674 height 26
copy span "18113"
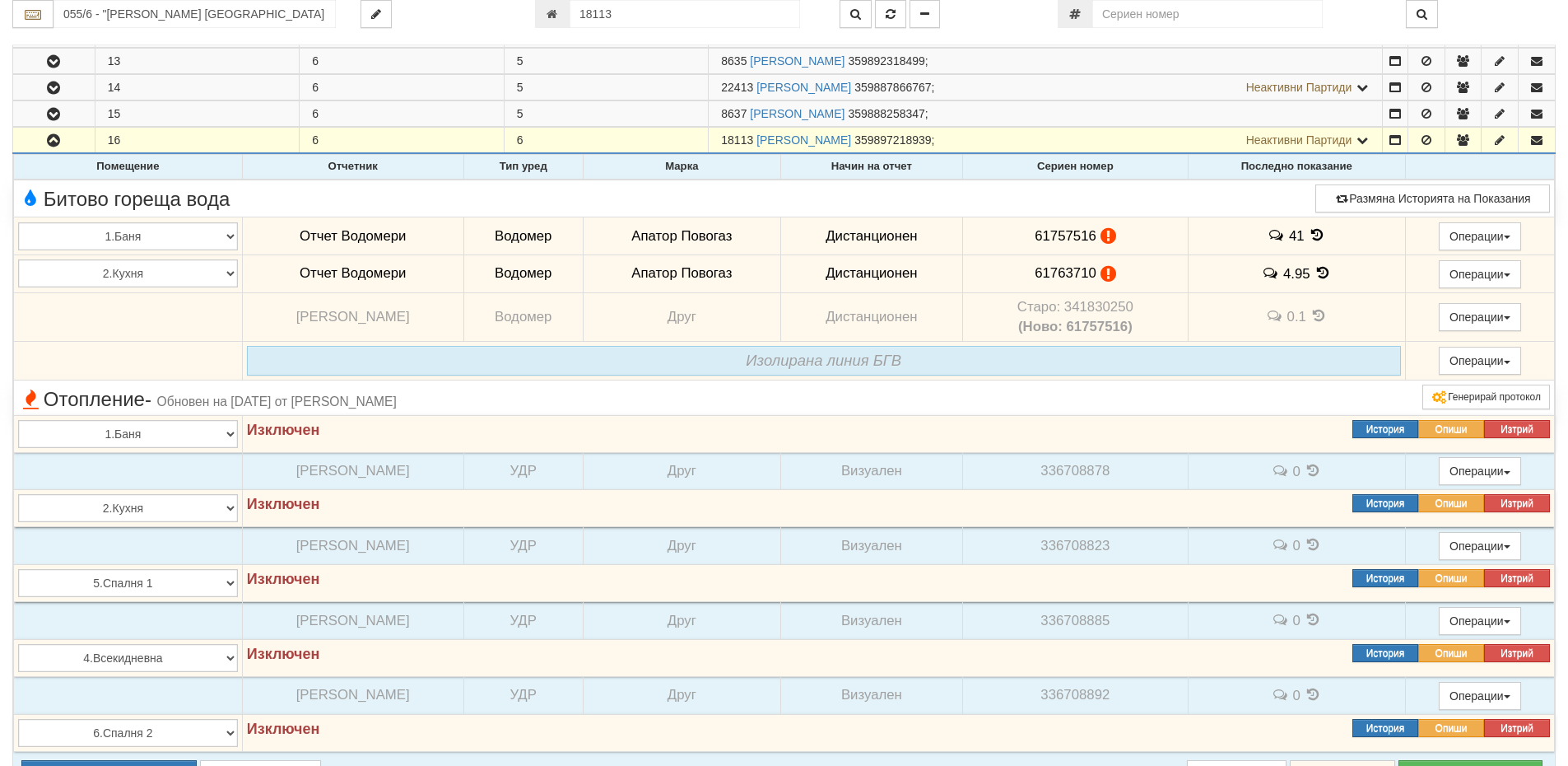
drag, startPoint x: 917, startPoint y: 240, endPoint x: 792, endPoint y: 229, distance: 125.5
click at [792, 229] on td "Дистанционен" at bounding box center [871, 237] width 182 height 38
click at [1034, 242] on span "61757516" at bounding box center [1065, 236] width 62 height 16
drag, startPoint x: 1018, startPoint y: 237, endPoint x: 1088, endPoint y: 237, distance: 70.0
click at [1088, 237] on td "61757516" at bounding box center [1074, 237] width 225 height 38
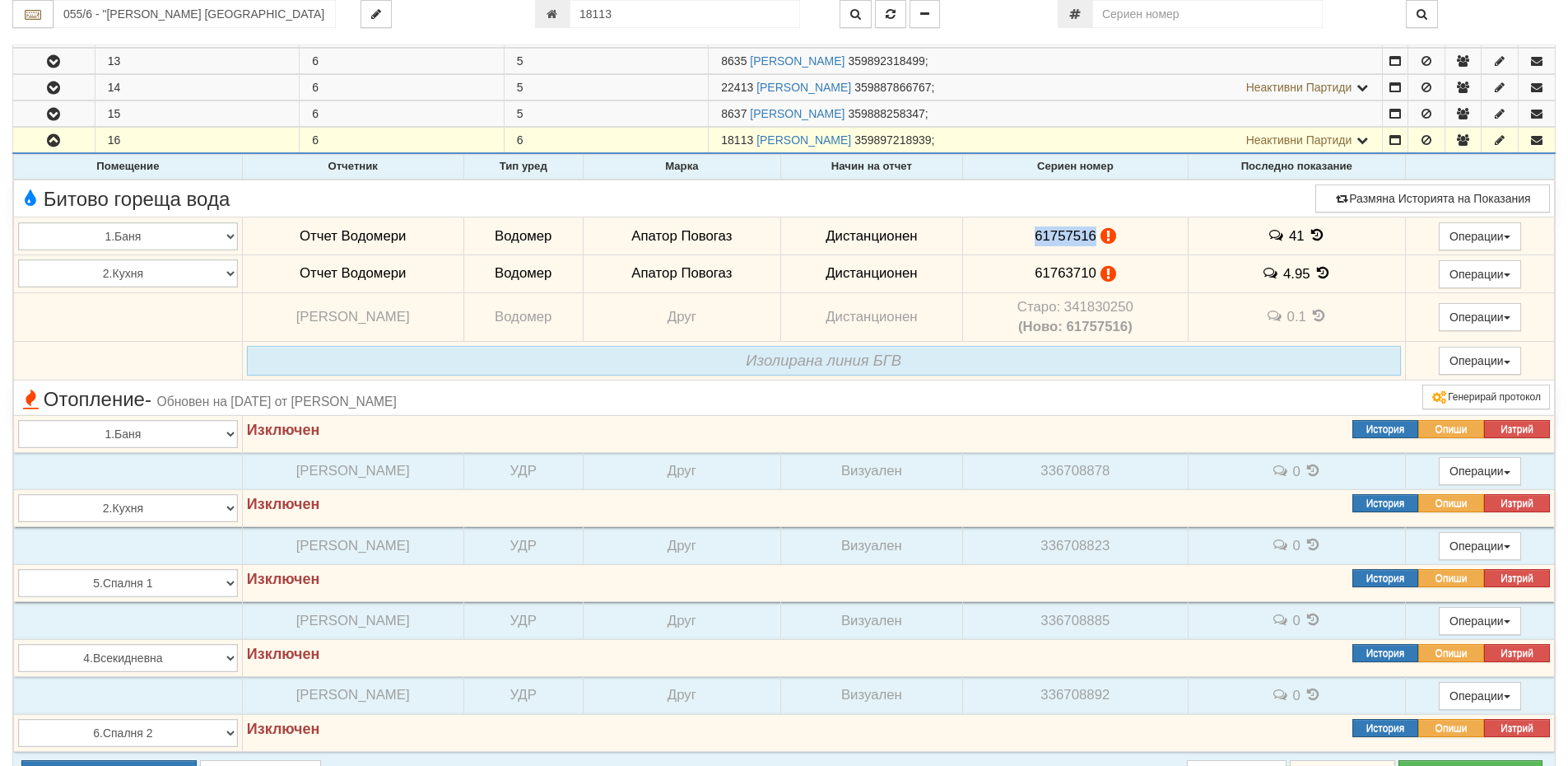
copy span "61757516"
drag, startPoint x: 1278, startPoint y: 278, endPoint x: 1302, endPoint y: 272, distance: 24.7
click at [1302, 272] on span "4.95" at bounding box center [1296, 273] width 27 height 16
copy span "4.95"
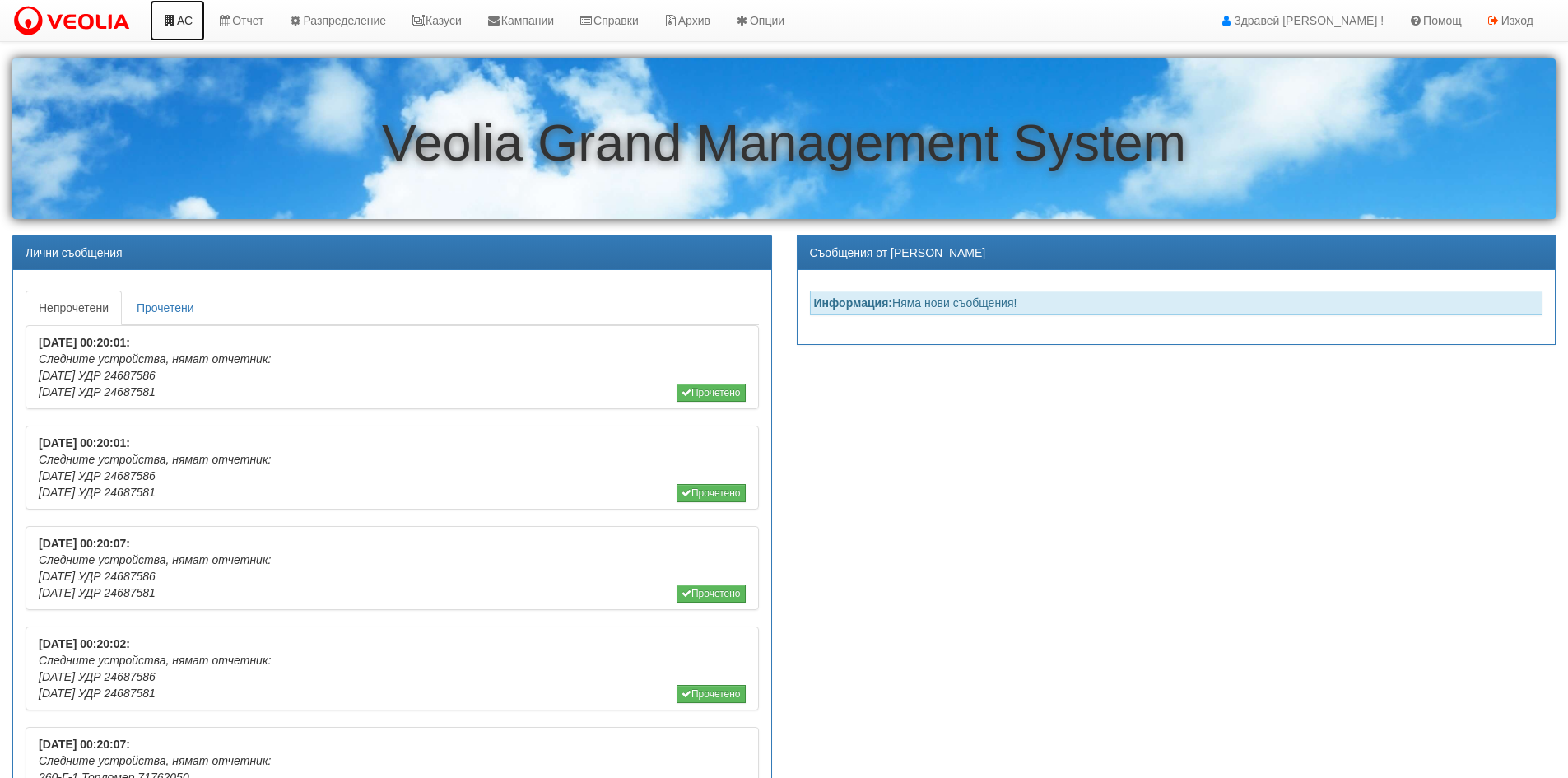
click at [179, 19] on link "АС" at bounding box center [177, 21] width 55 height 41
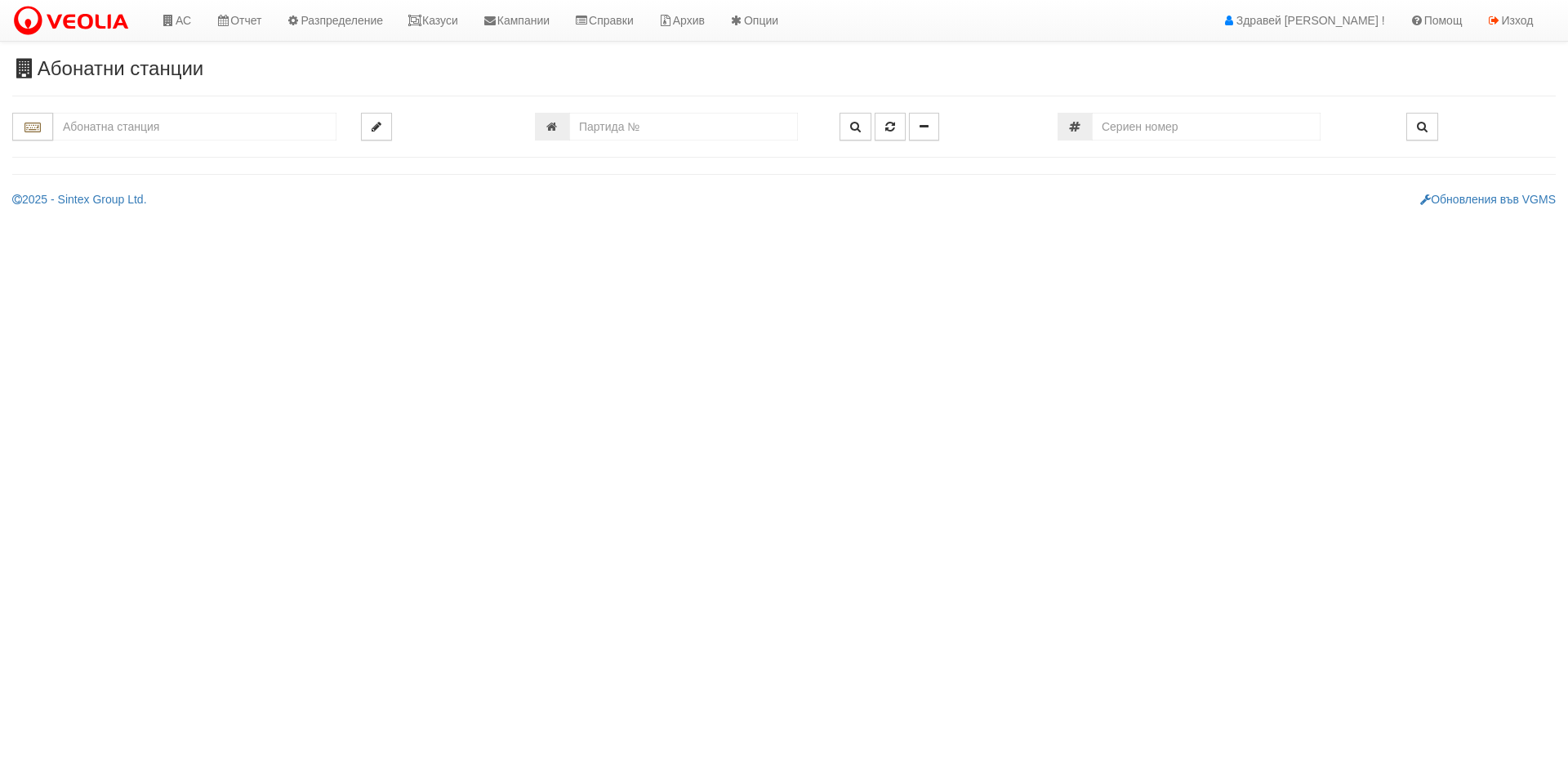
click at [163, 124] on input "text" at bounding box center [195, 127] width 283 height 28
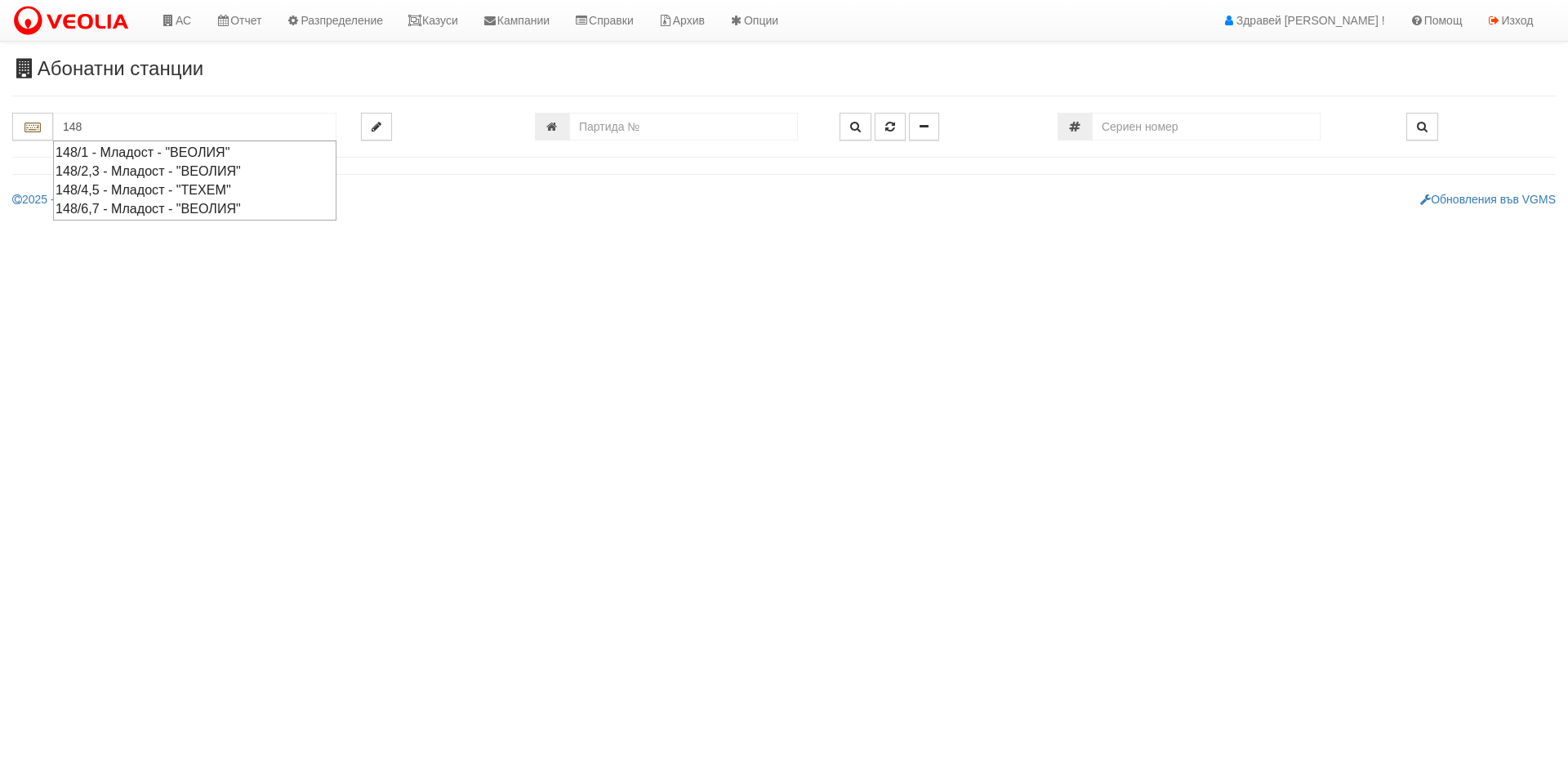
click at [131, 190] on div "148/4,5 - Младост - "ТЕХЕМ"" at bounding box center [195, 190] width 278 height 19
type input "148/4,5 - Младост - "ТЕХЕМ""
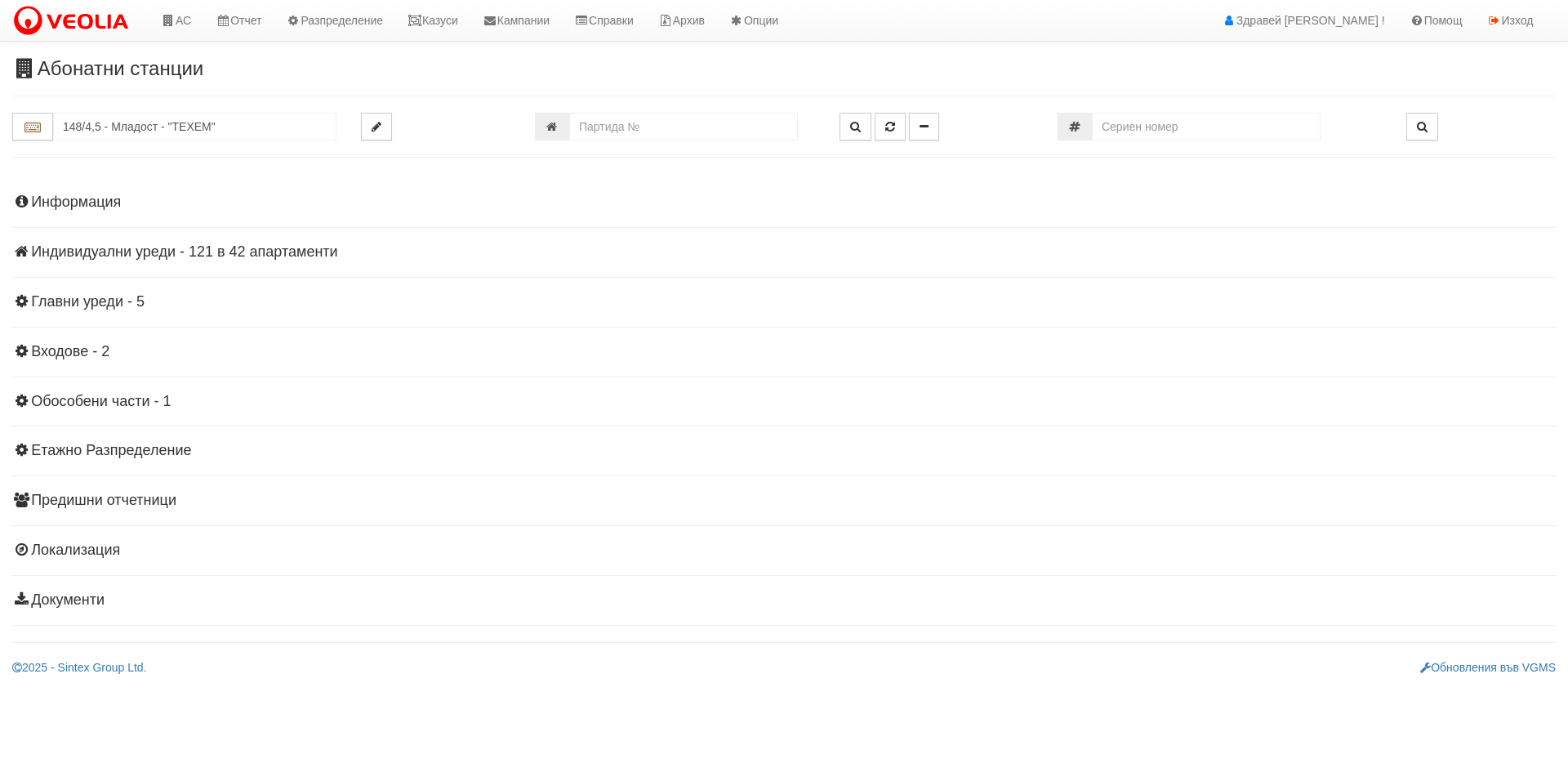
click at [88, 249] on h4 "Индивидуални уреди - 121 в 42 апартаменти" at bounding box center [784, 252] width 1544 height 17
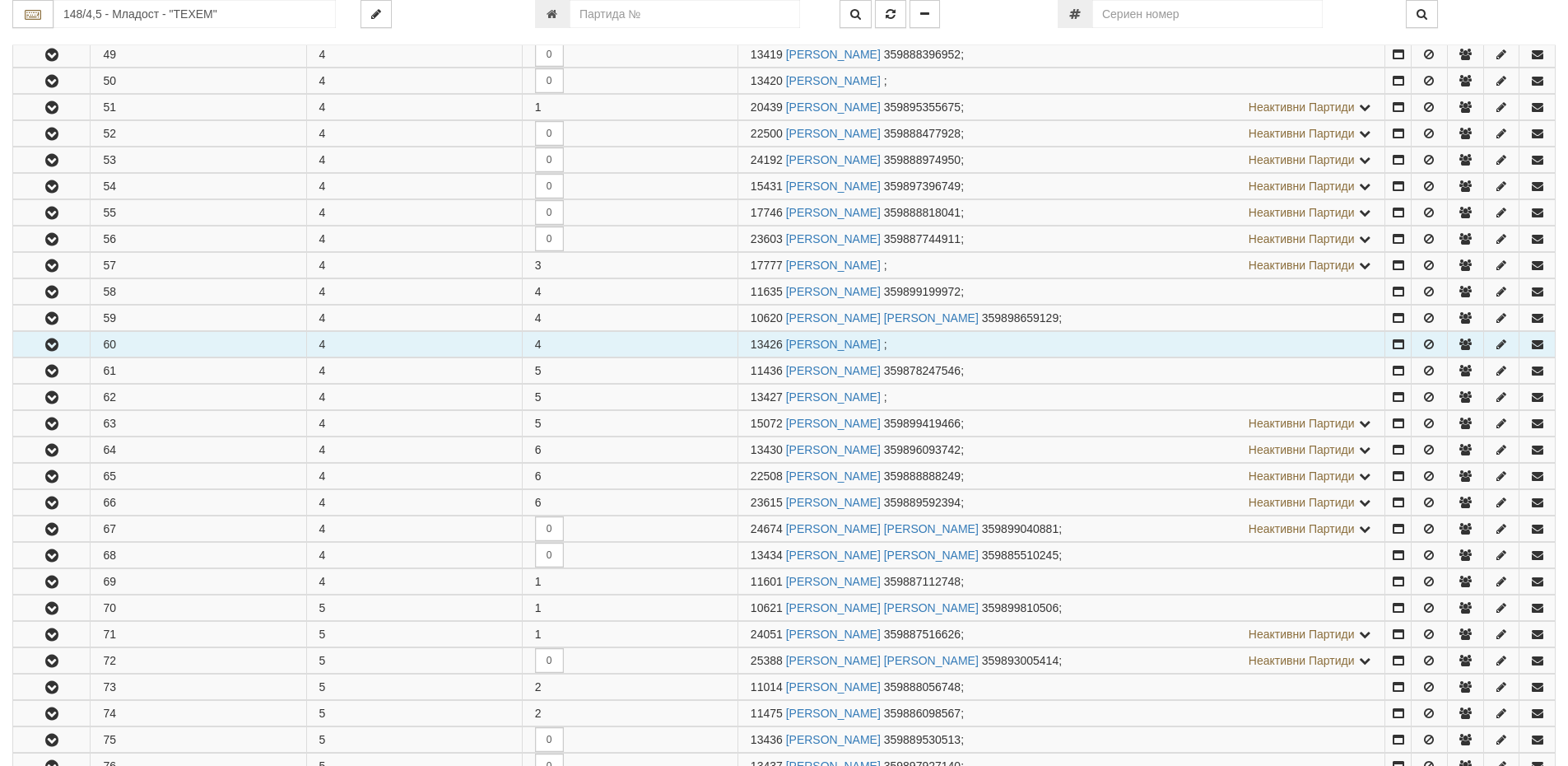
scroll to position [329, 0]
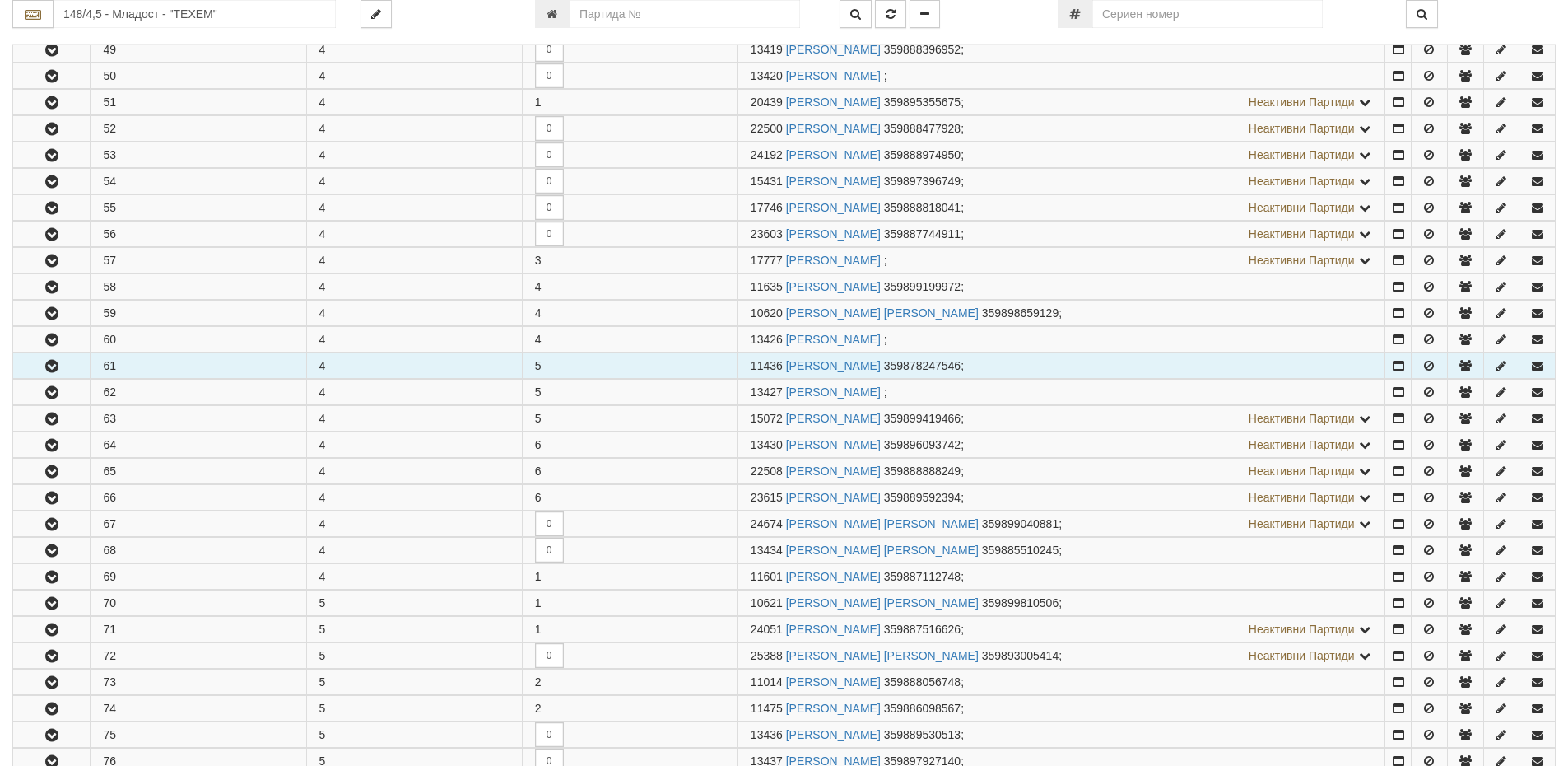
click at [42, 368] on icon "button" at bounding box center [52, 366] width 20 height 11
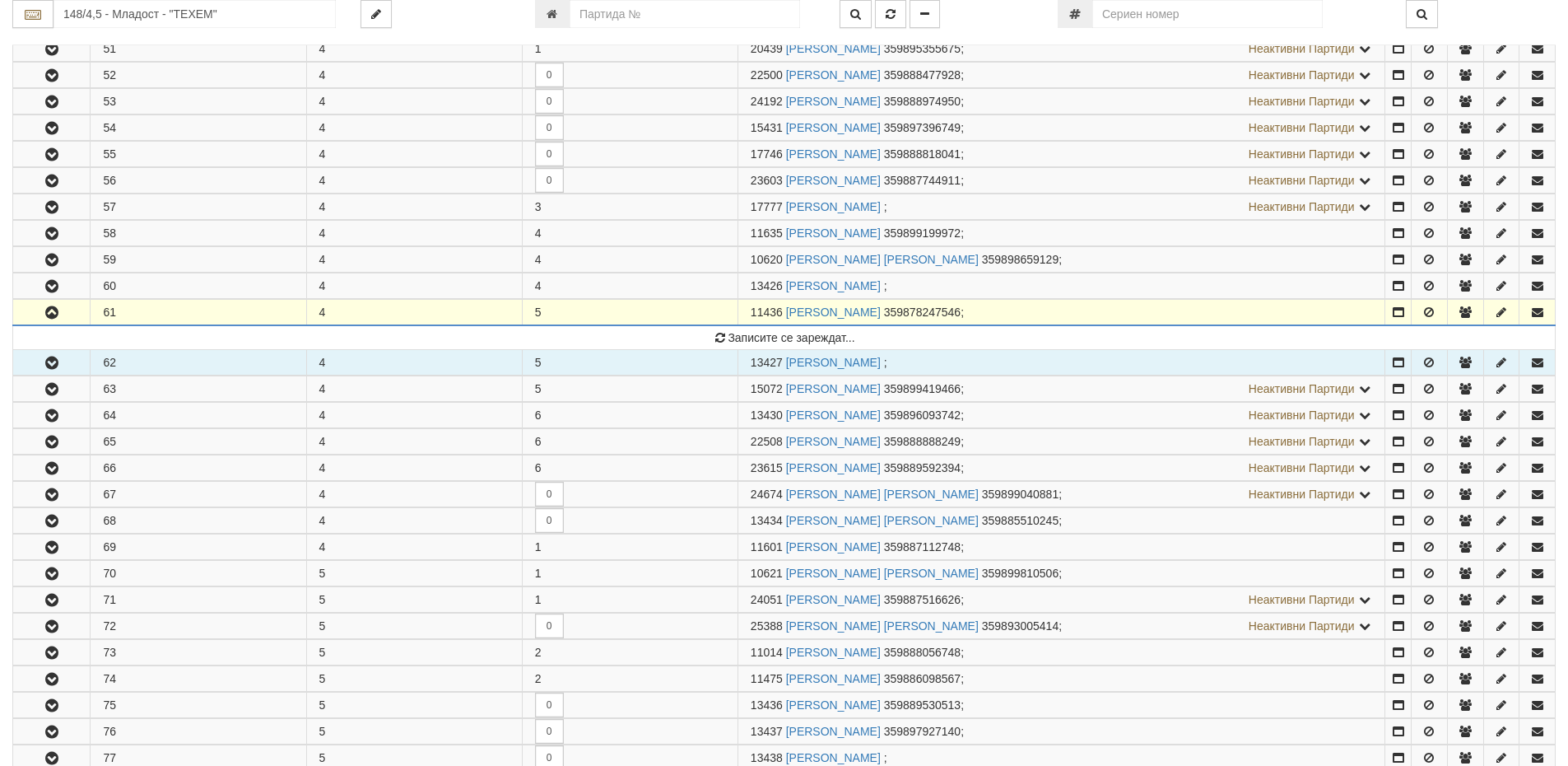
scroll to position [494, 0]
